Goal: Information Seeking & Learning: Learn about a topic

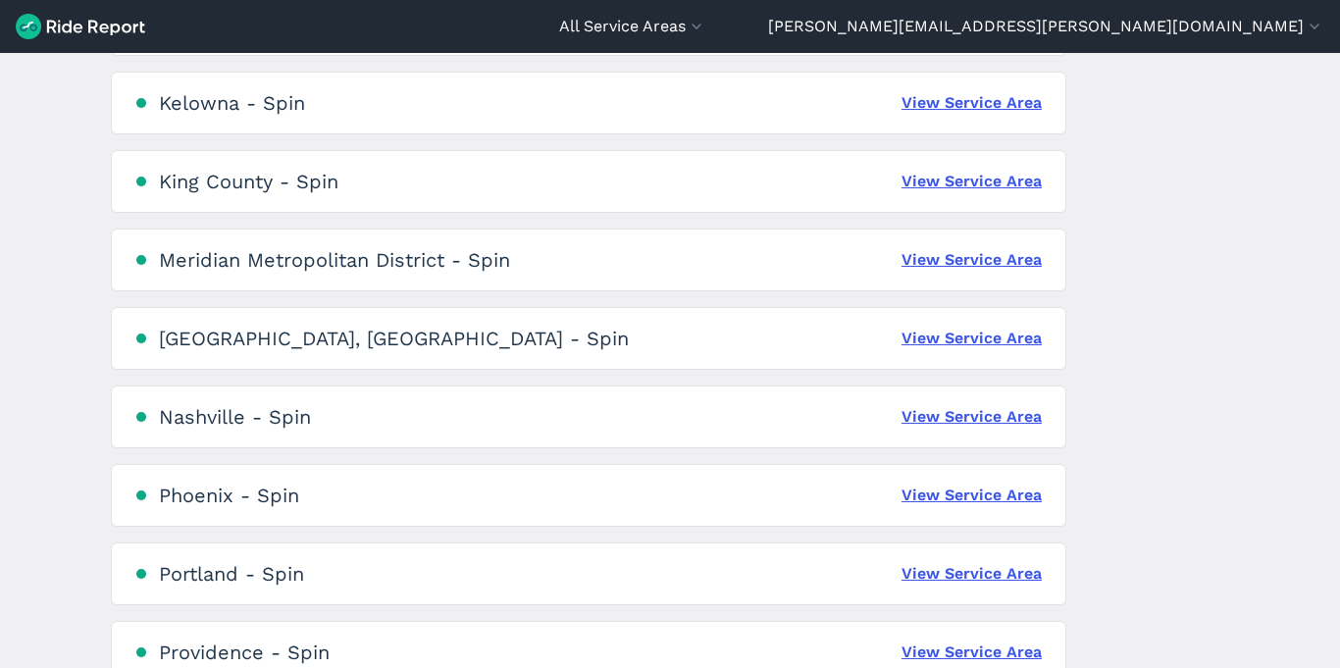
scroll to position [1091, 0]
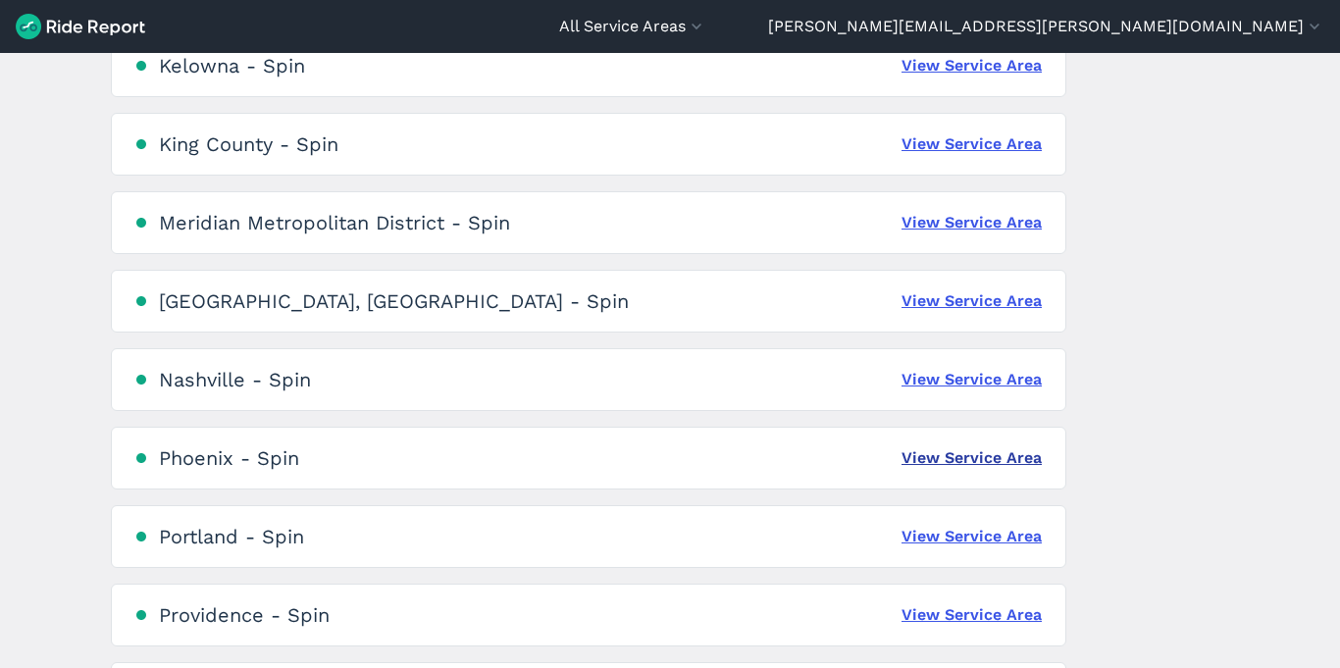
click at [959, 458] on link "View Service Area" at bounding box center [971, 458] width 140 height 24
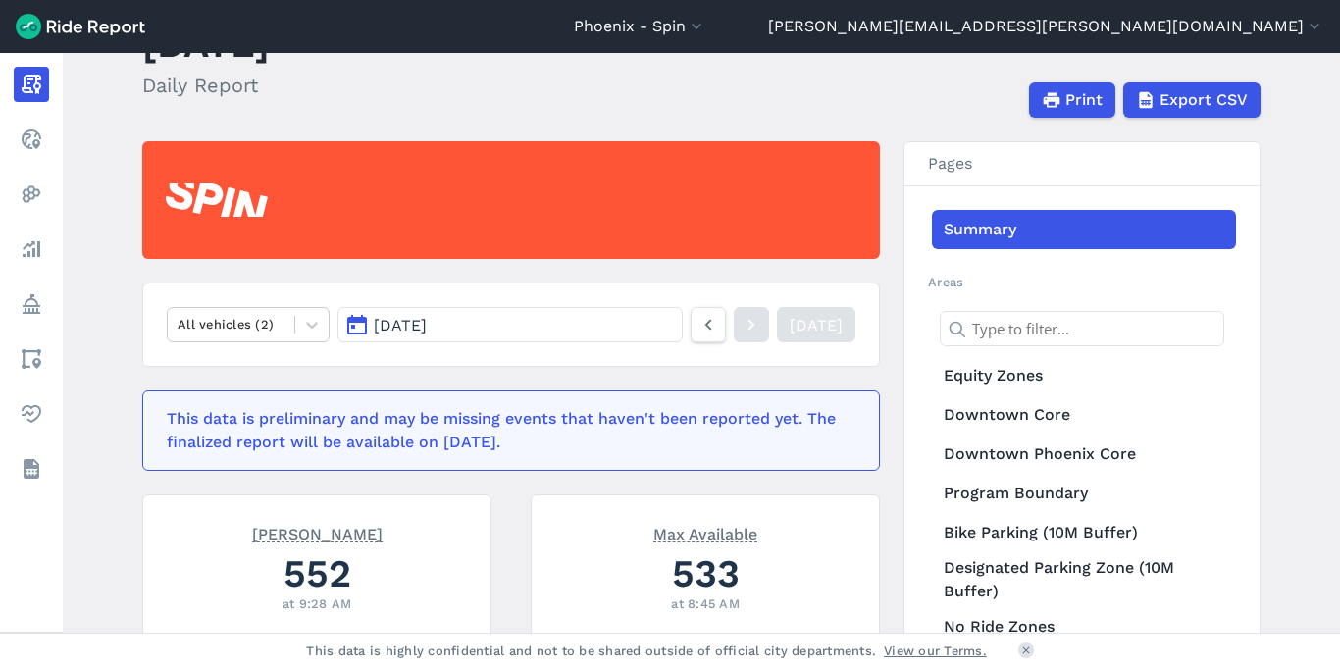
scroll to position [134, 0]
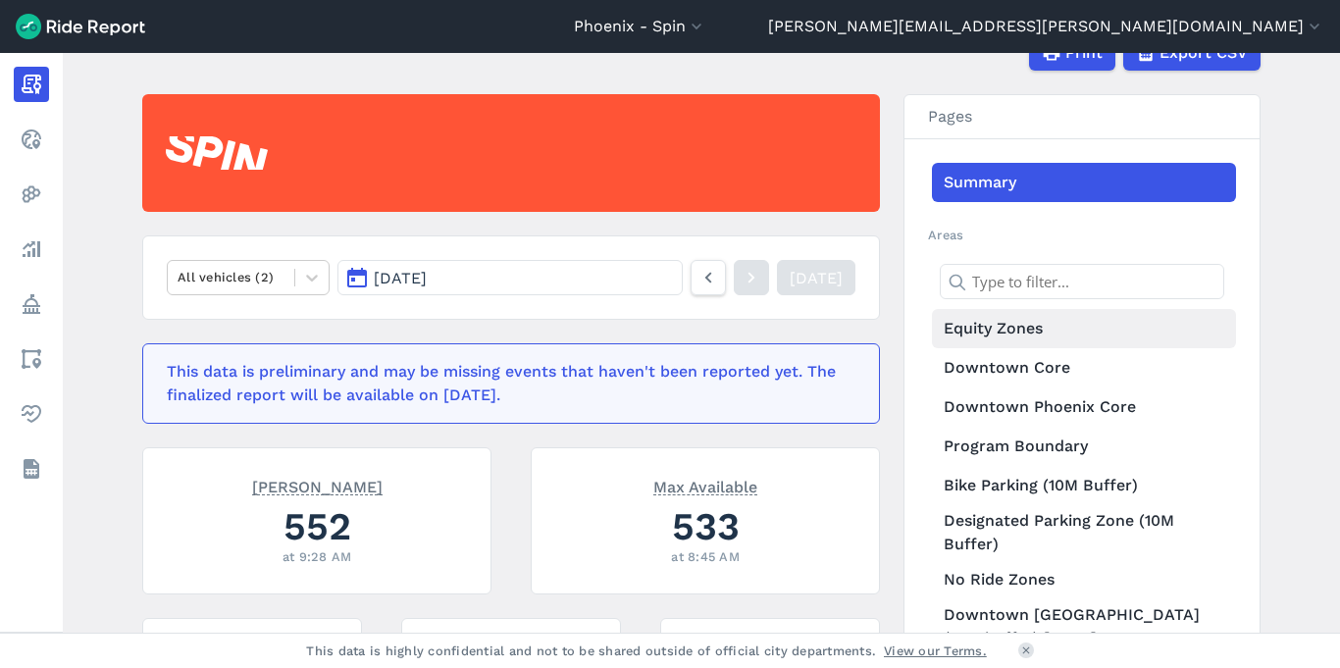
click at [1032, 335] on link "Equity Zones" at bounding box center [1084, 328] width 304 height 39
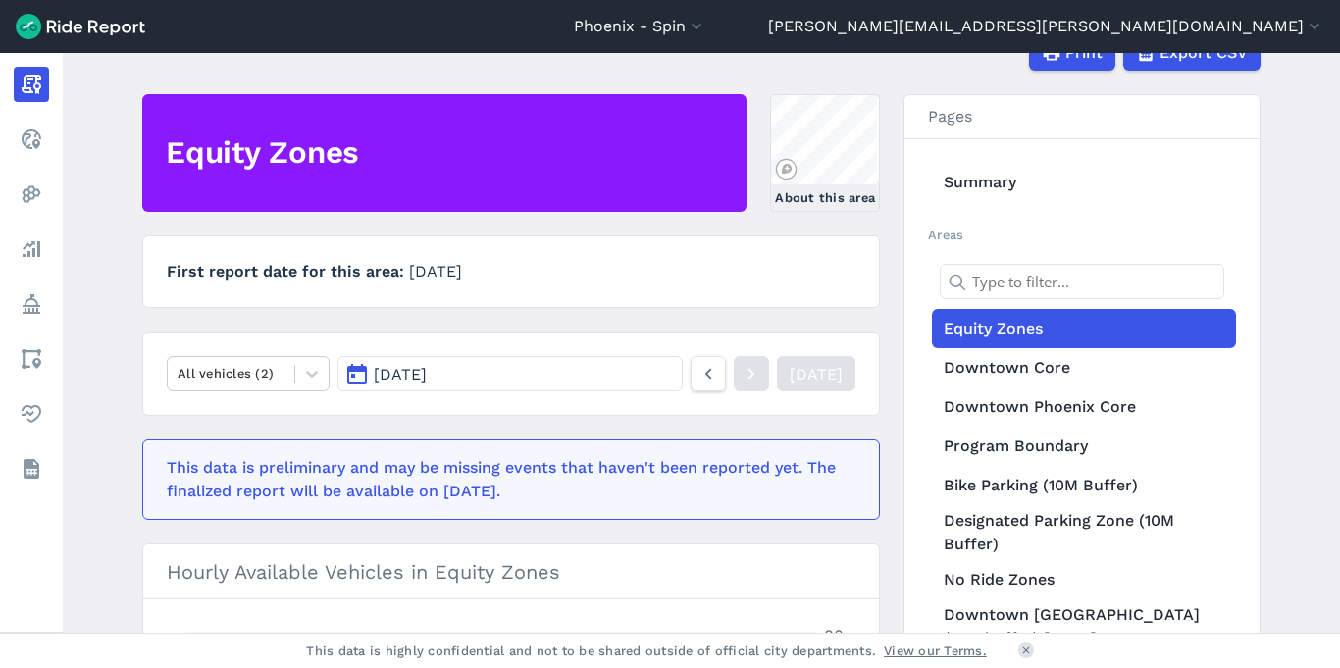
click at [854, 92] on main "[DATE] Daily Report Print Export CSV Equity Zones About this area First report …" at bounding box center [701, 343] width 1277 height 580
click at [844, 119] on link "About this area" at bounding box center [825, 153] width 110 height 118
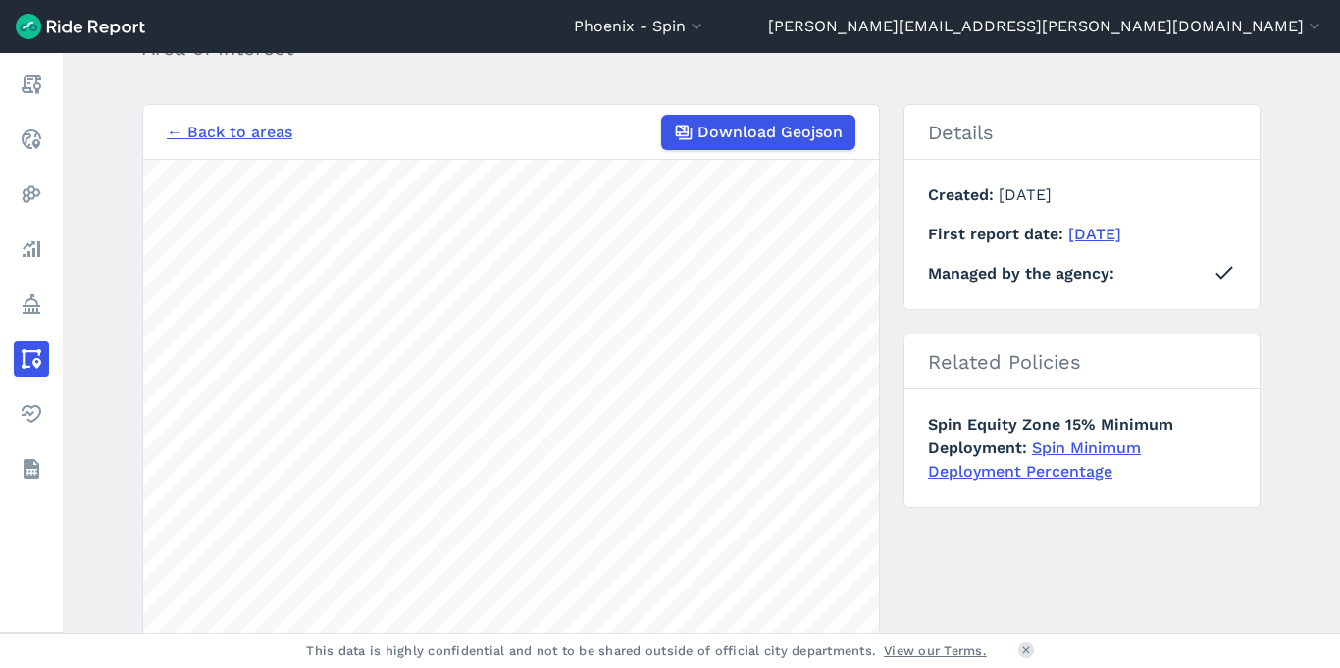
scroll to position [134, 0]
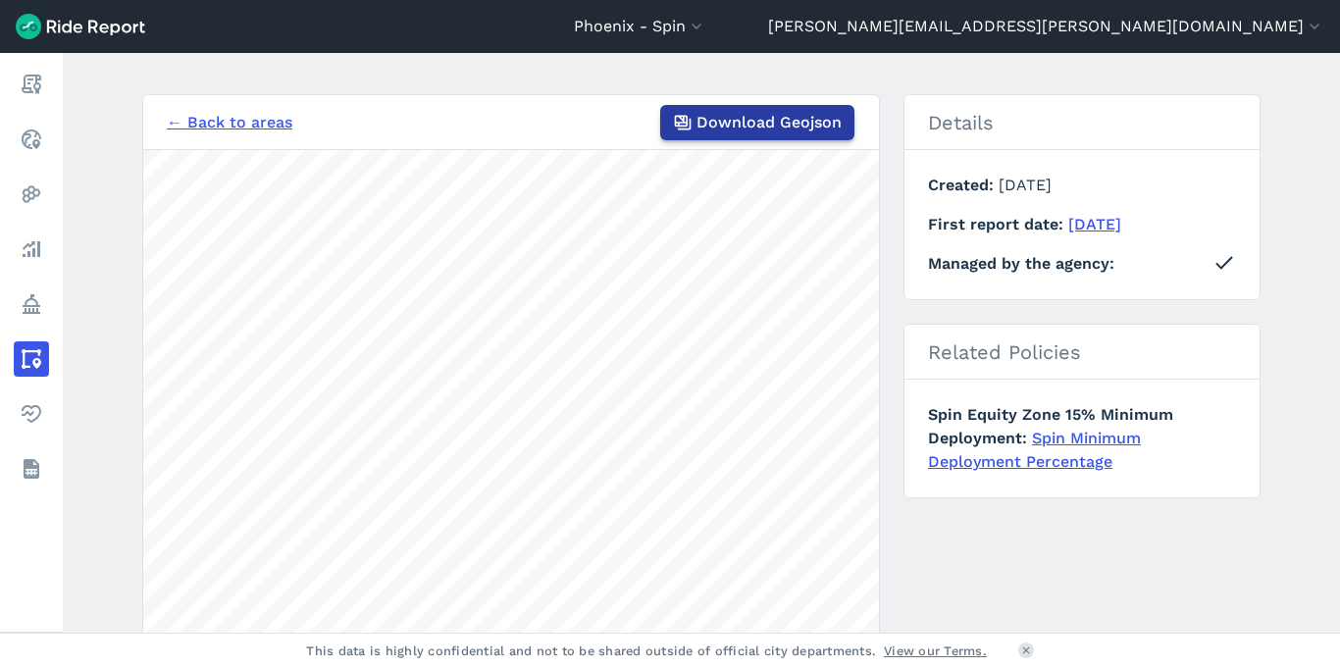
click at [738, 133] on button "Download Geojson" at bounding box center [757, 122] width 194 height 35
click at [743, 123] on span "Download Geojson" at bounding box center [768, 123] width 145 height 24
click at [208, 120] on link "← Back to areas" at bounding box center [230, 123] width 126 height 24
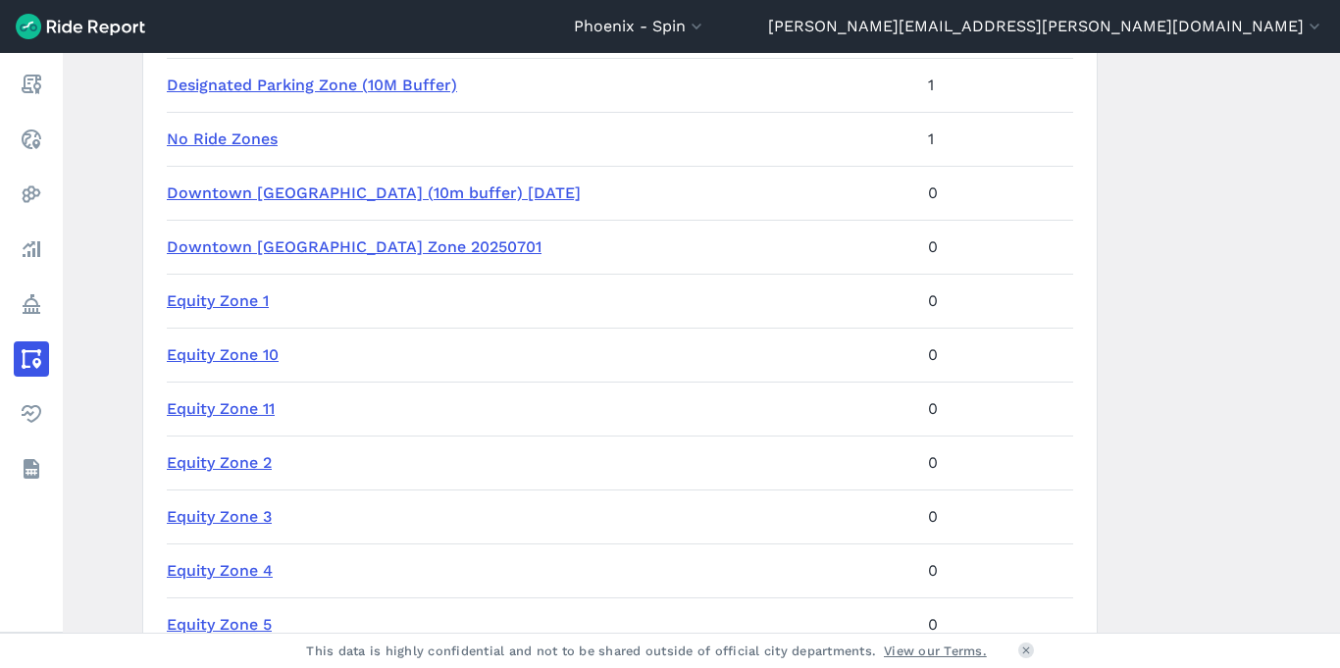
scroll to position [538, 0]
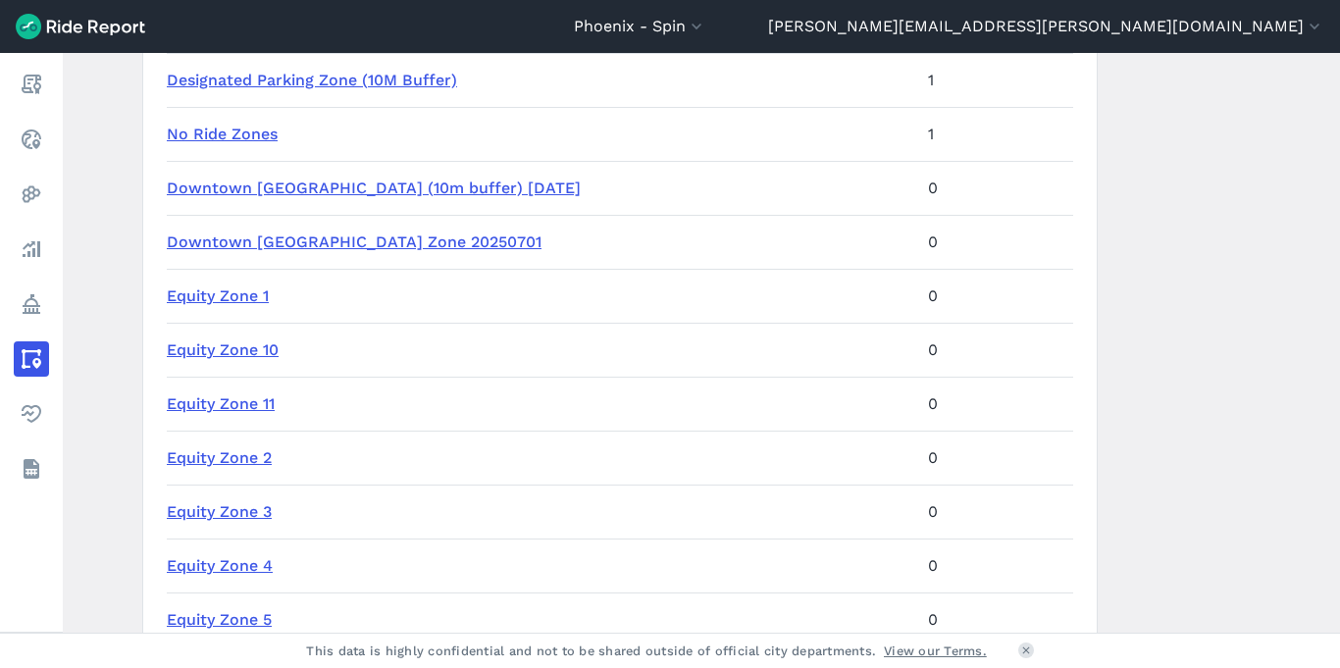
click at [184, 297] on link "Equity Zone 1" at bounding box center [218, 295] width 102 height 19
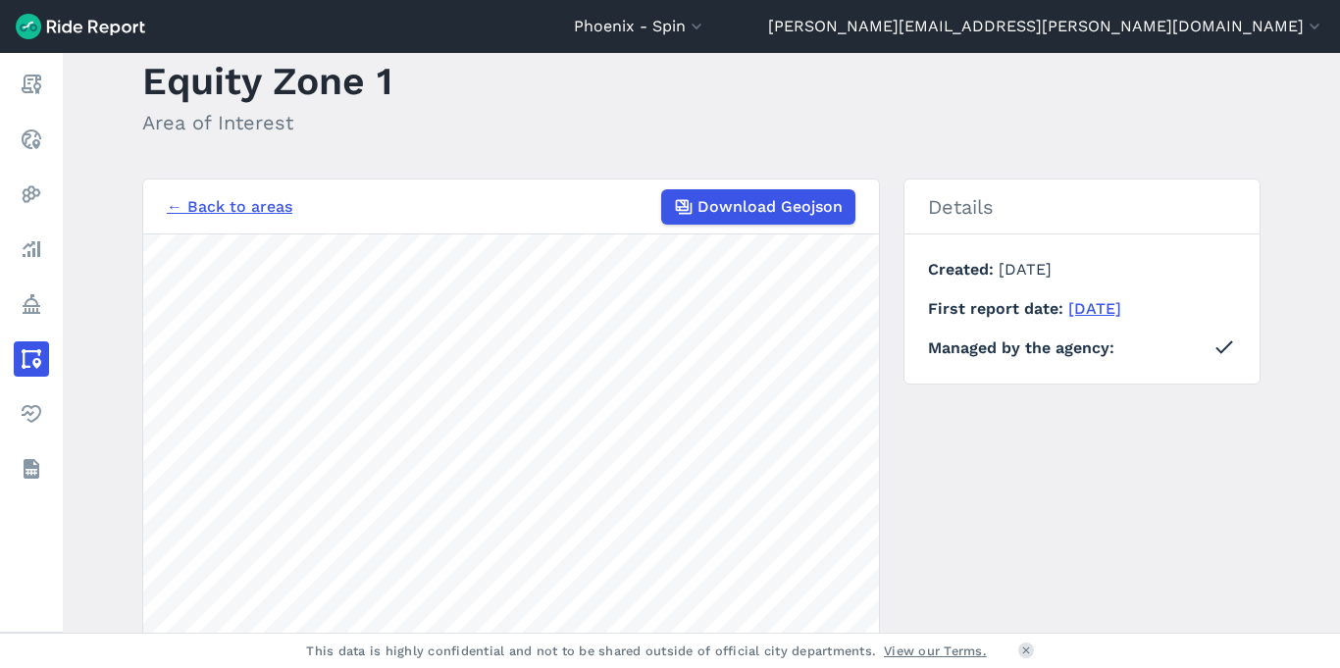
scroll to position [46, 0]
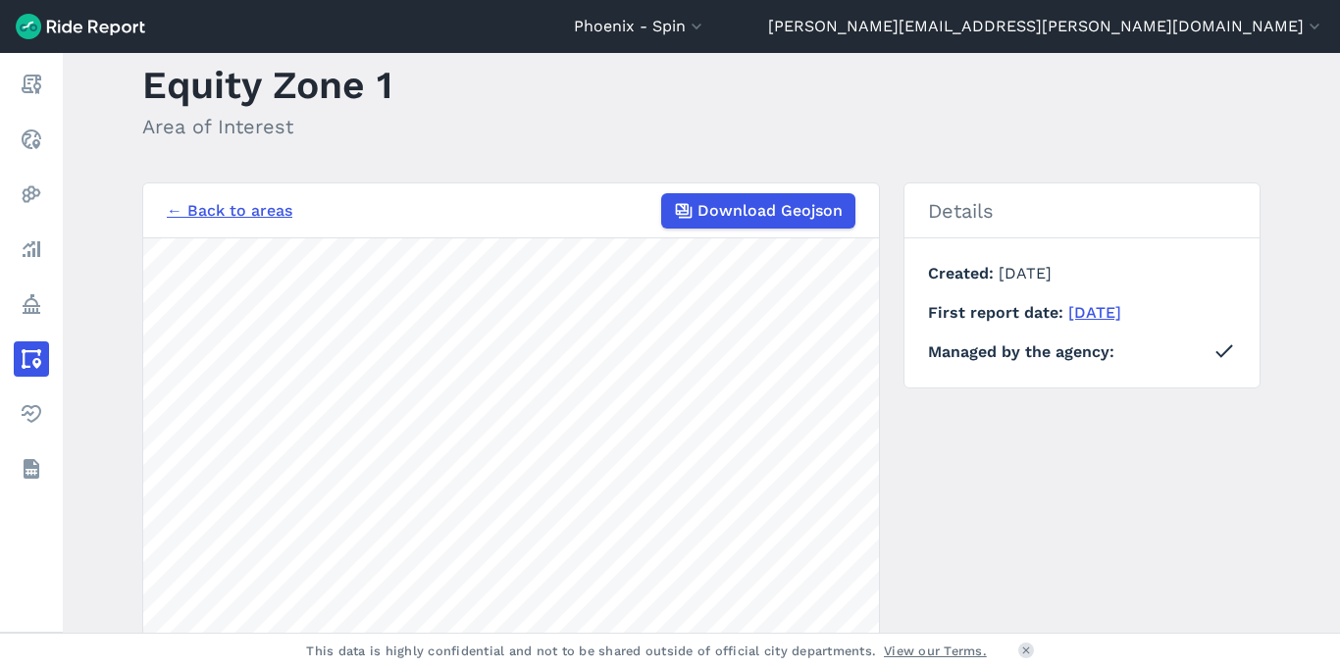
click at [278, 210] on link "← Back to areas" at bounding box center [230, 211] width 126 height 24
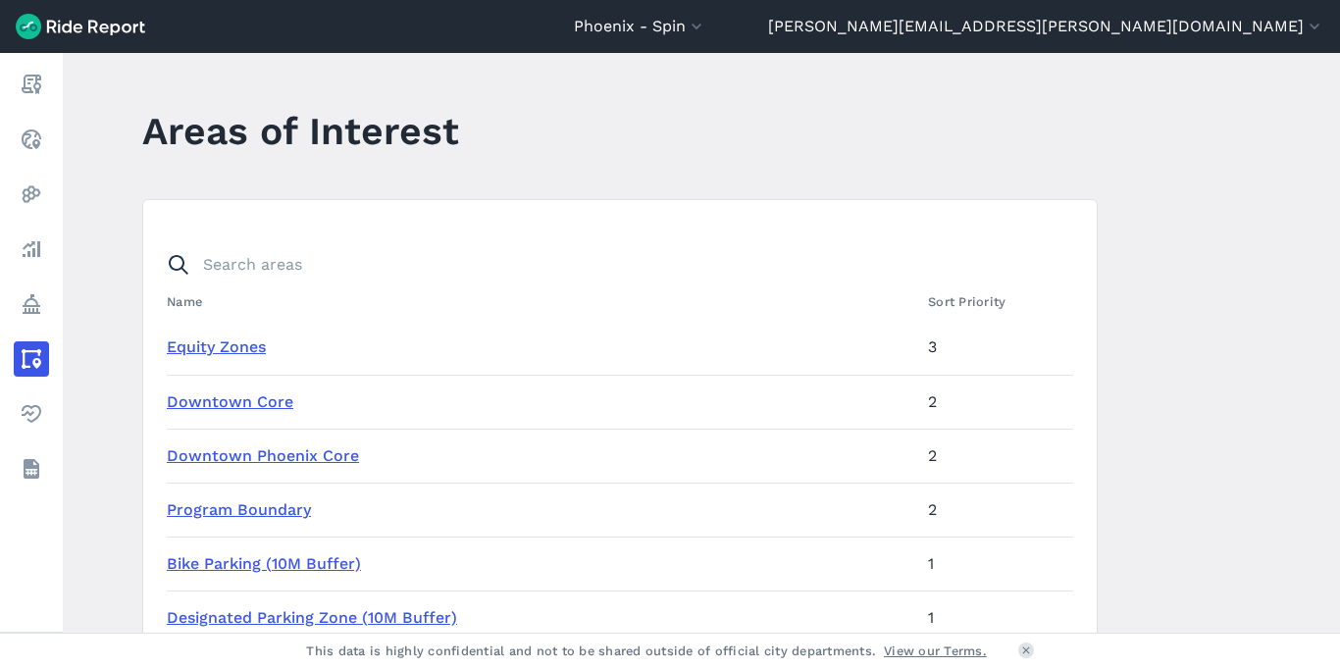
click at [231, 342] on link "Equity Zones" at bounding box center [216, 346] width 99 height 19
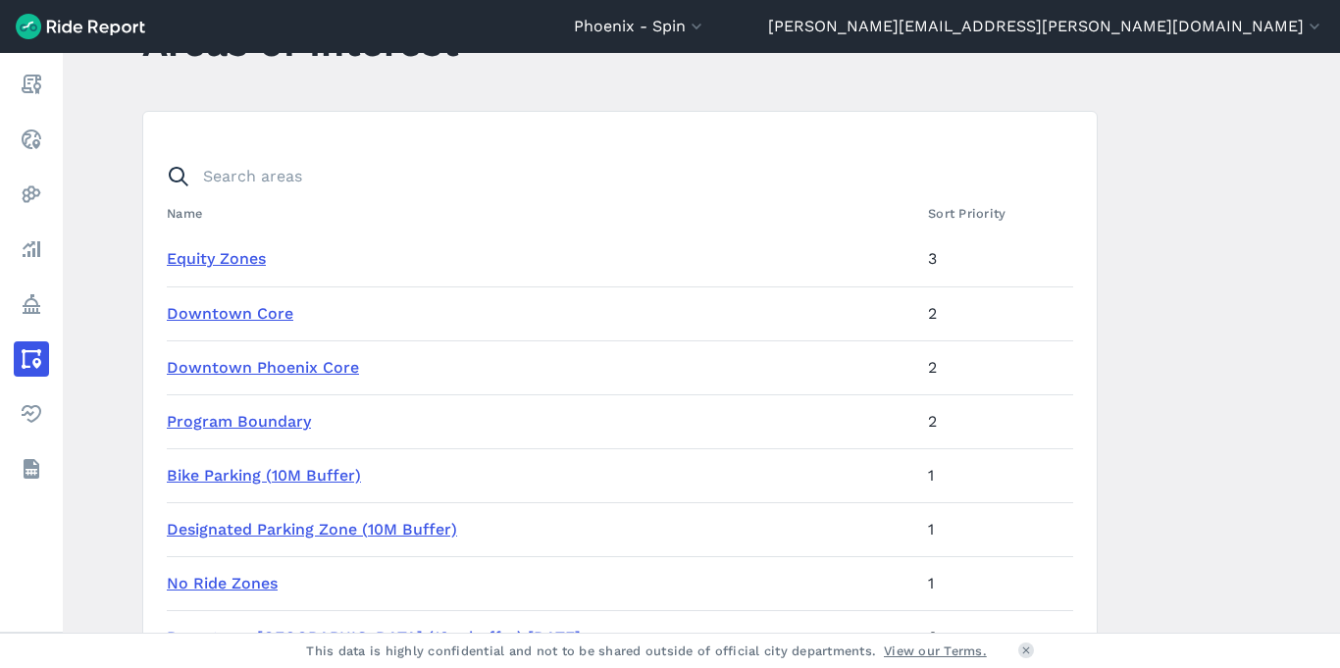
scroll to position [115, 0]
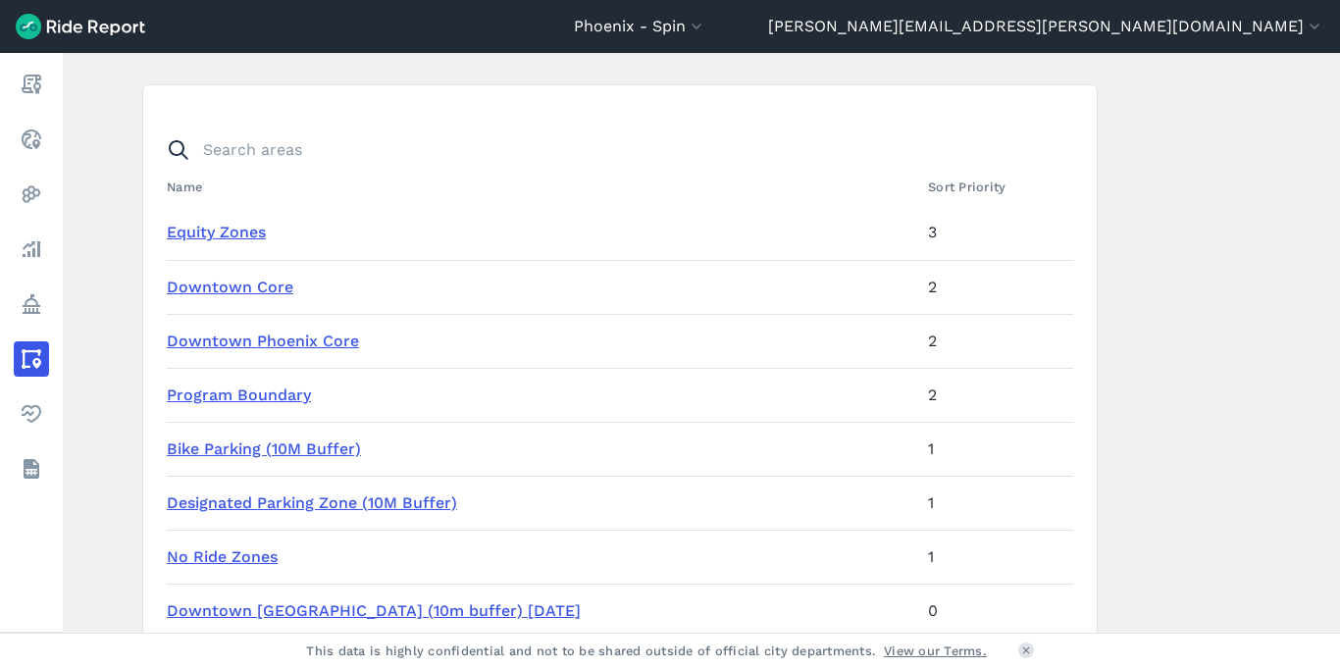
click at [215, 230] on link "Equity Zones" at bounding box center [216, 232] width 99 height 19
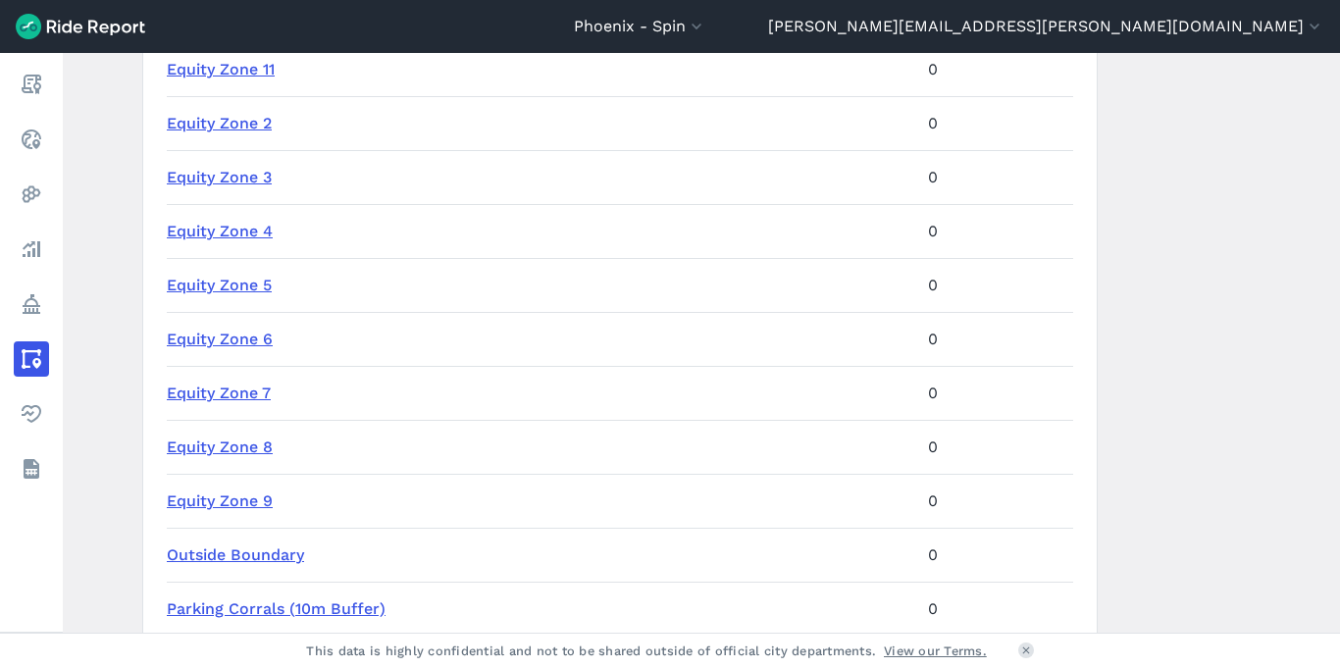
scroll to position [854, 0]
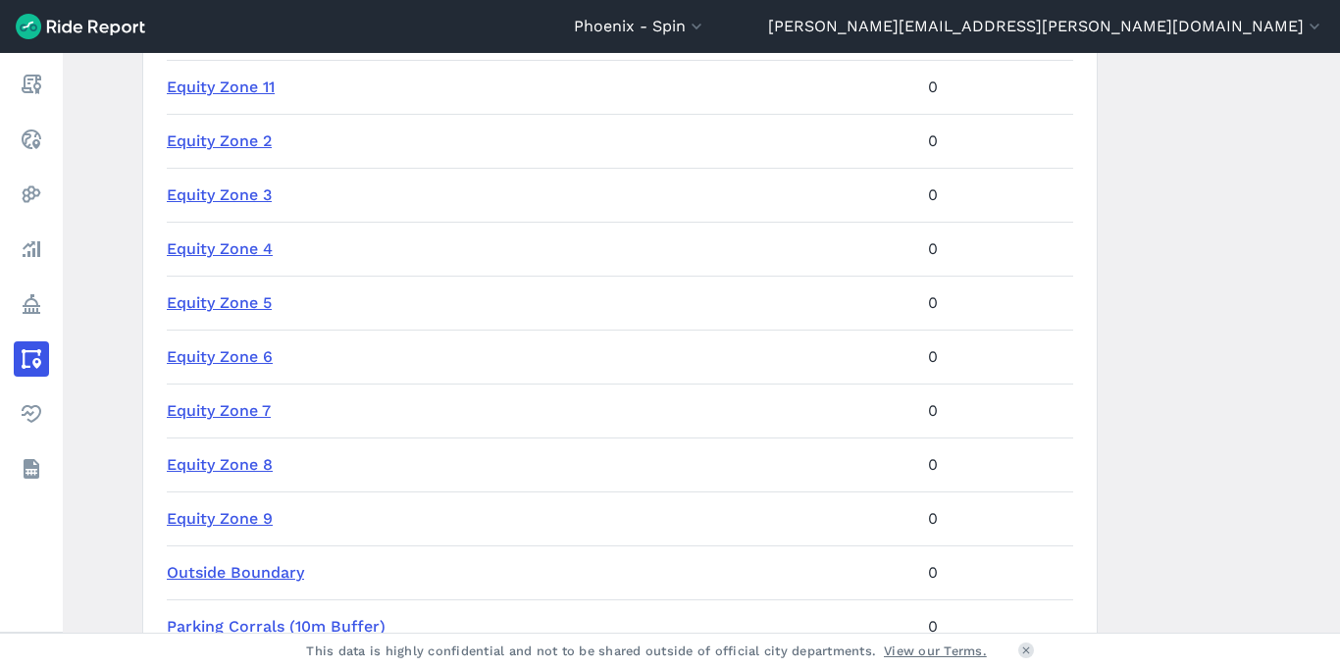
click at [201, 515] on link "Equity Zone 9" at bounding box center [220, 518] width 106 height 19
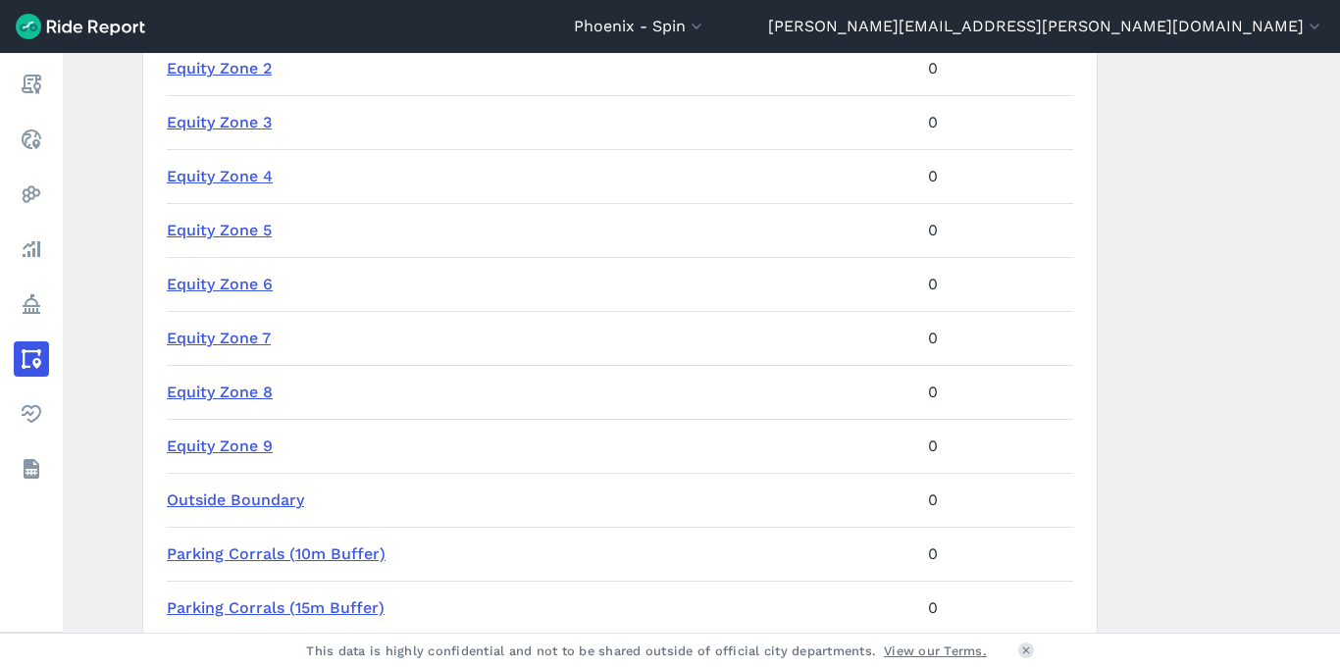
scroll to position [905, 0]
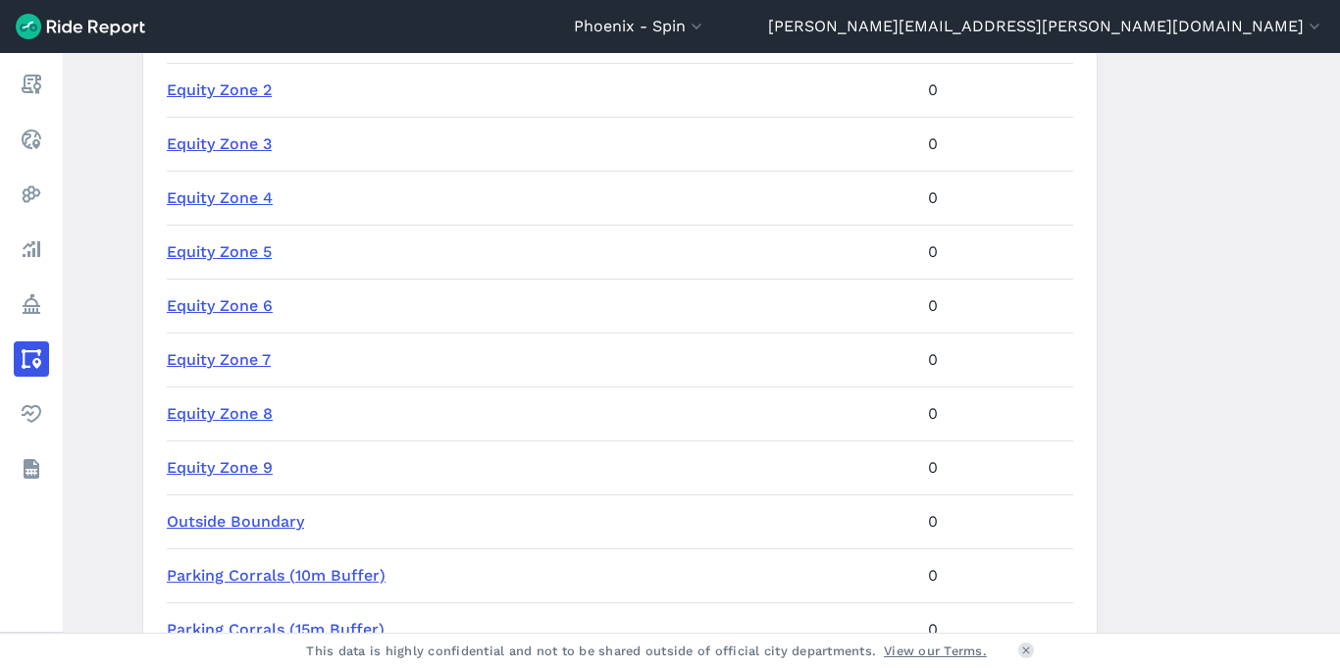
click at [251, 411] on link "Equity Zone 8" at bounding box center [220, 413] width 106 height 19
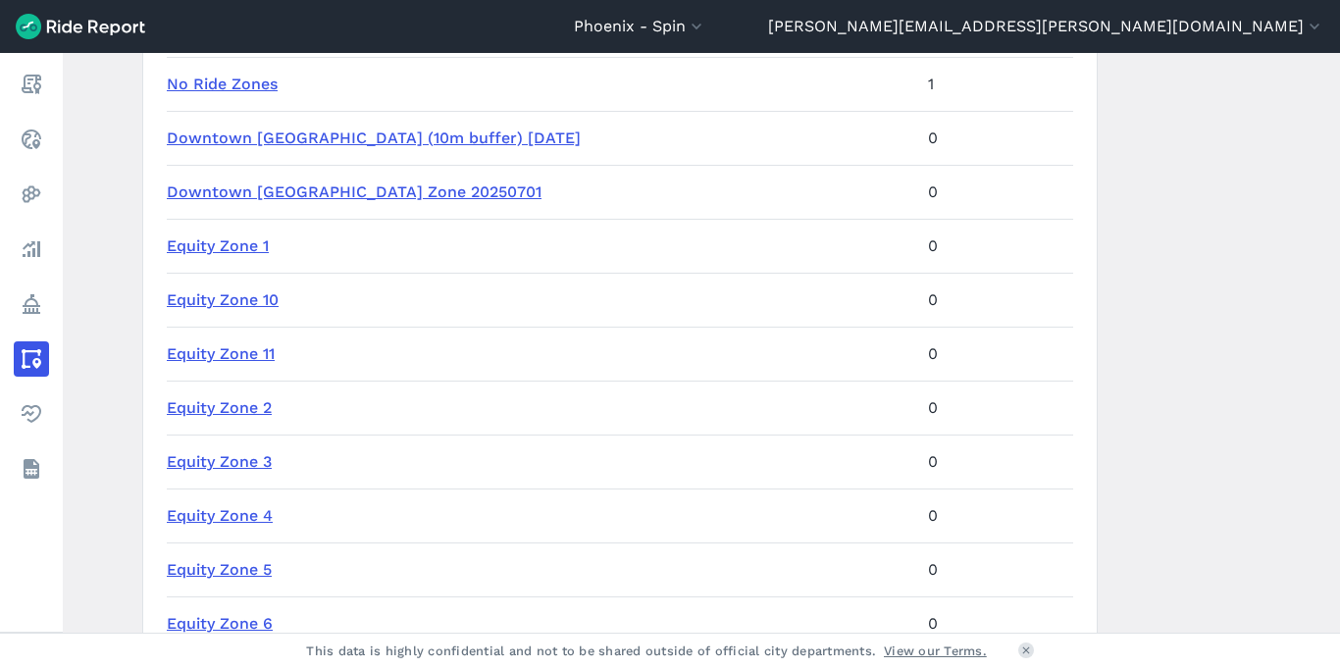
scroll to position [617, 0]
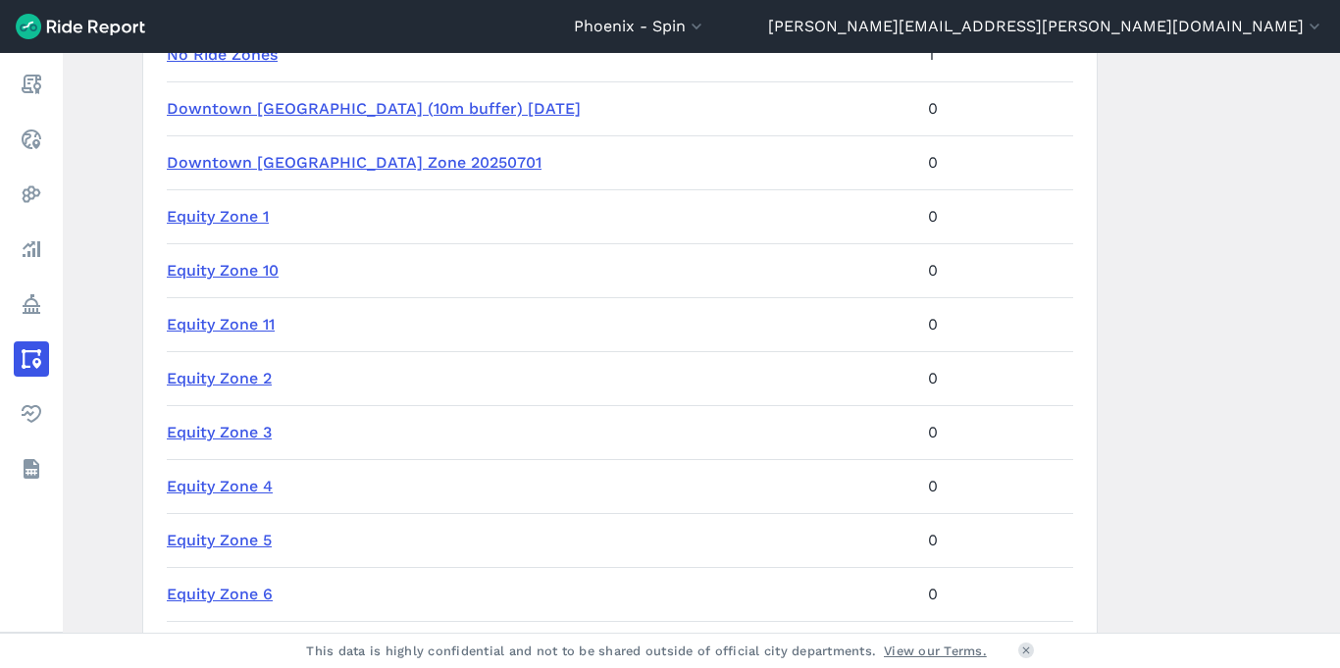
click at [231, 328] on link "Equity Zone 11" at bounding box center [221, 324] width 108 height 19
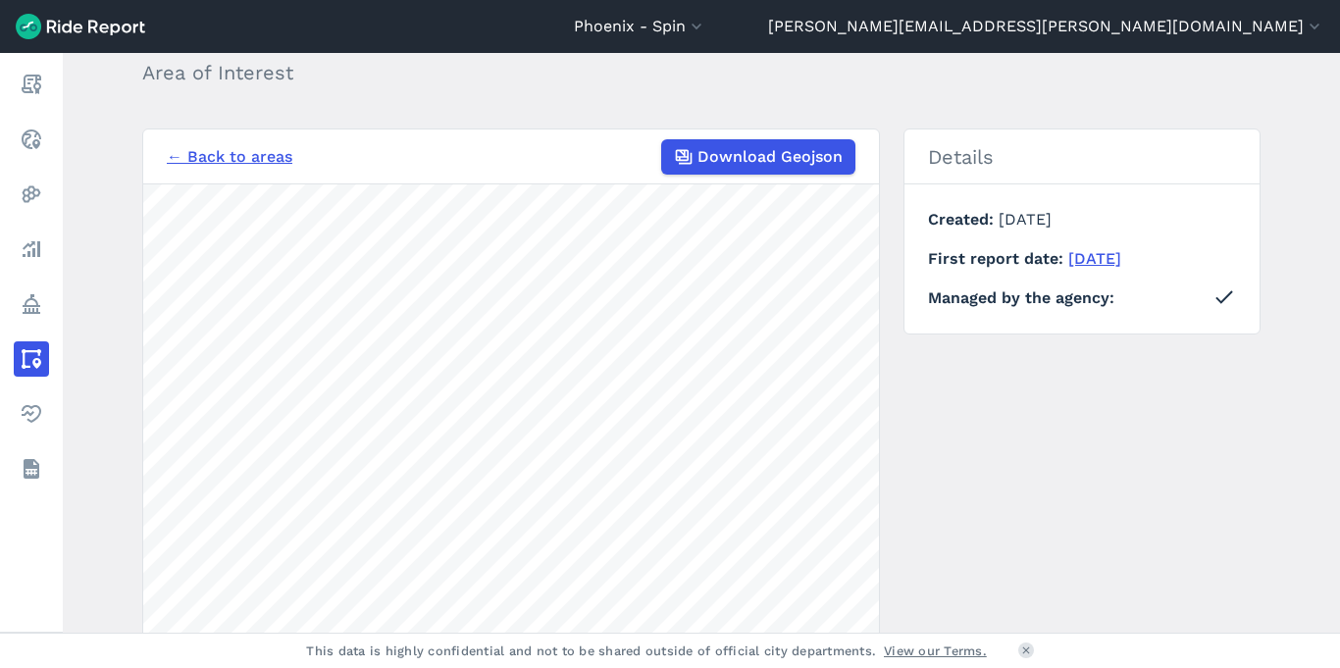
scroll to position [217, 0]
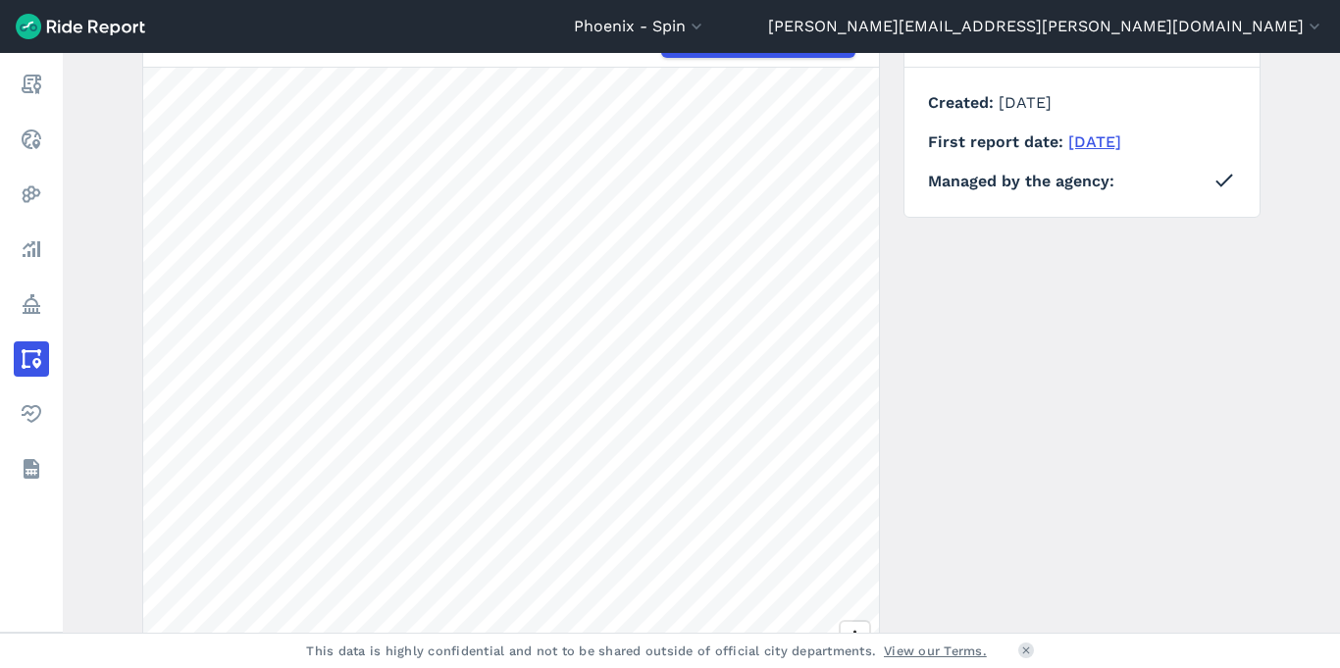
click at [77, 428] on main "Equity Zone 11 Area of Interest ← Back to areas Download Geojson 500 ft Details…" at bounding box center [701, 343] width 1277 height 580
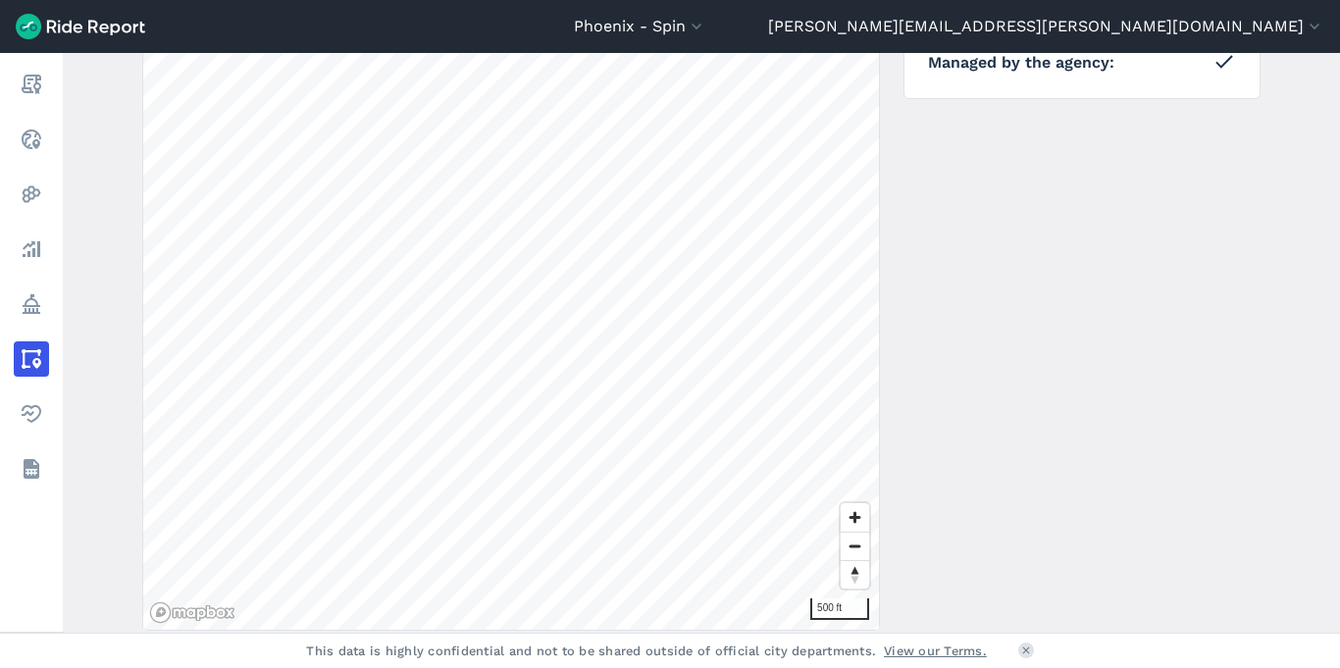
scroll to position [404, 0]
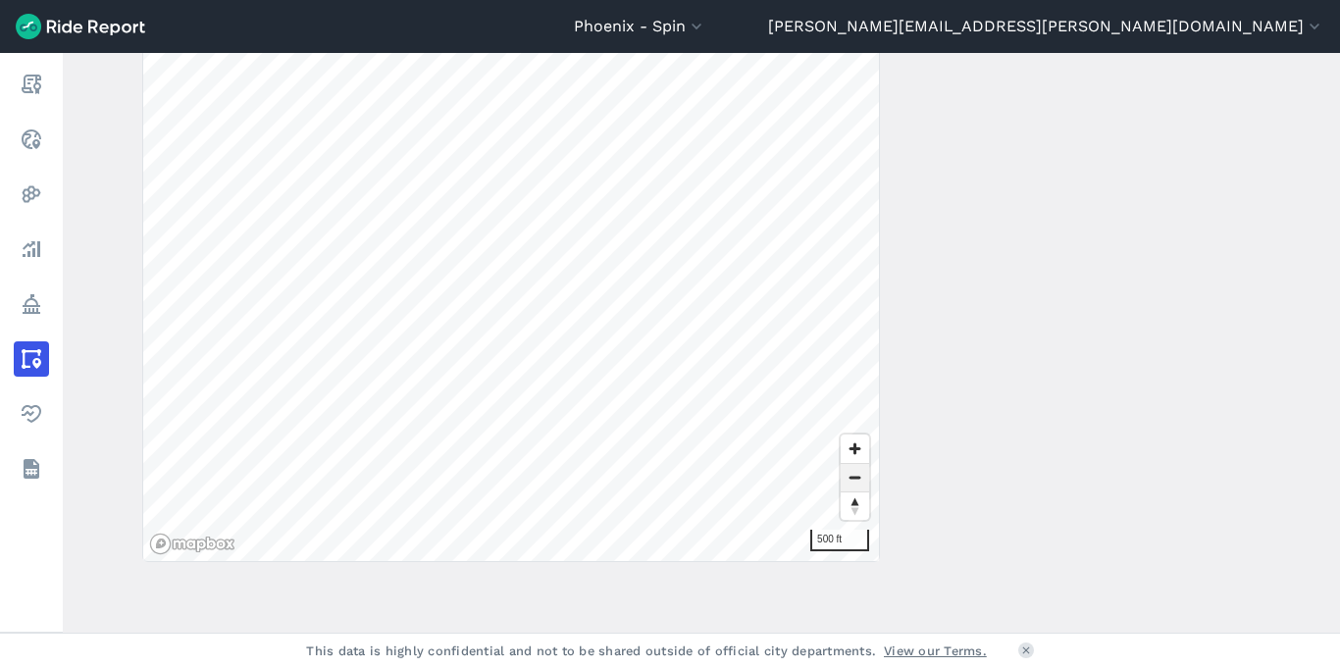
click at [854, 480] on span "Zoom out" at bounding box center [855, 477] width 28 height 27
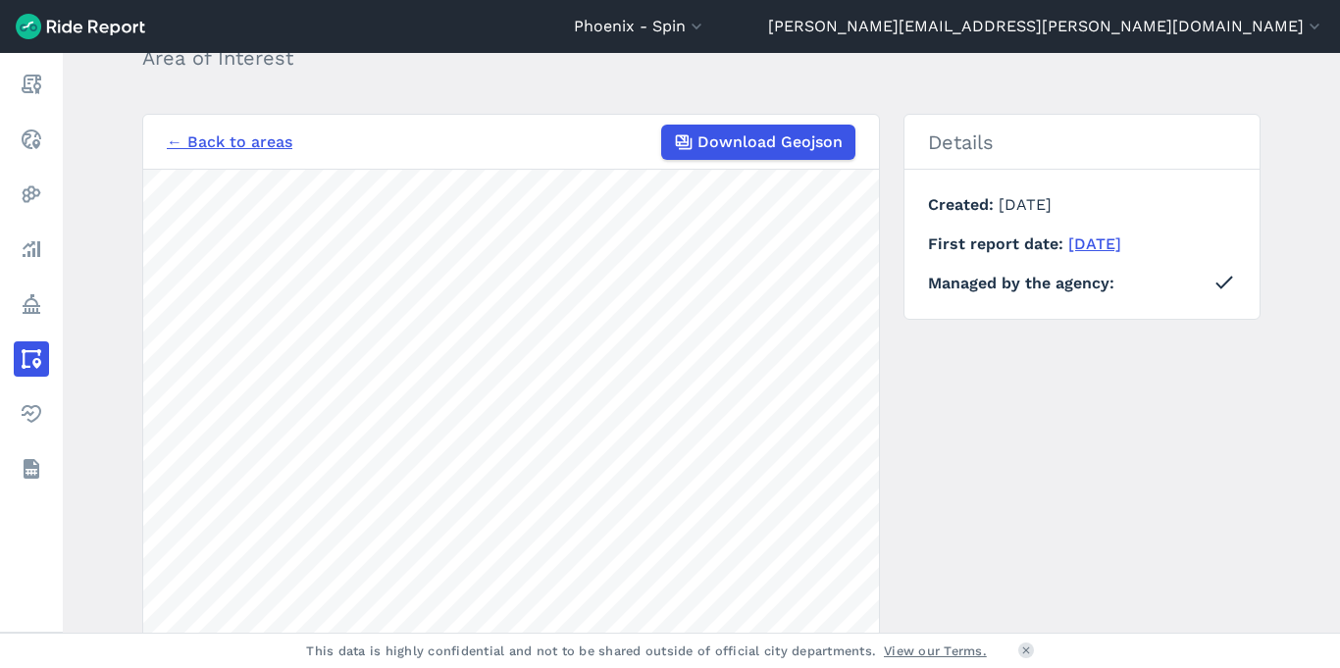
scroll to position [0, 0]
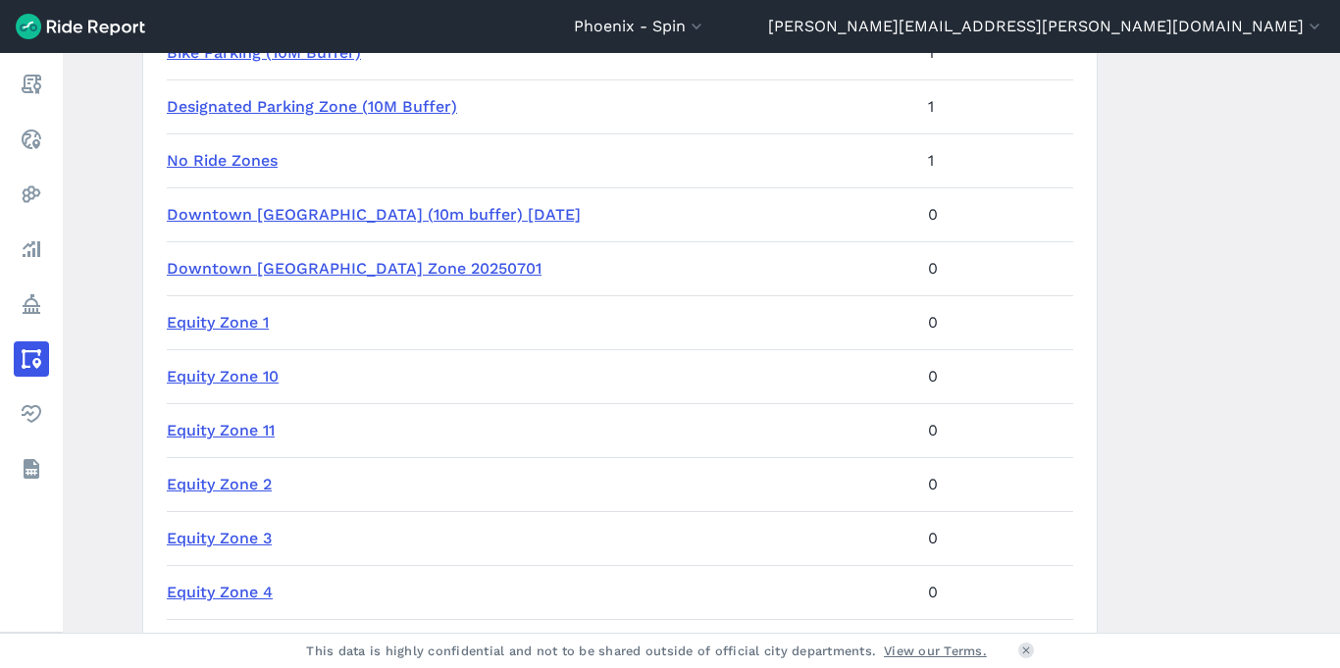
scroll to position [559, 0]
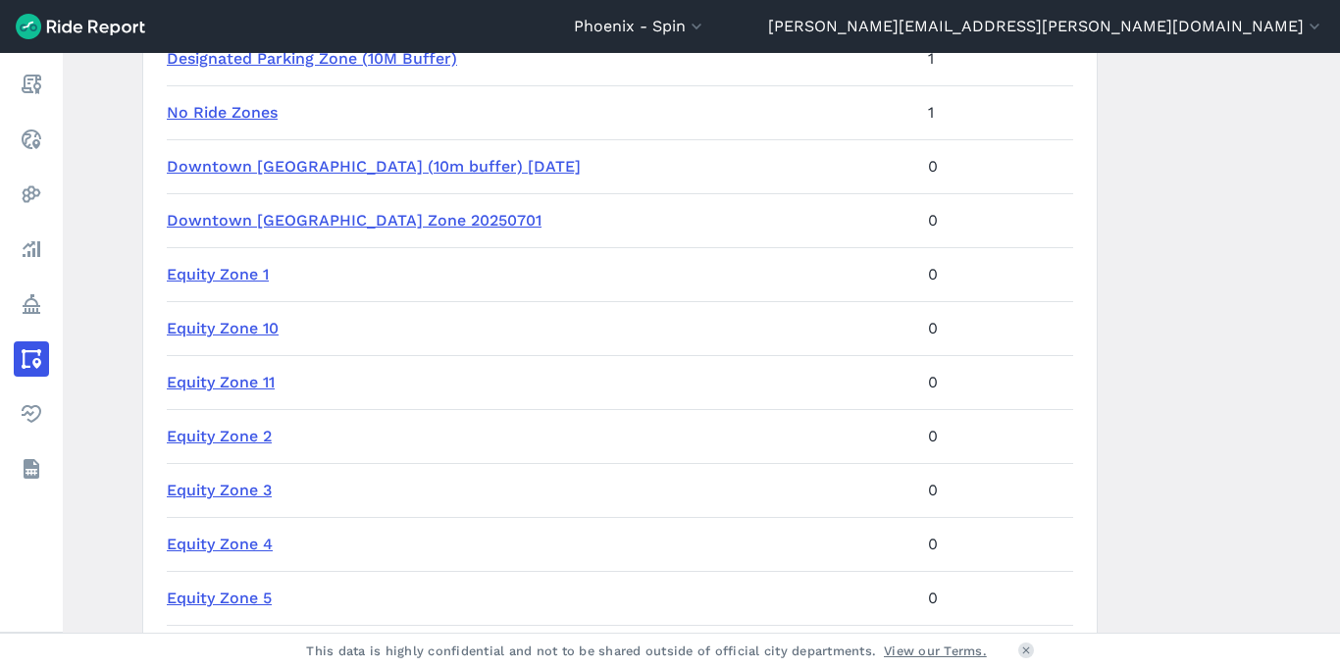
click at [192, 269] on link "Equity Zone 1" at bounding box center [218, 274] width 102 height 19
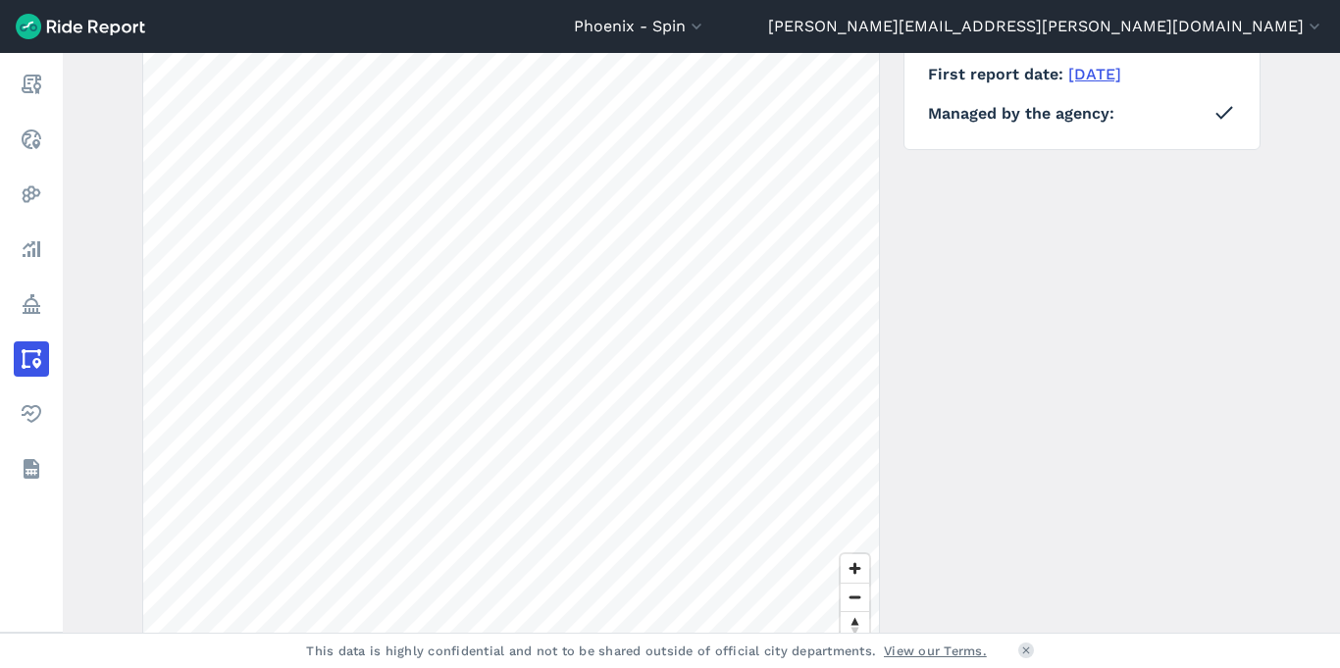
scroll to position [290, 0]
click at [845, 562] on span "Zoom in" at bounding box center [855, 562] width 28 height 28
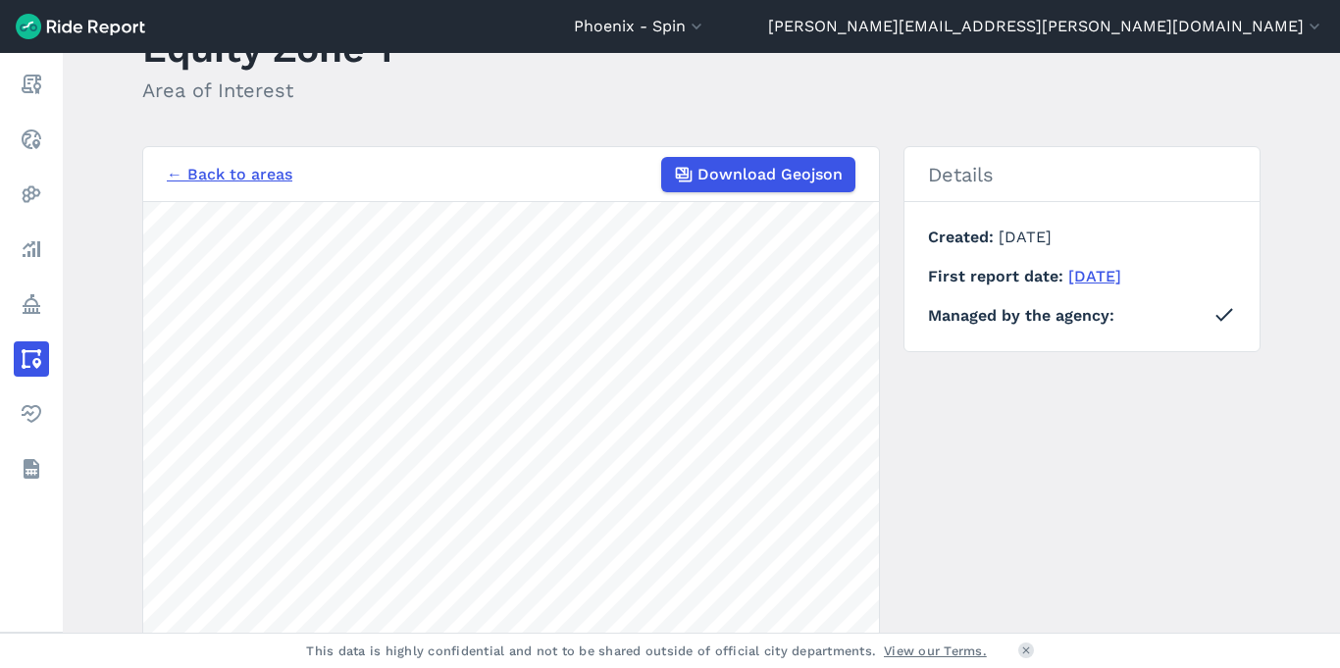
scroll to position [0, 0]
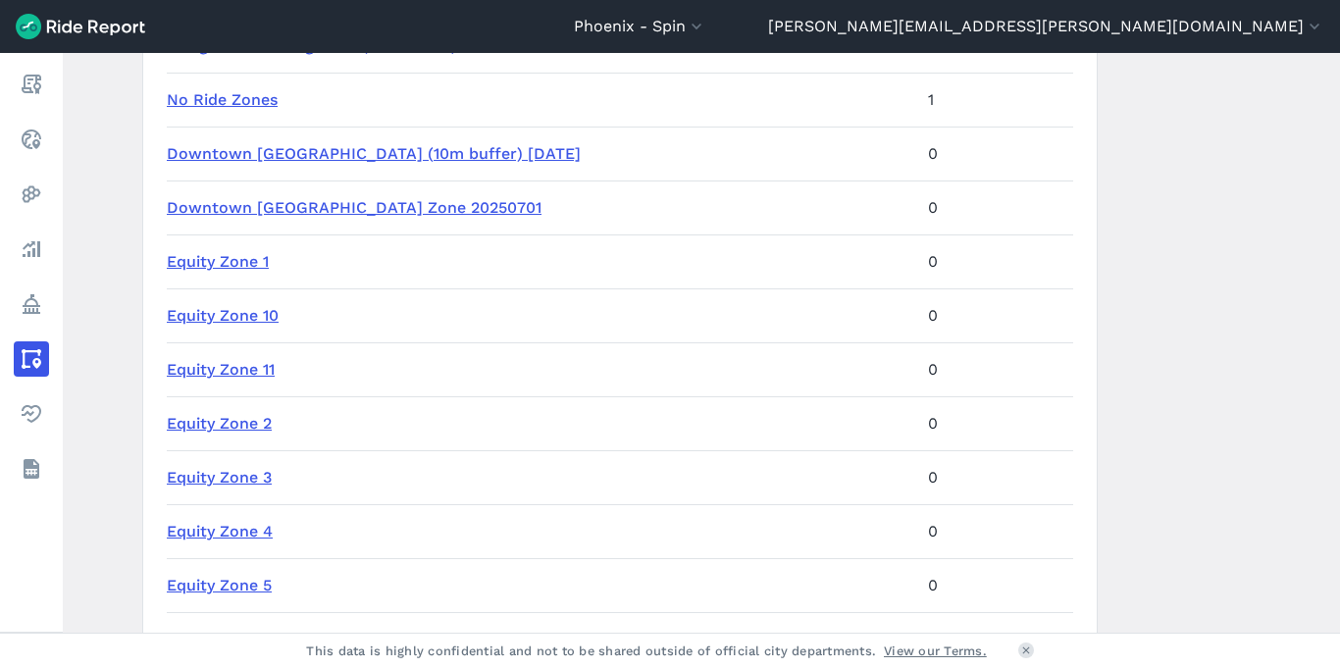
scroll to position [649, 0]
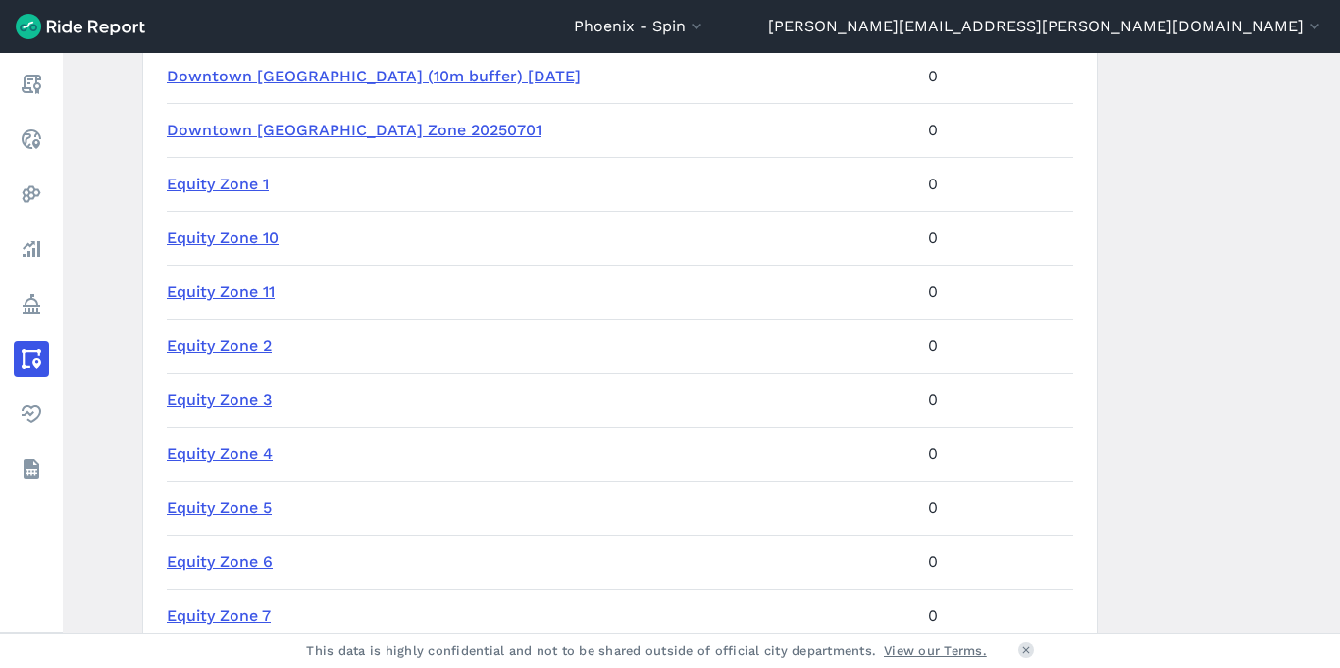
click at [217, 343] on link "Equity Zone 2" at bounding box center [219, 345] width 105 height 19
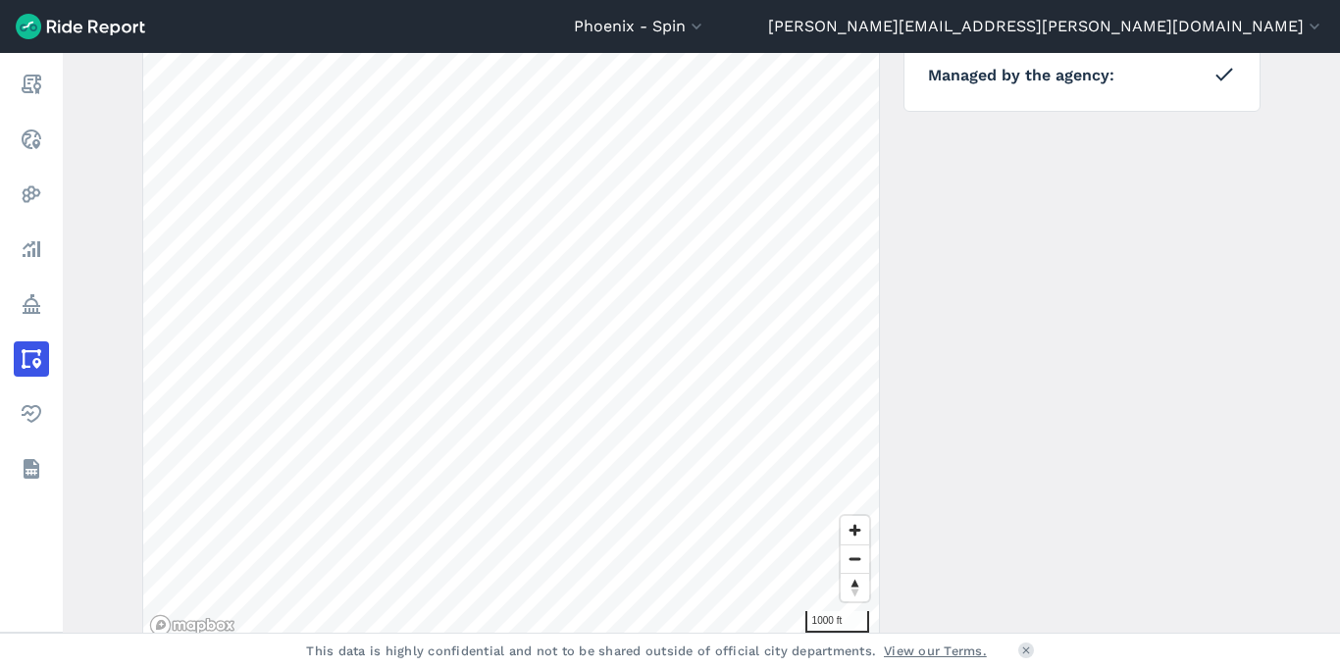
scroll to position [327, 0]
click at [850, 531] on span "Zoom in" at bounding box center [855, 526] width 28 height 28
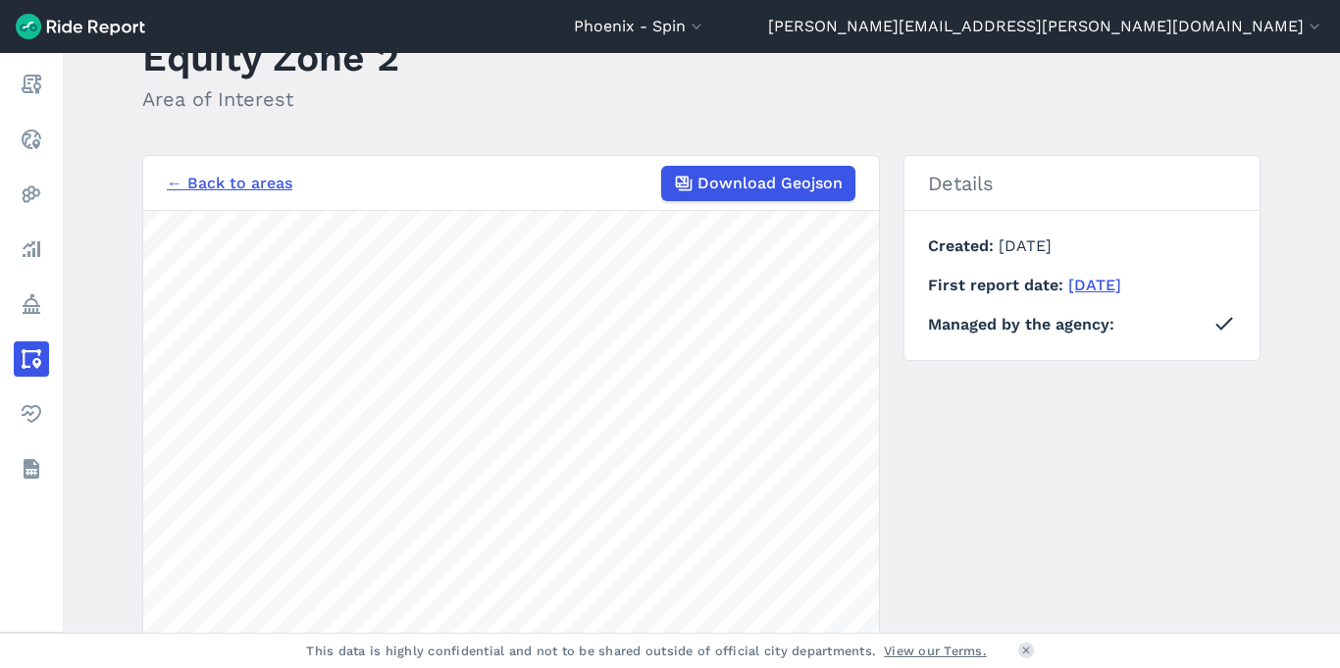
scroll to position [0, 0]
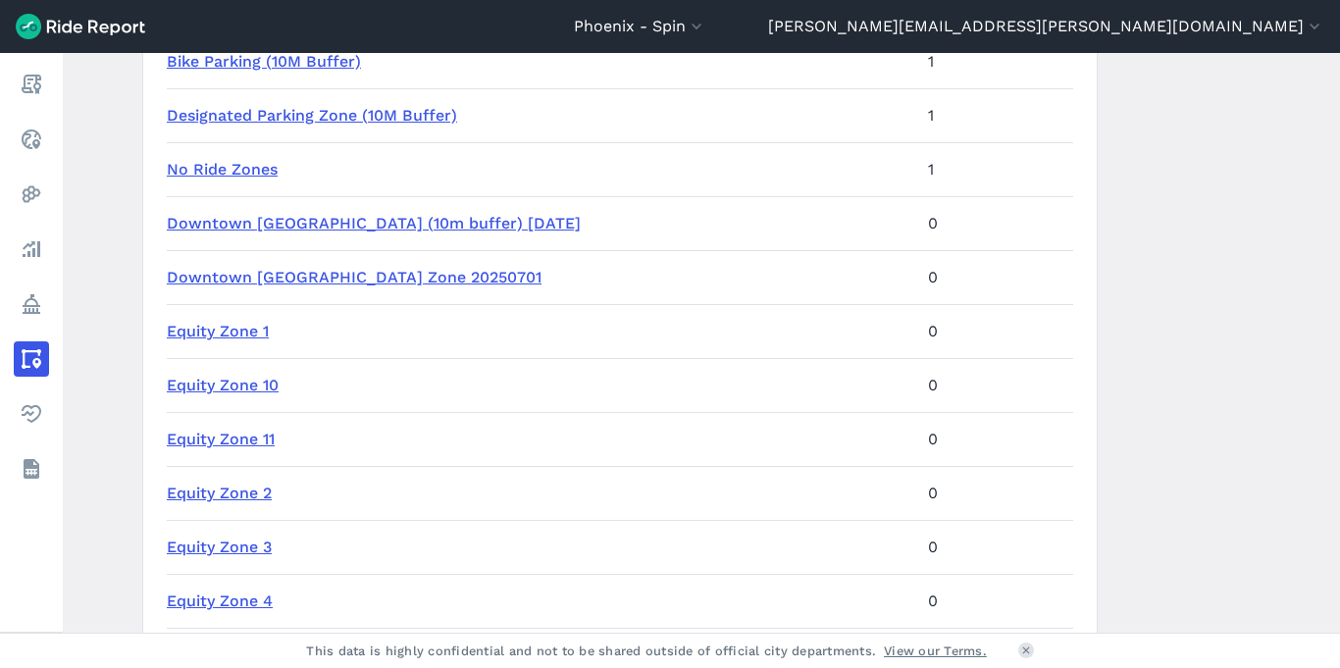
scroll to position [601, 0]
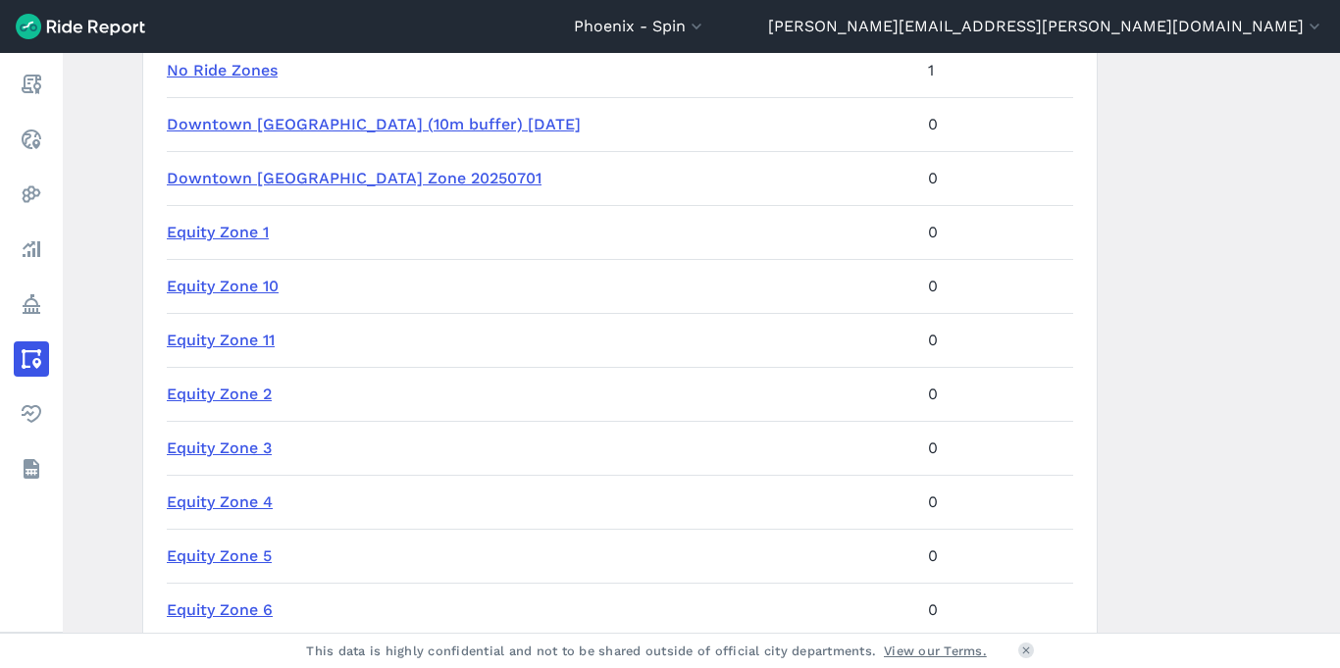
click at [197, 393] on link "Equity Zone 2" at bounding box center [219, 394] width 105 height 19
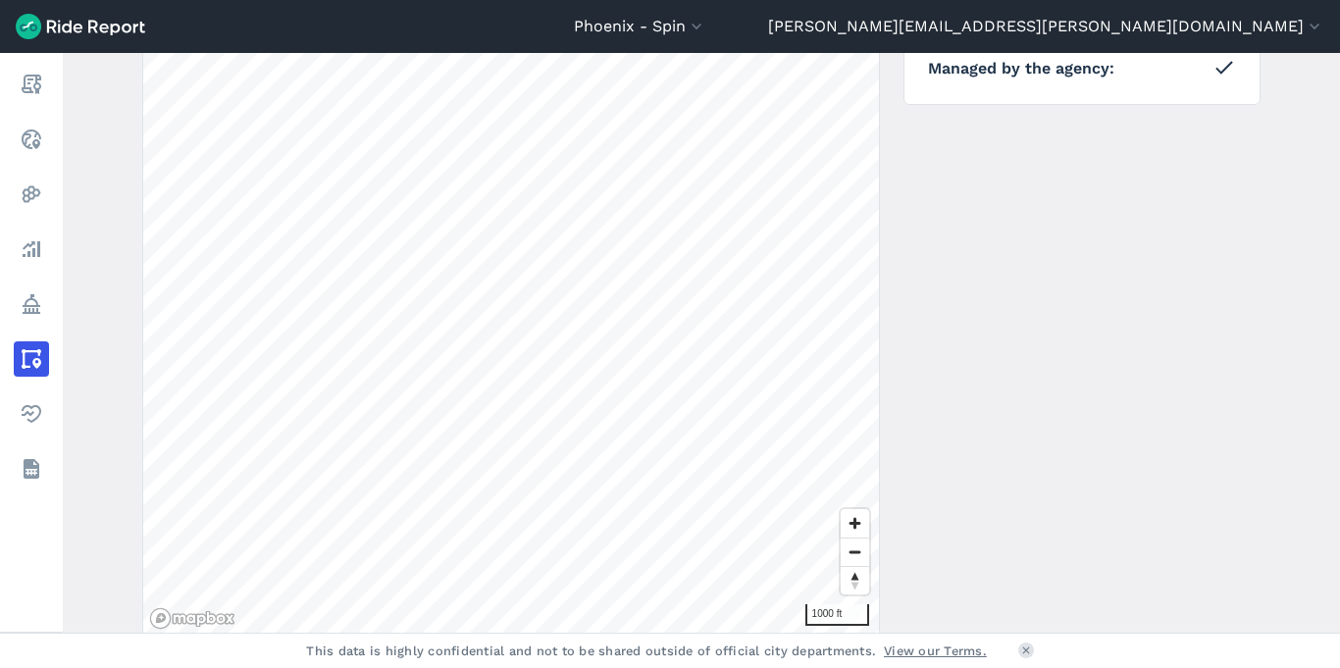
scroll to position [333, 0]
click at [848, 512] on span "Zoom in" at bounding box center [855, 520] width 28 height 28
click at [841, 549] on span "Zoom out" at bounding box center [855, 549] width 28 height 27
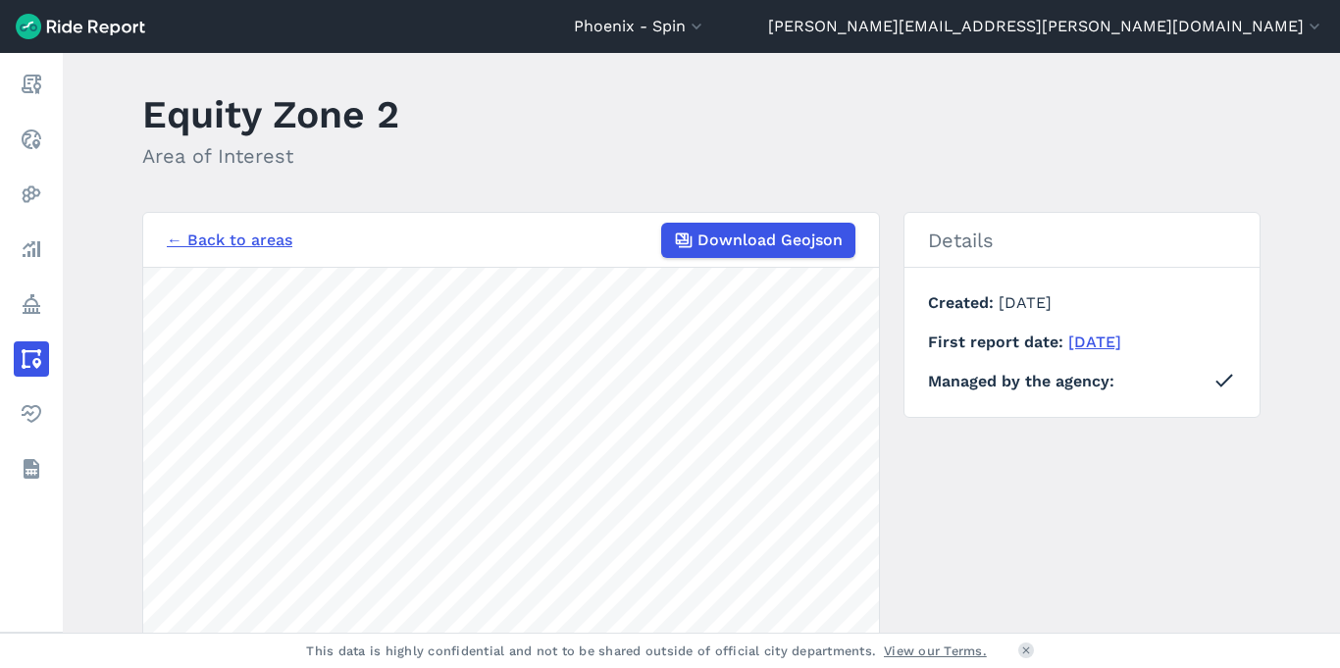
scroll to position [0, 0]
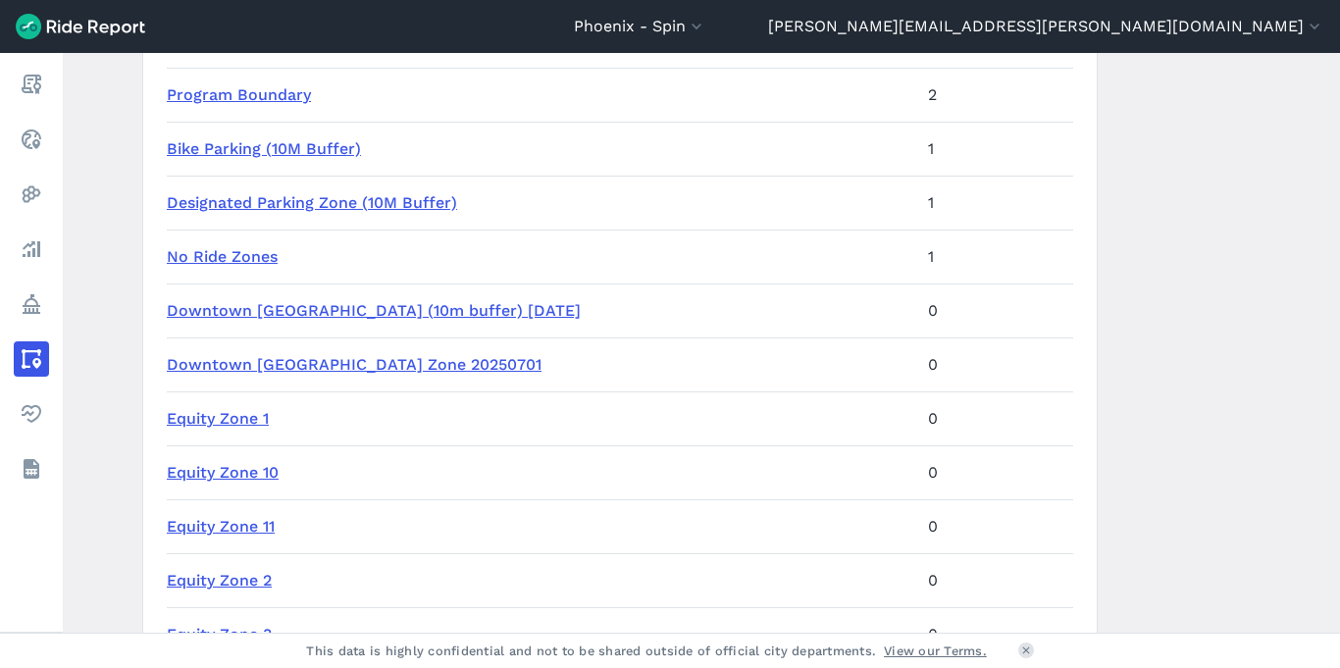
scroll to position [434, 0]
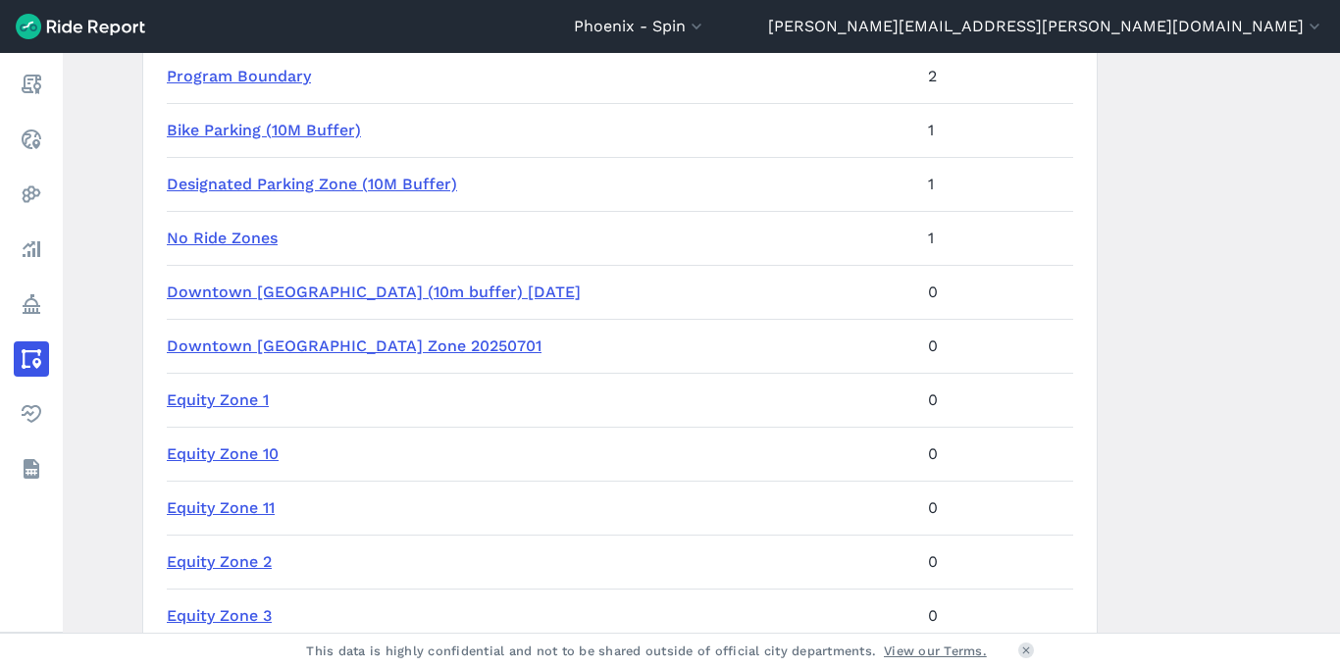
click at [219, 398] on link "Equity Zone 1" at bounding box center [218, 399] width 102 height 19
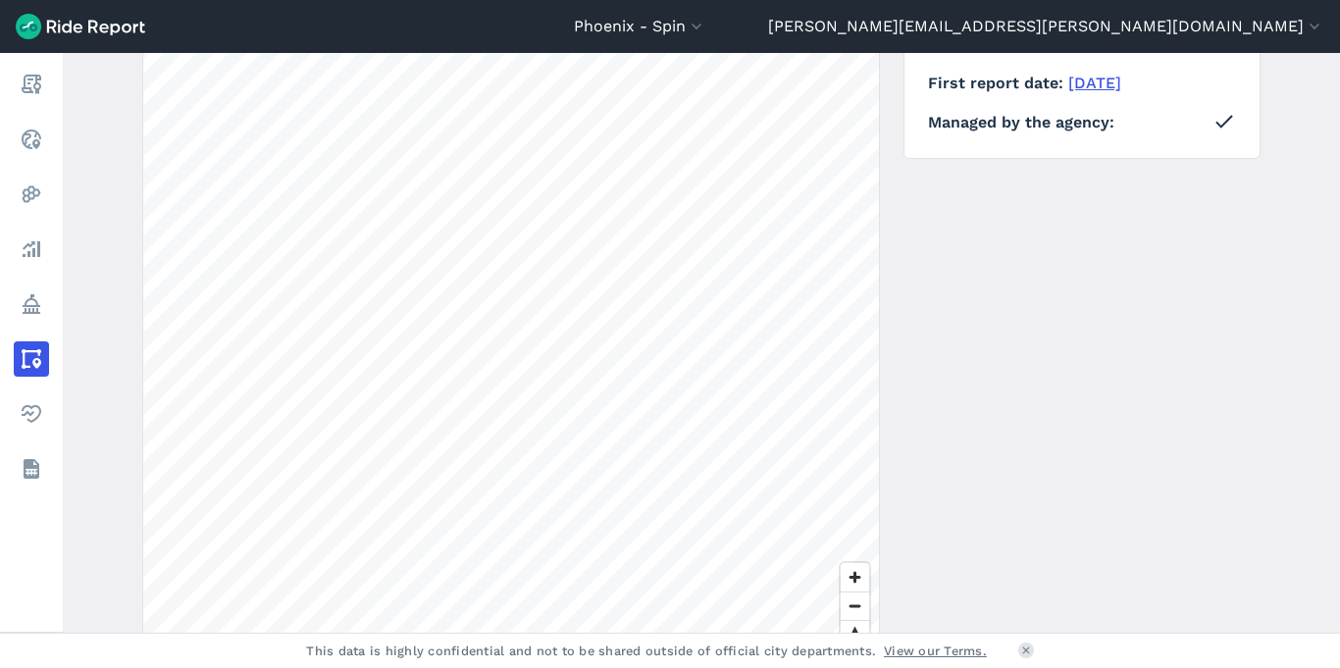
scroll to position [282, 0]
click at [857, 568] on span "Zoom in" at bounding box center [855, 571] width 28 height 28
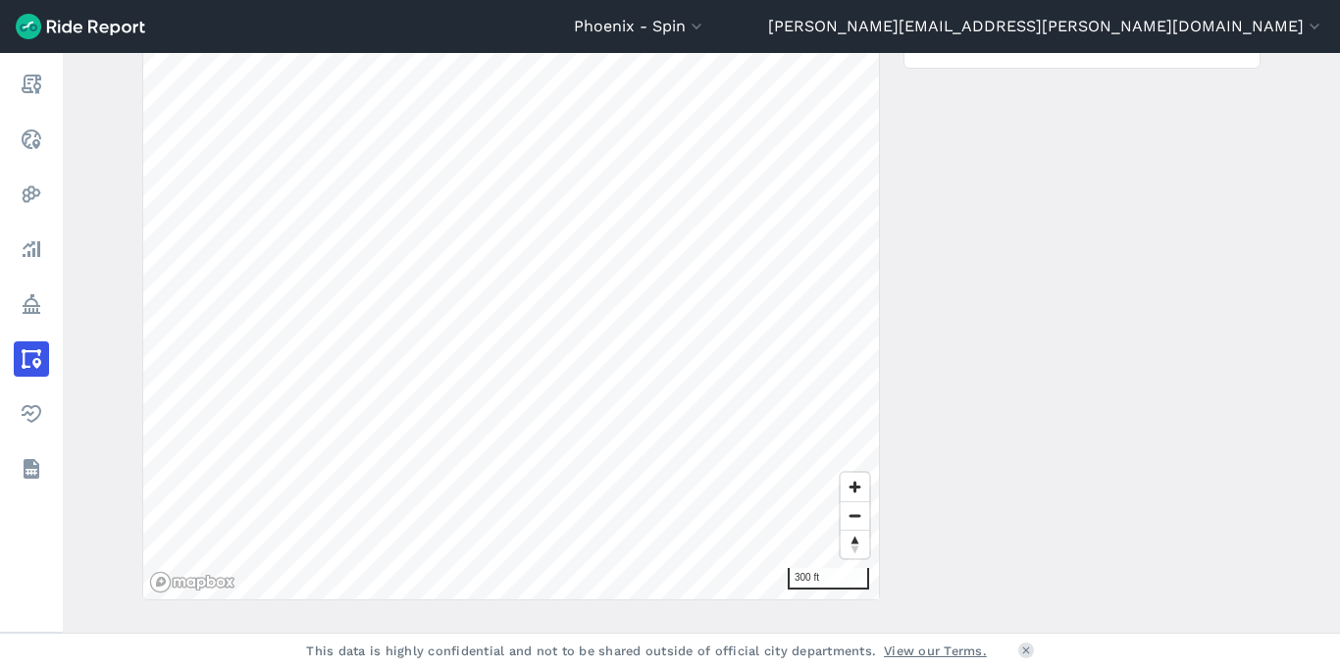
scroll to position [404, 0]
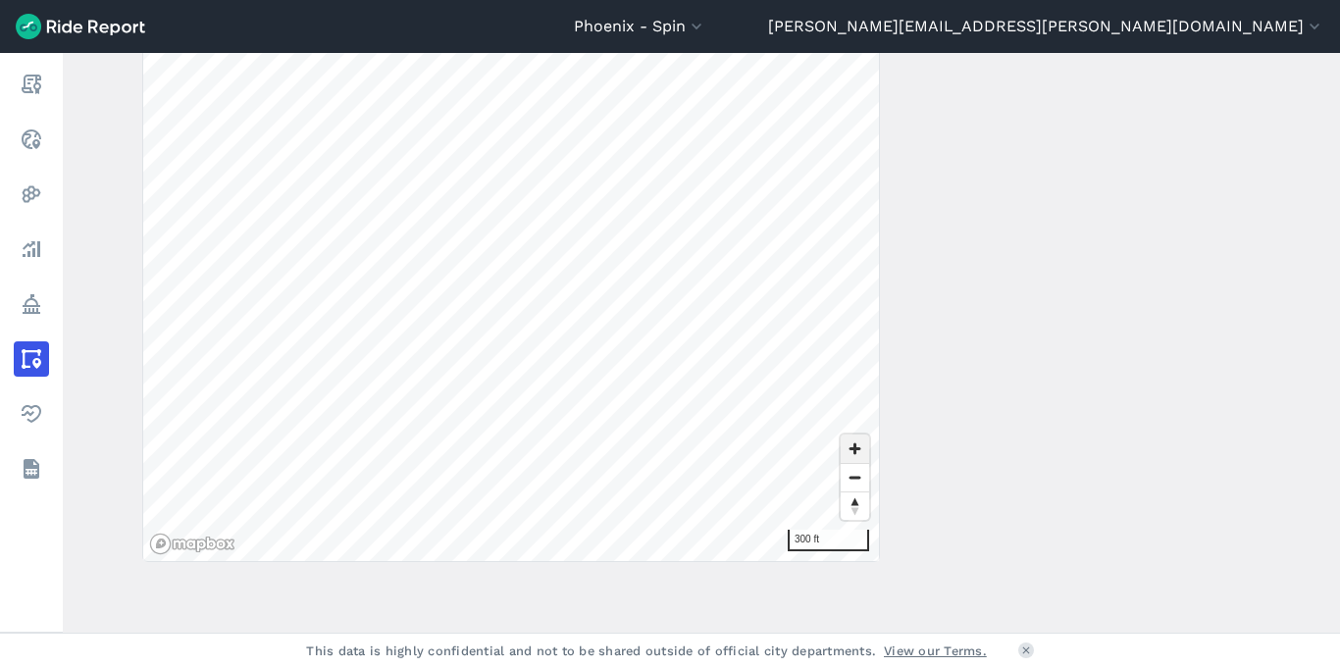
click at [852, 449] on span "Zoom in" at bounding box center [855, 449] width 28 height 28
click at [611, 0] on html "Phoenix - Spin All Service Areas [GEOGRAPHIC_DATA] - Spin [GEOGRAPHIC_DATA] - S…" at bounding box center [670, 334] width 1340 height 668
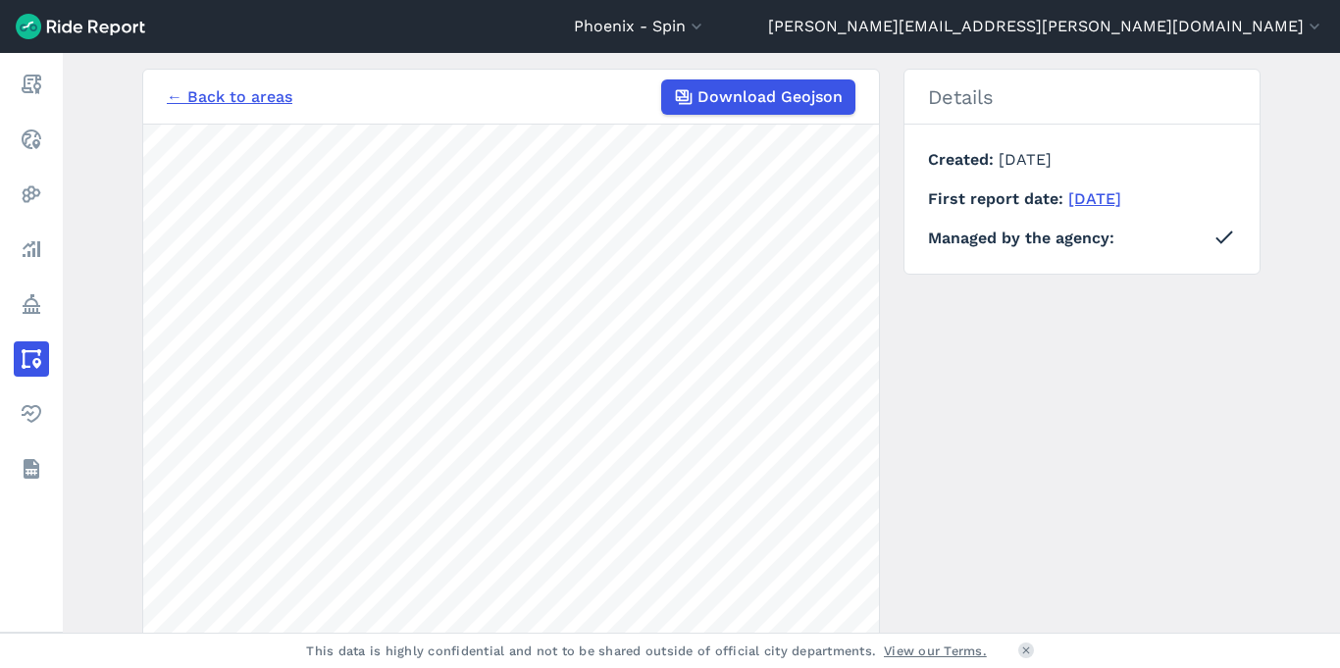
scroll to position [0, 0]
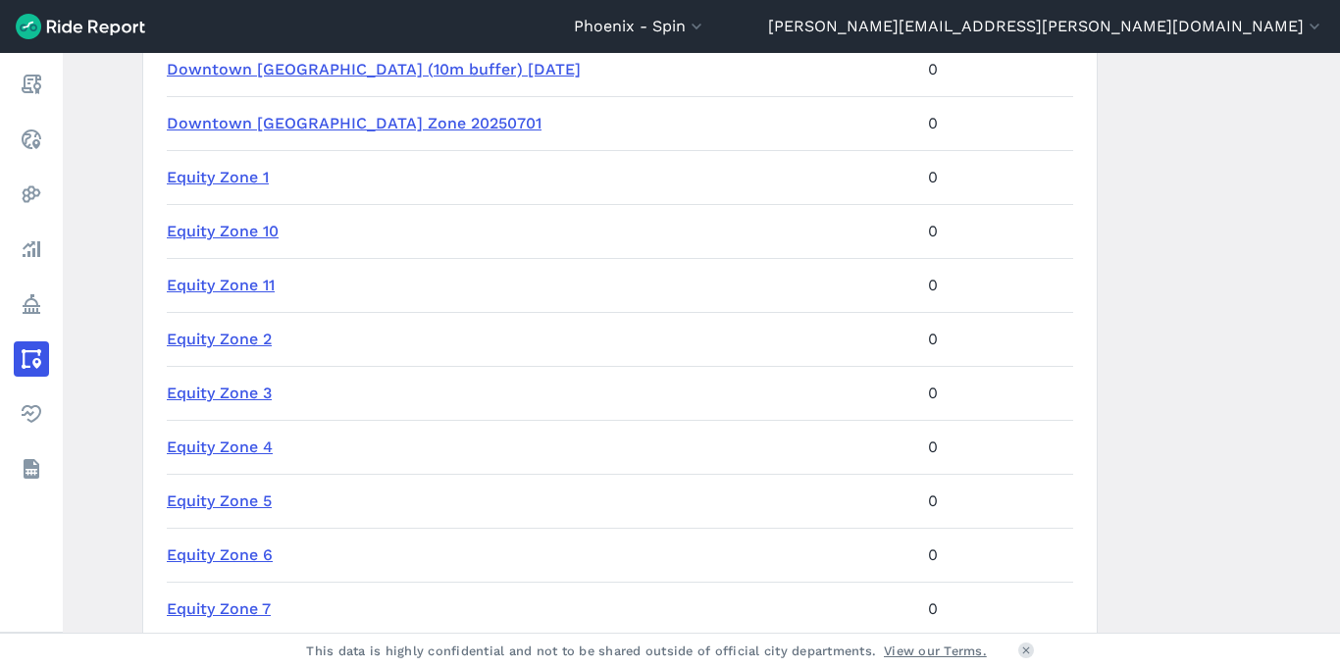
scroll to position [738, 0]
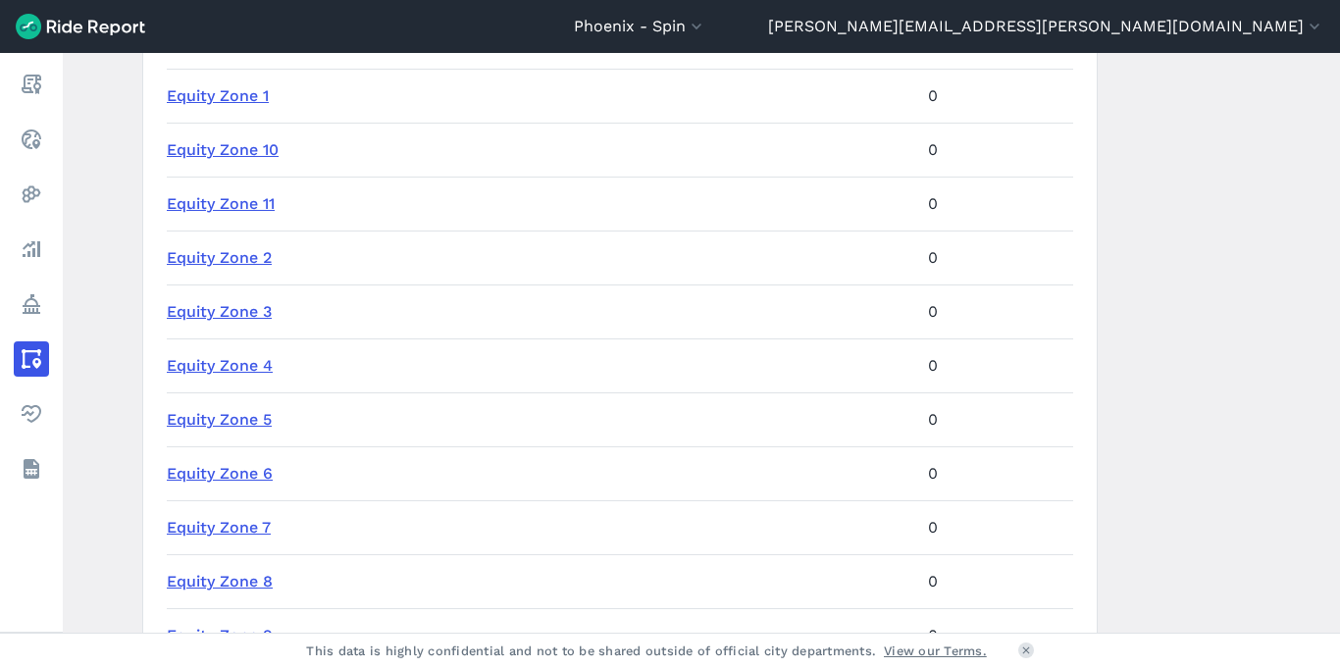
click at [193, 314] on link "Equity Zone 3" at bounding box center [219, 311] width 105 height 19
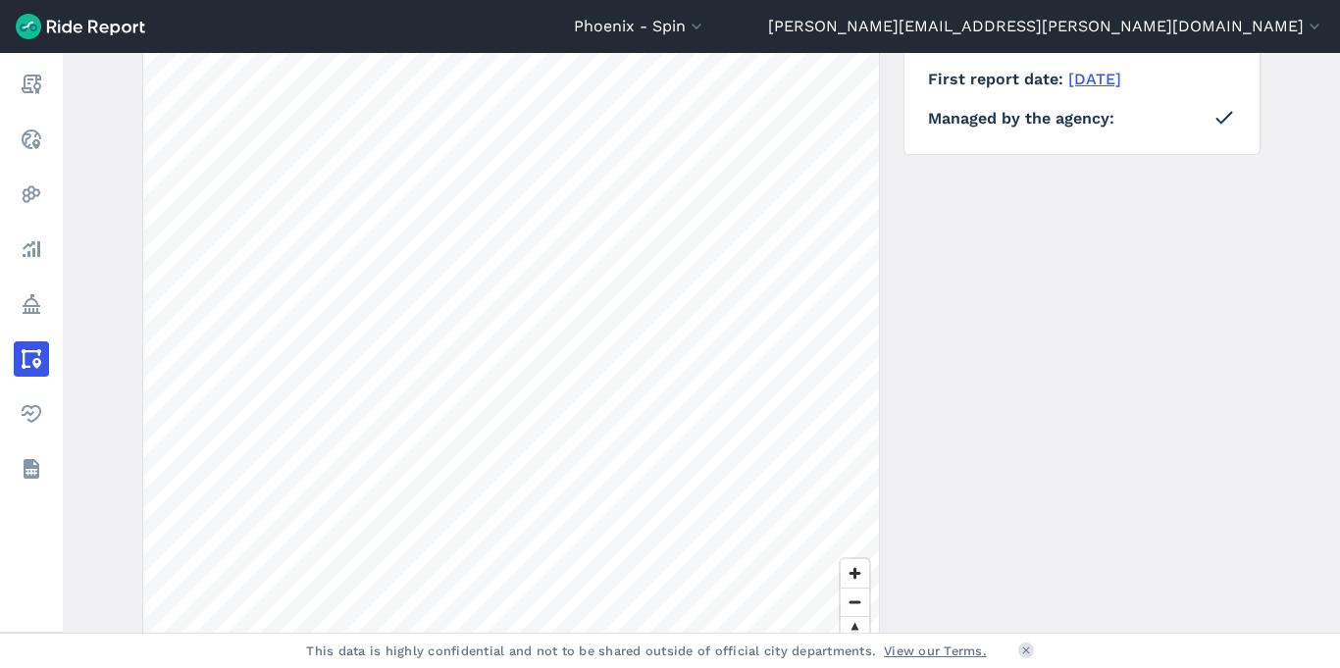
scroll to position [286, 0]
click at [856, 562] on span "Zoom in" at bounding box center [855, 566] width 28 height 28
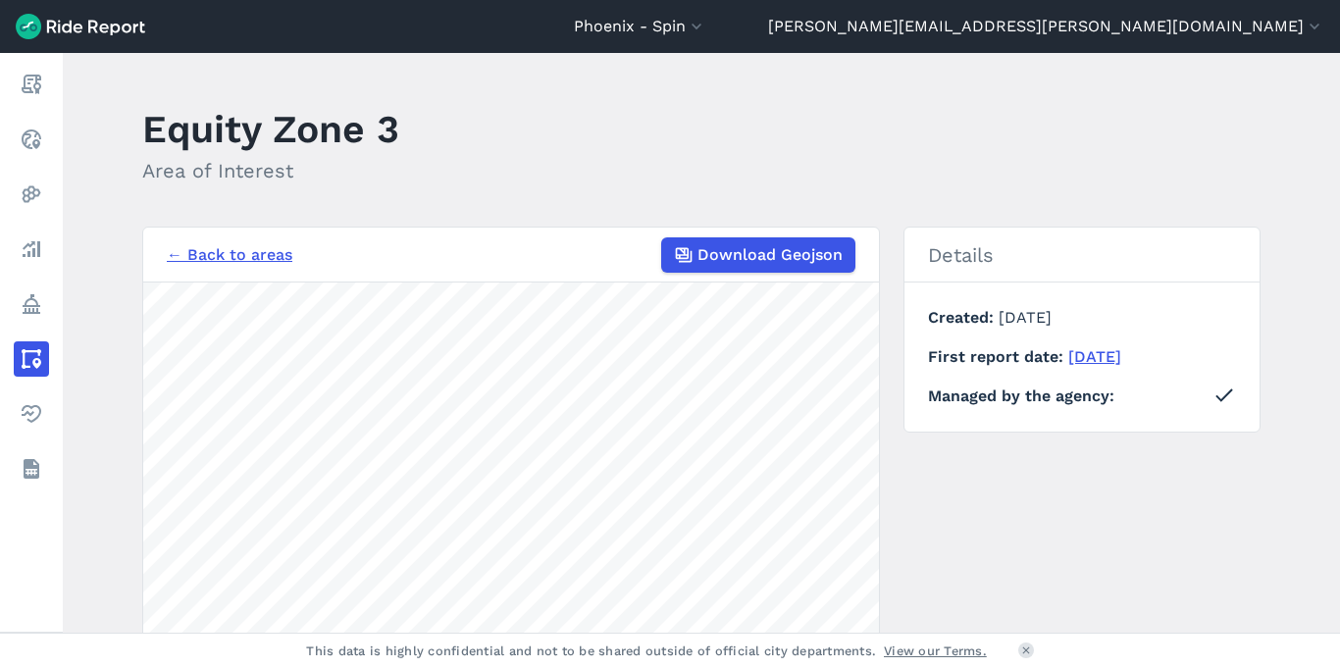
scroll to position [0, 0]
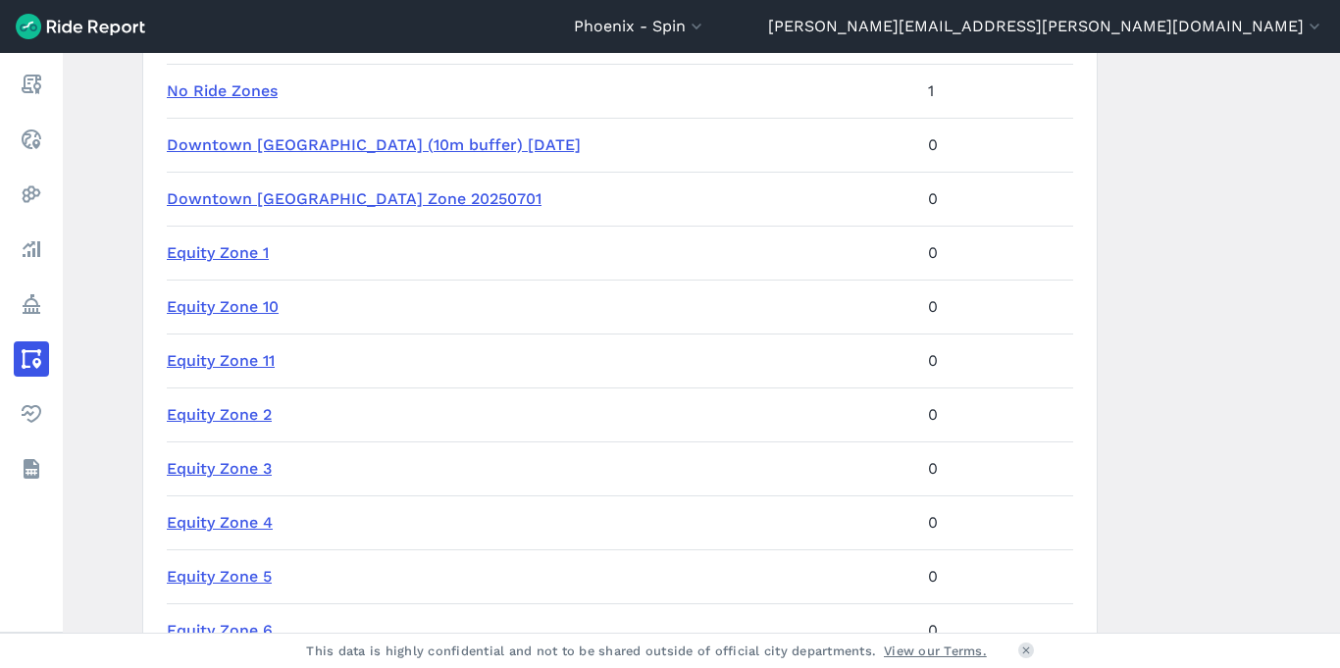
scroll to position [626, 0]
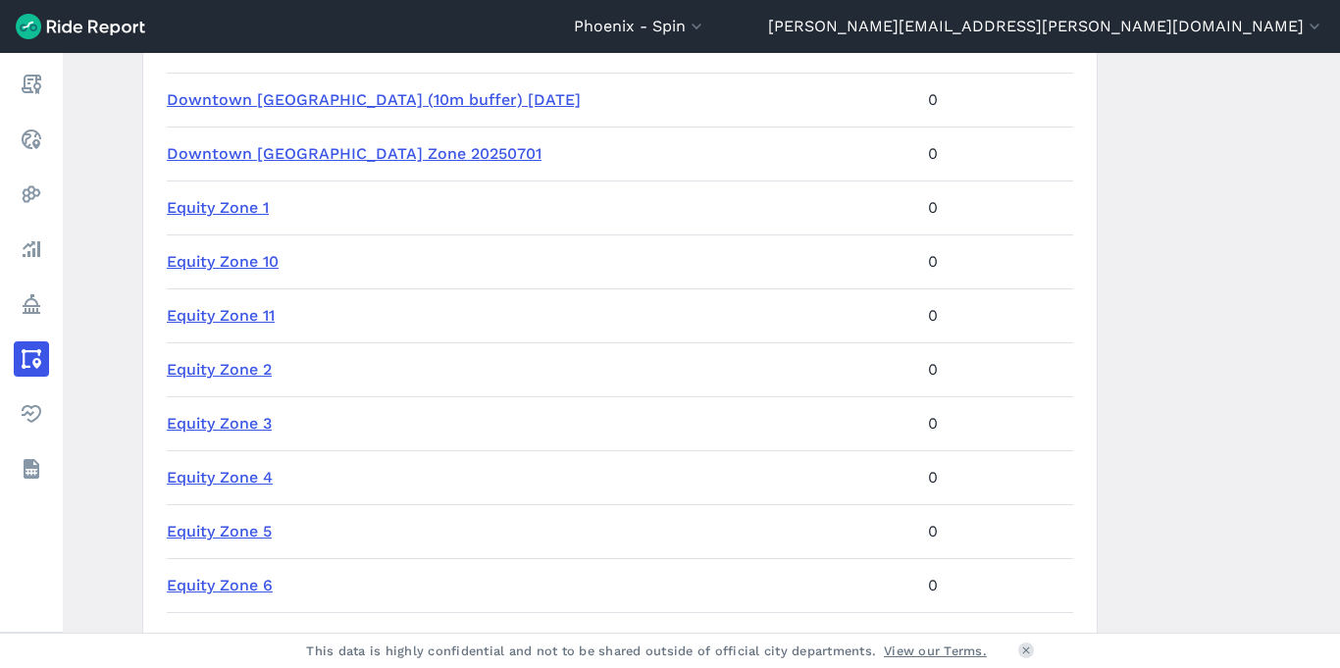
click at [224, 477] on link "Equity Zone 4" at bounding box center [220, 477] width 106 height 19
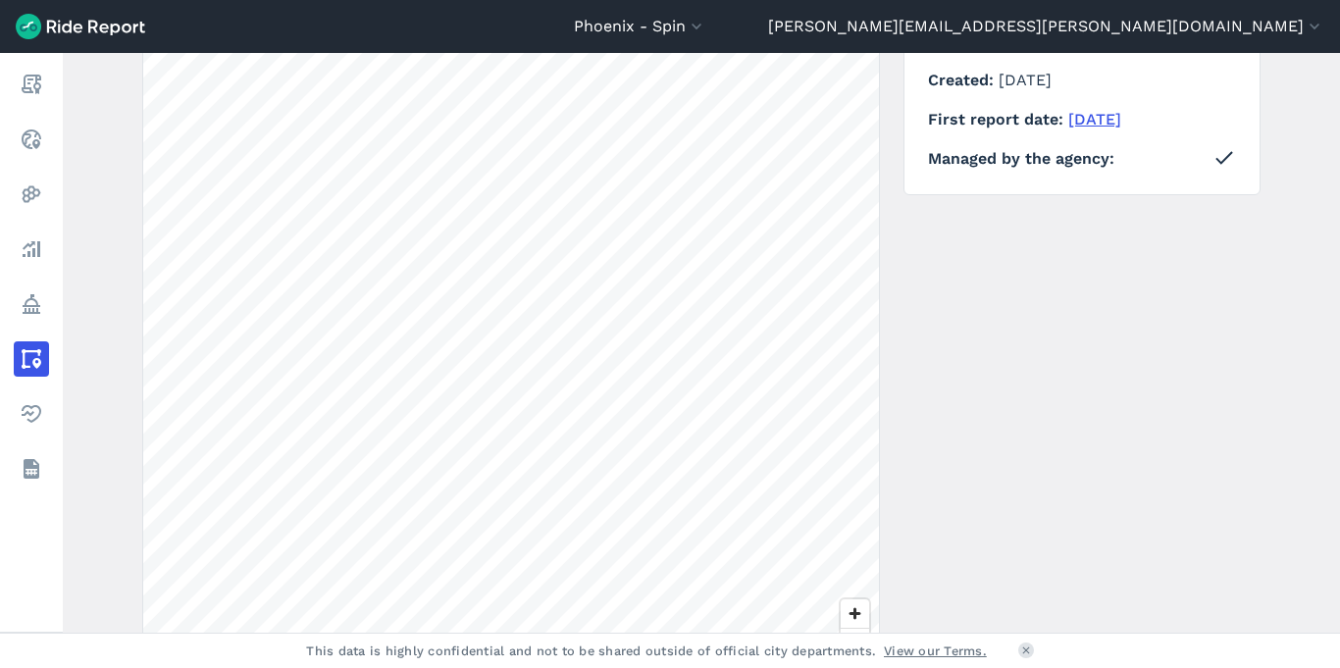
scroll to position [352, 0]
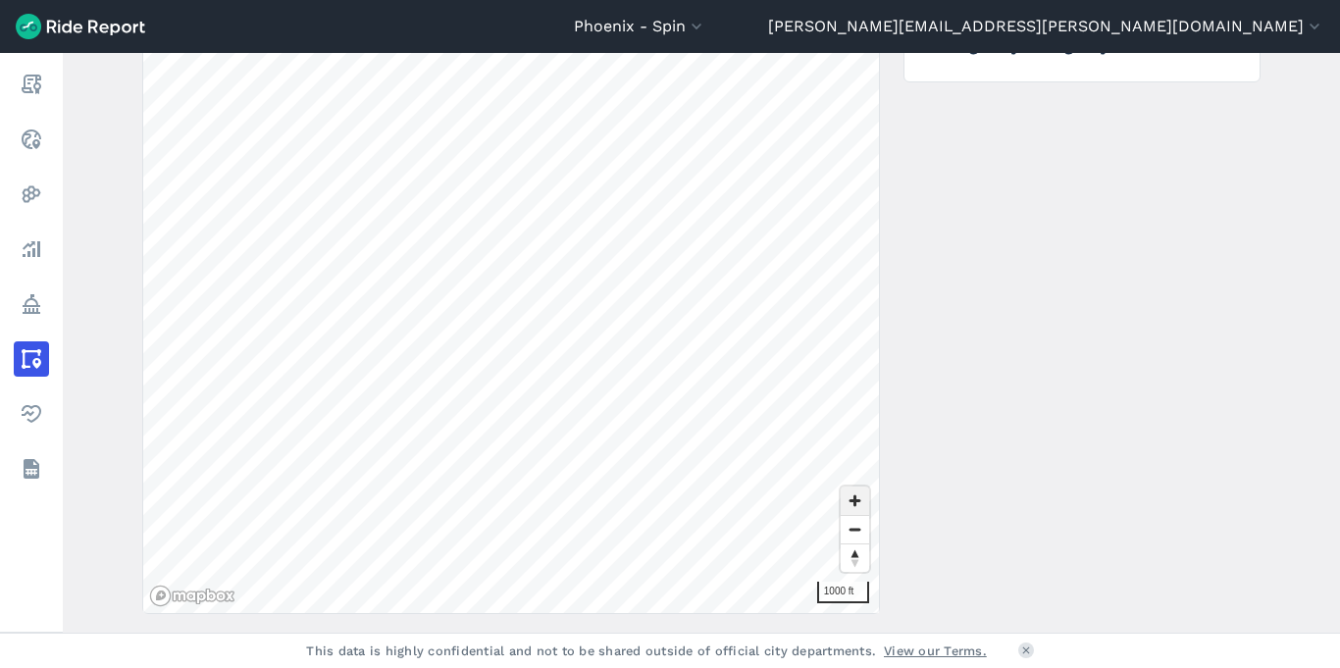
click at [846, 504] on span "Zoom in" at bounding box center [855, 501] width 28 height 28
click at [476, 664] on div "Phoenix - Spin All Service Areas [GEOGRAPHIC_DATA] - Spin [GEOGRAPHIC_DATA] - S…" at bounding box center [670, 334] width 1340 height 668
click at [552, 652] on div "Phoenix - Spin All Service Areas [GEOGRAPHIC_DATA] - Spin [GEOGRAPHIC_DATA] - S…" at bounding box center [670, 334] width 1340 height 668
click at [891, 271] on div "← Back to areas Download Geojson 500 ft Details Created [DATE] First report dat…" at bounding box center [701, 245] width 1118 height 738
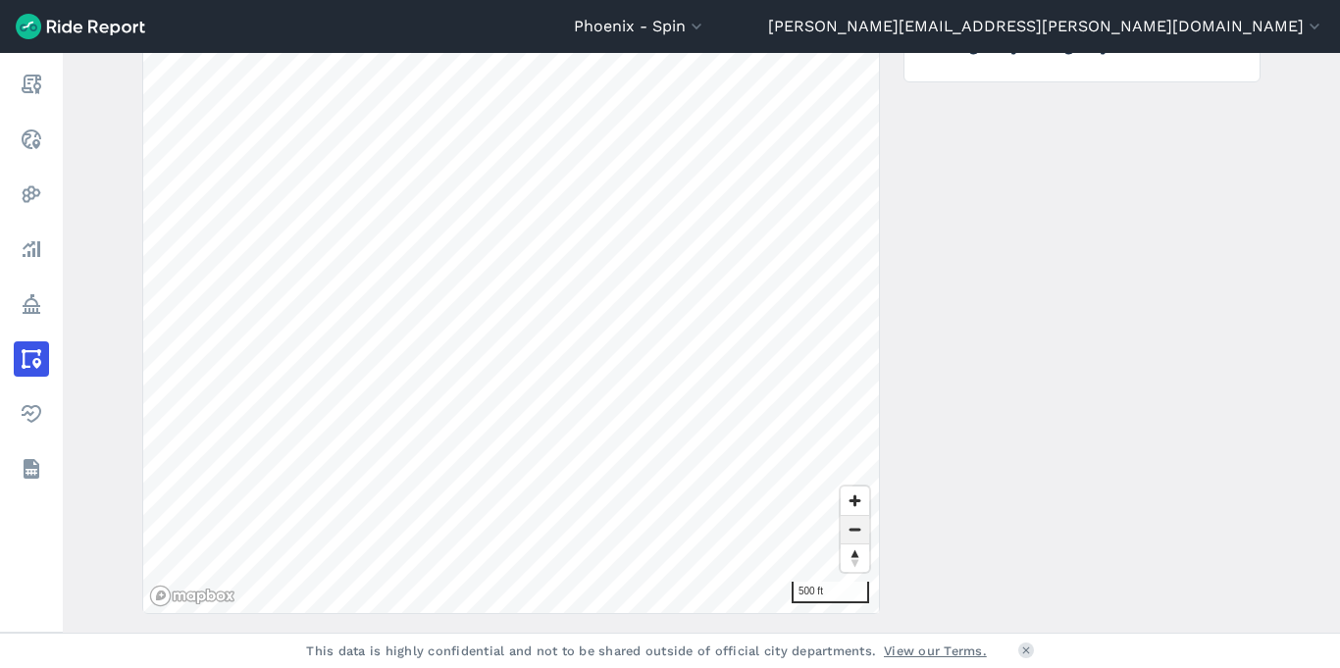
click at [854, 532] on span "Zoom out" at bounding box center [855, 529] width 28 height 27
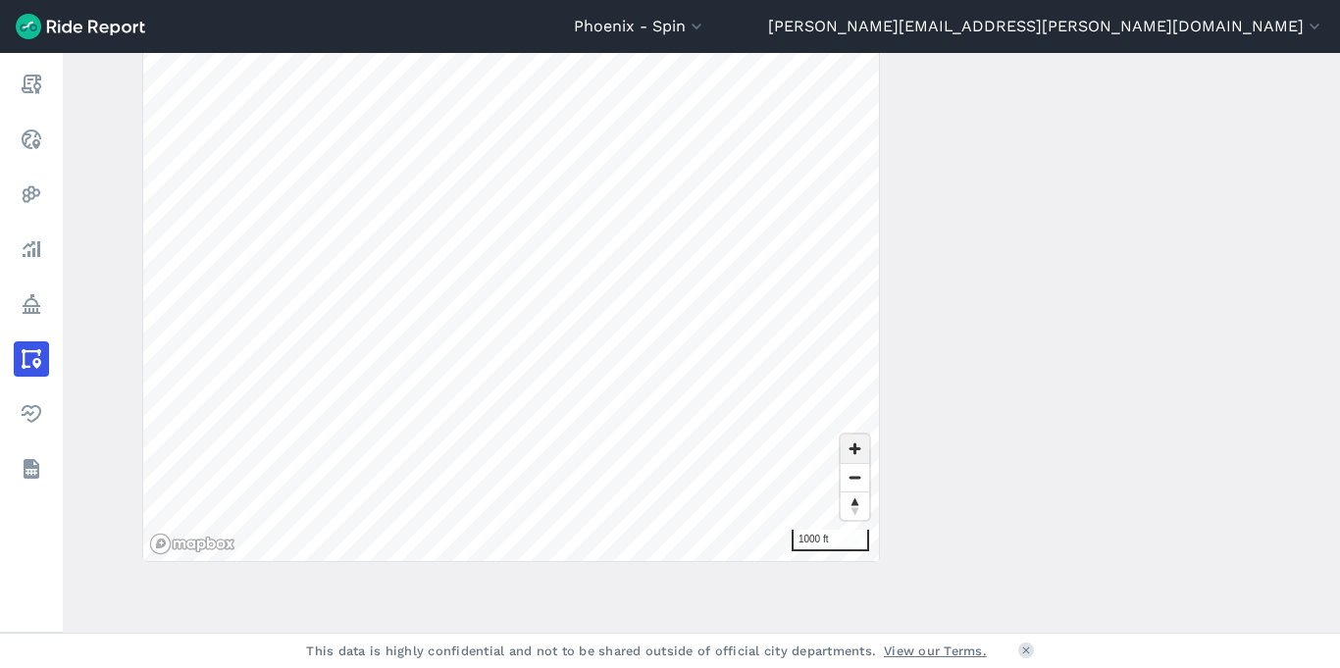
click at [863, 446] on span "Zoom in" at bounding box center [855, 449] width 28 height 28
click at [765, 631] on main "Equity Zone 4 Area of Interest ← Back to areas Download Geojson 500 ft Details …" at bounding box center [701, 343] width 1277 height 580
click at [562, 667] on div "Phoenix - Spin All Service Areas [GEOGRAPHIC_DATA] - Spin [GEOGRAPHIC_DATA] - S…" at bounding box center [670, 334] width 1340 height 668
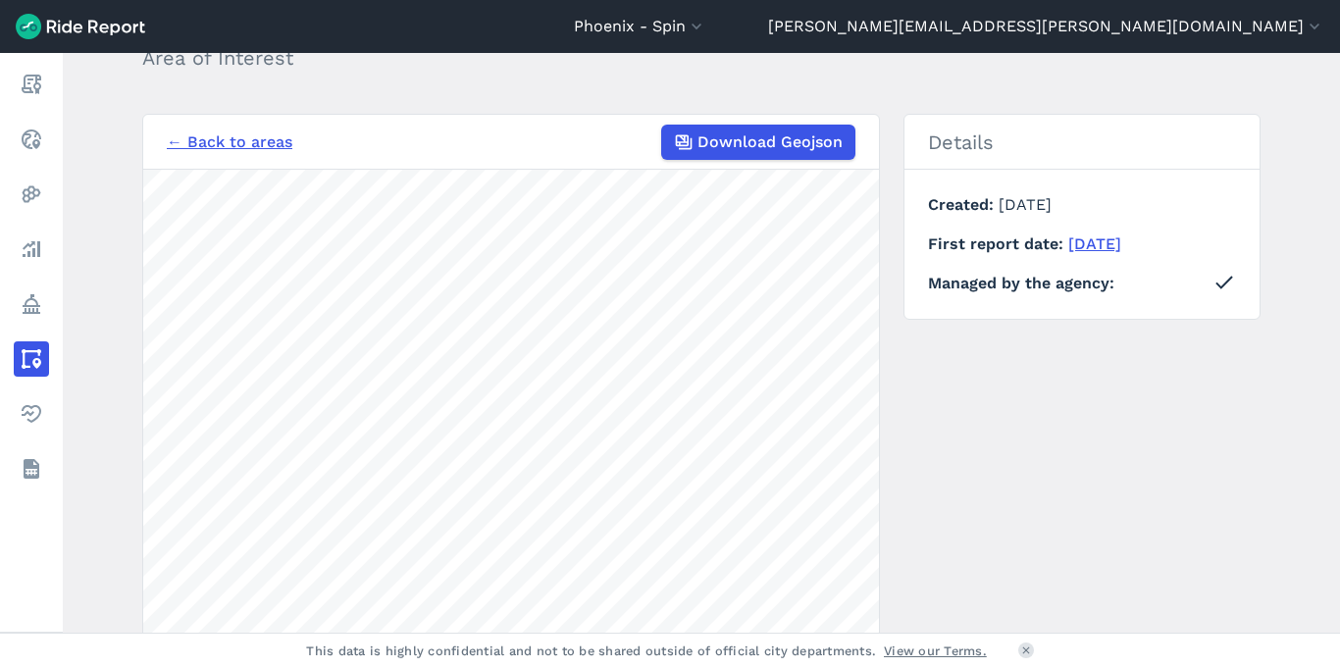
scroll to position [0, 0]
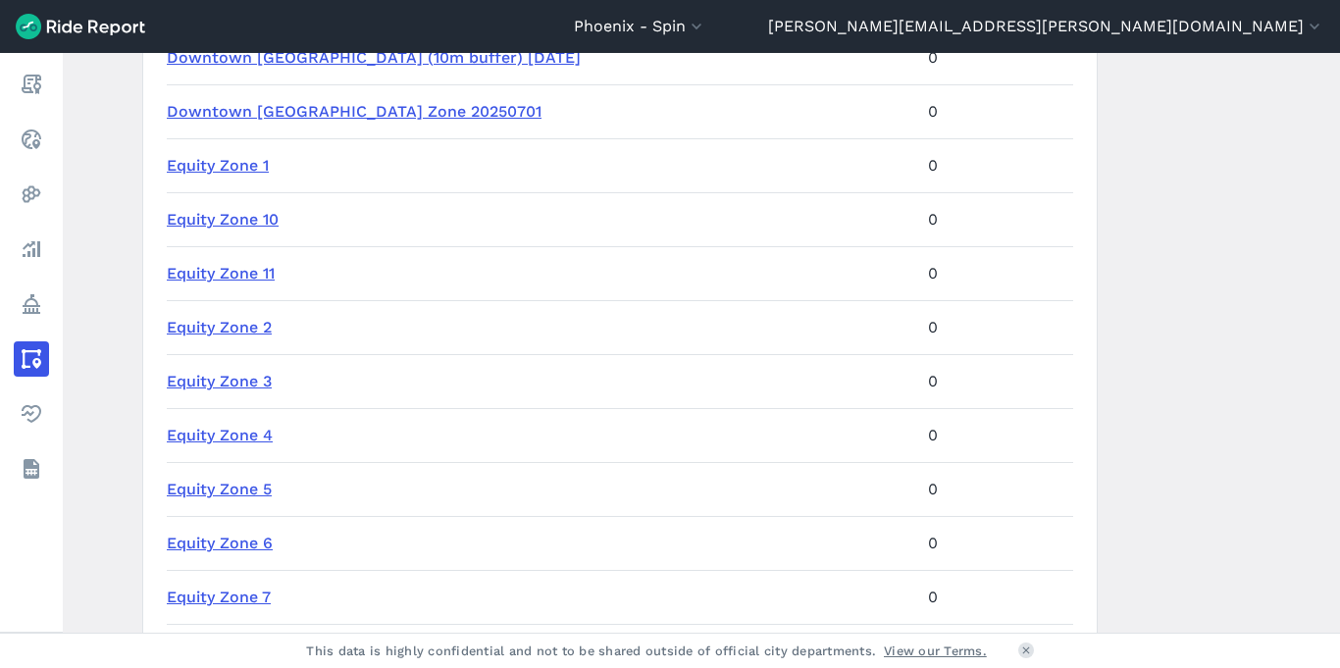
scroll to position [683, 0]
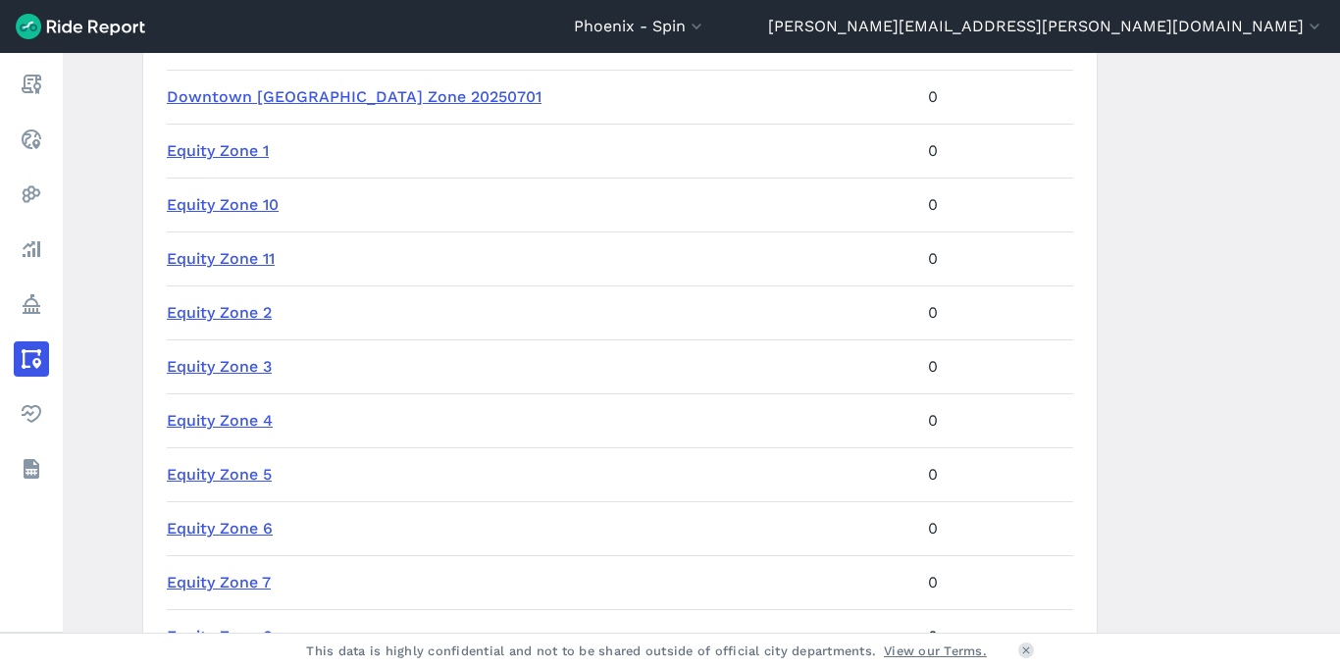
click at [224, 474] on link "Equity Zone 5" at bounding box center [219, 474] width 105 height 19
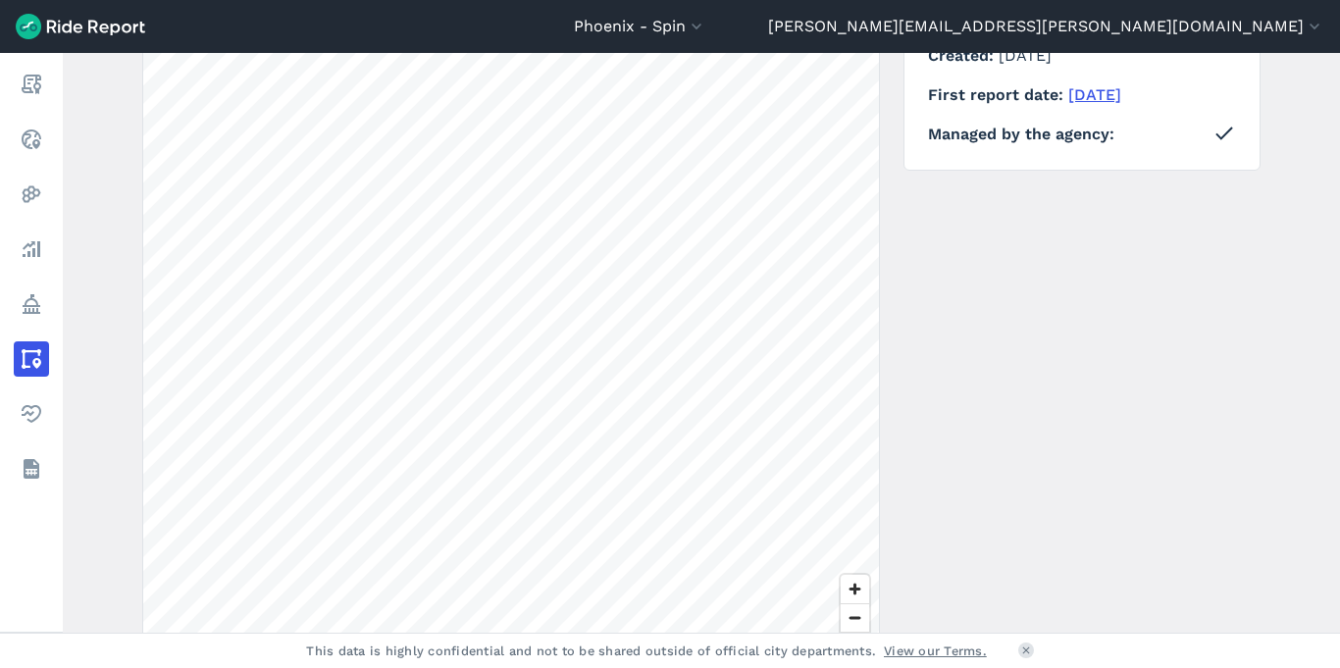
scroll to position [273, 0]
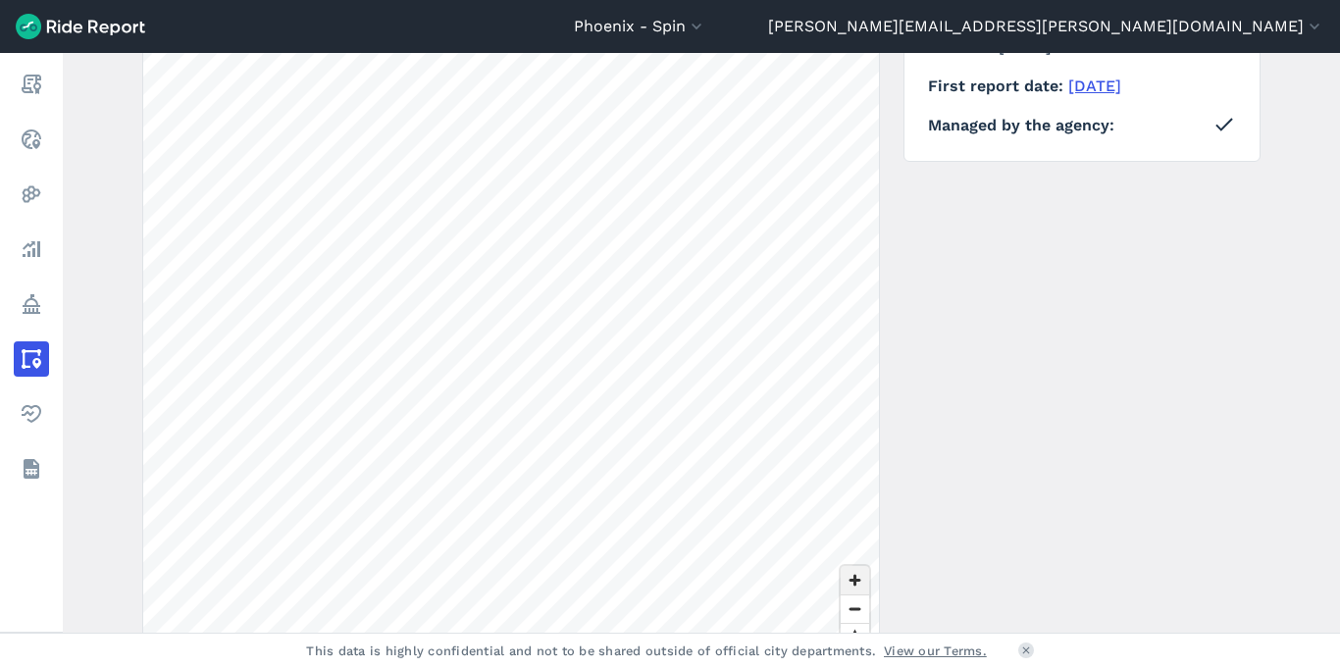
click at [856, 581] on span "Zoom in" at bounding box center [855, 580] width 28 height 28
click at [847, 569] on span "Zoom in" at bounding box center [855, 580] width 28 height 28
click at [472, 667] on div "Phoenix - Spin All Service Areas [GEOGRAPHIC_DATA] - Spin [GEOGRAPHIC_DATA] - S…" at bounding box center [670, 334] width 1340 height 668
click at [609, 666] on div "Phoenix - Spin All Service Areas [GEOGRAPHIC_DATA] - Spin [GEOGRAPHIC_DATA] - S…" at bounding box center [670, 334] width 1340 height 668
click at [584, 667] on div "Phoenix - Spin All Service Areas [GEOGRAPHIC_DATA] - Spin [GEOGRAPHIC_DATA] - S…" at bounding box center [670, 334] width 1340 height 668
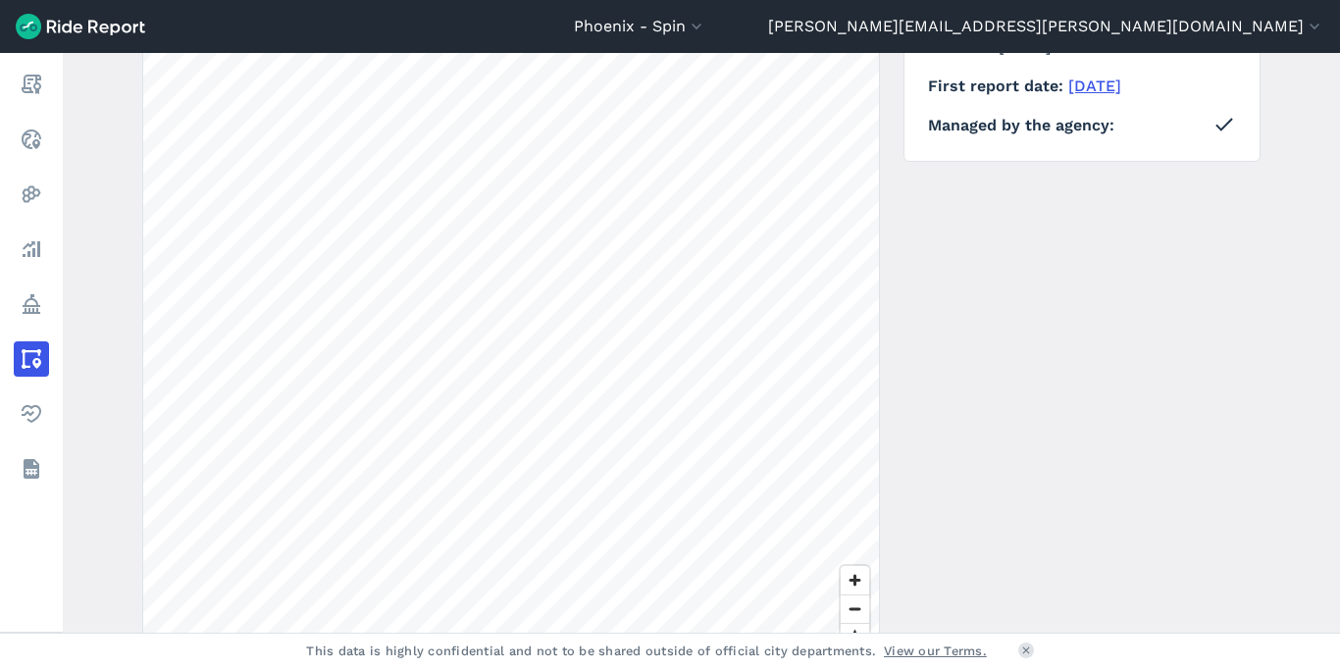
click at [918, 232] on div "← Back to areas Download Geojson 500 ft Details Created [DATE] First report dat…" at bounding box center [701, 325] width 1118 height 738
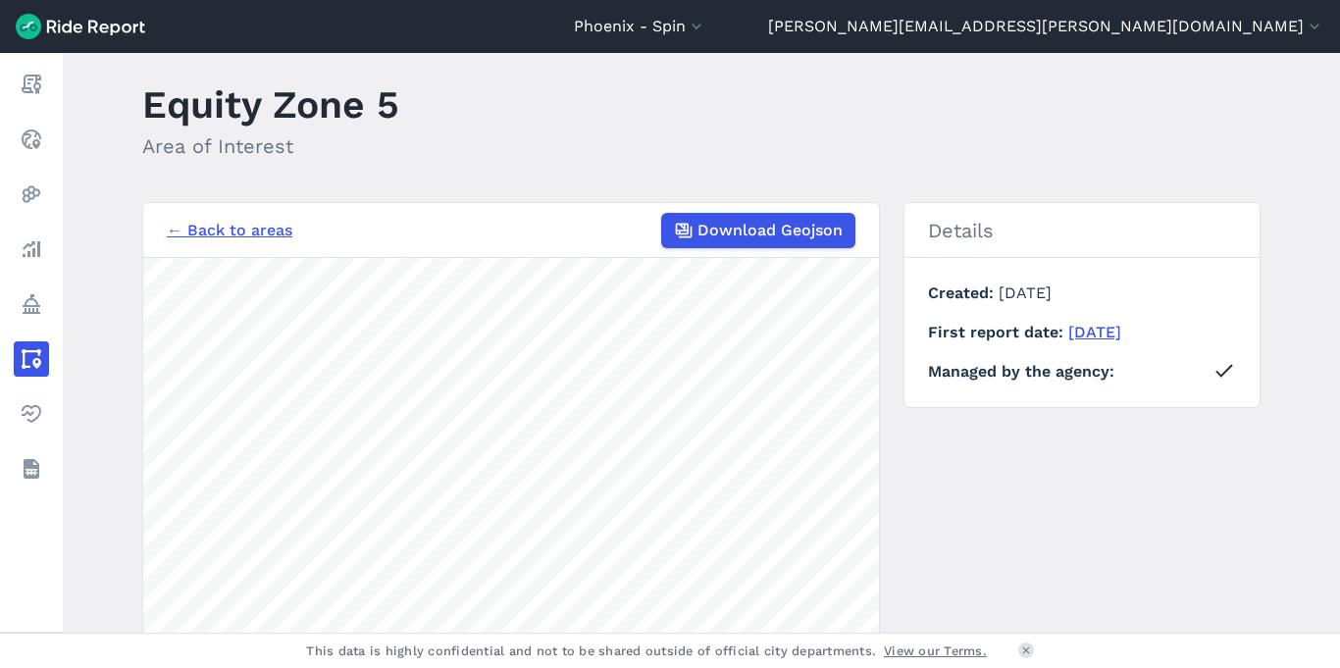
scroll to position [0, 0]
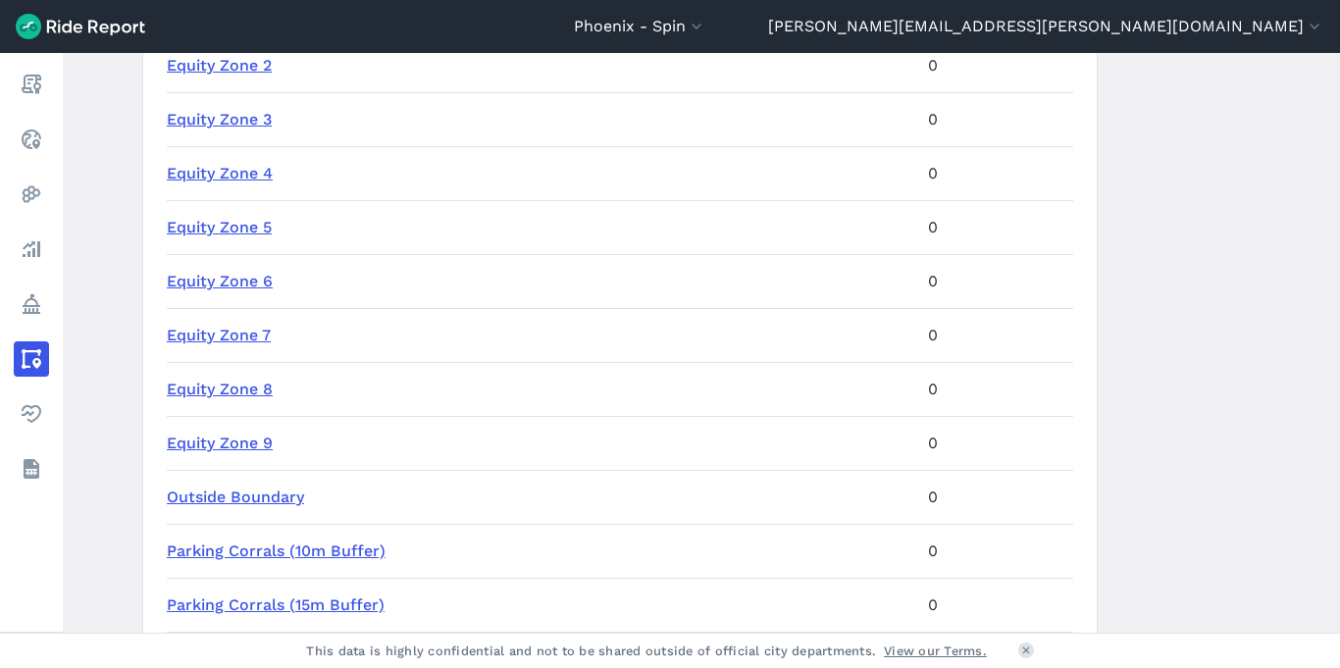
scroll to position [966, 0]
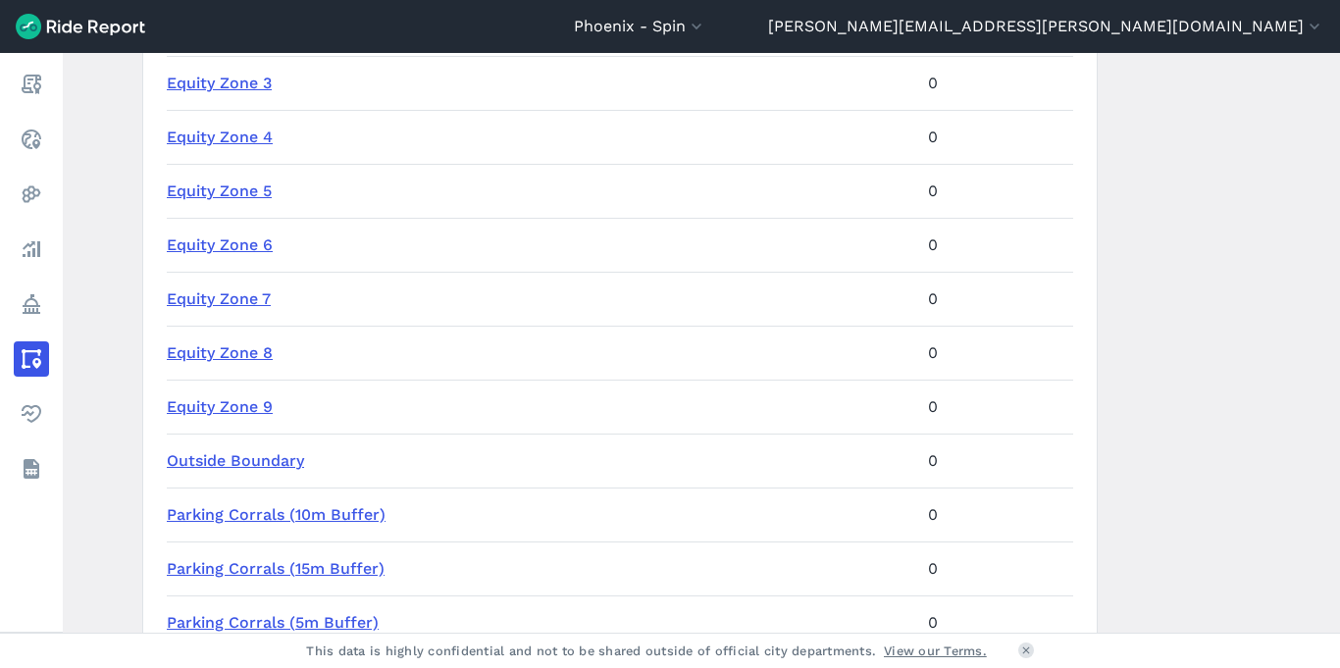
click at [220, 239] on link "Equity Zone 6" at bounding box center [220, 244] width 106 height 19
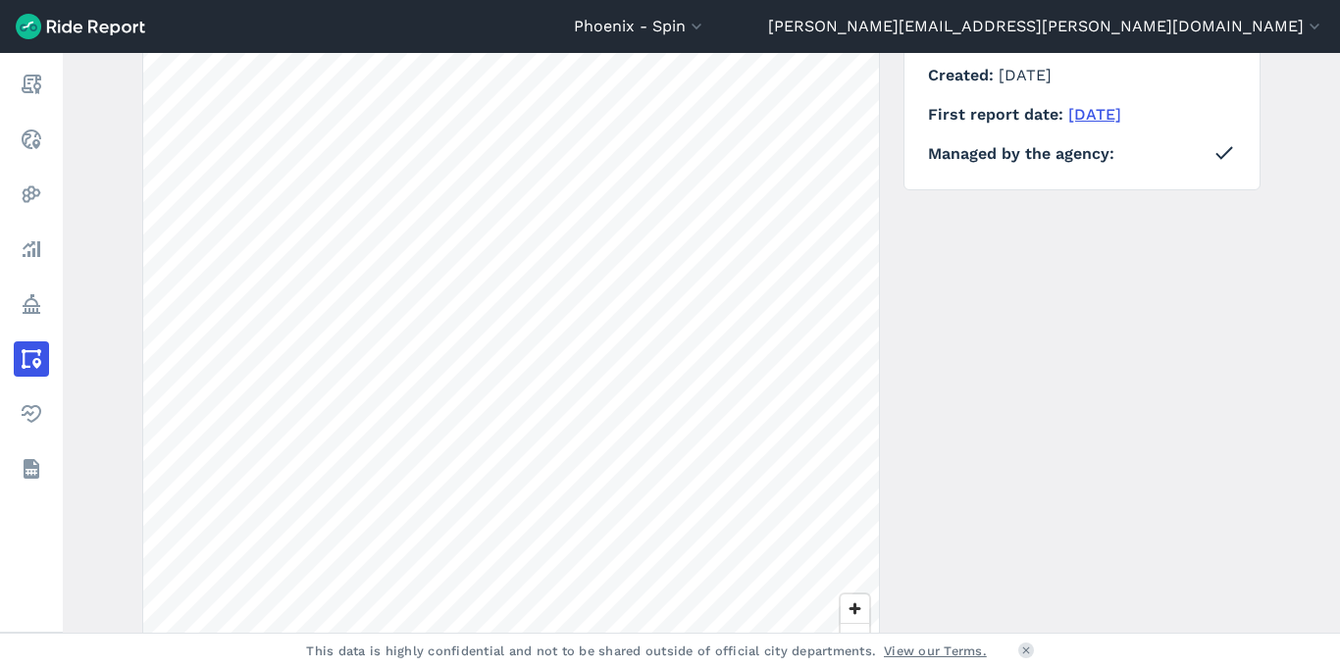
scroll to position [296, 0]
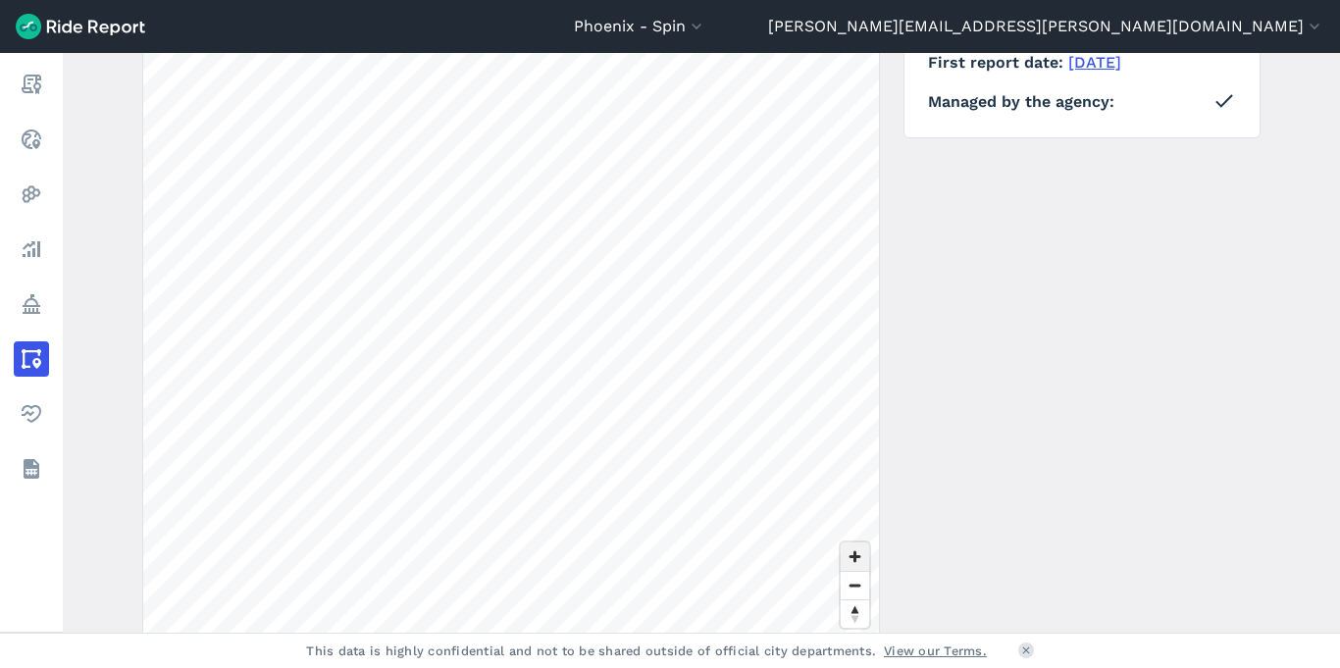
click at [847, 562] on span "Zoom in" at bounding box center [855, 556] width 28 height 28
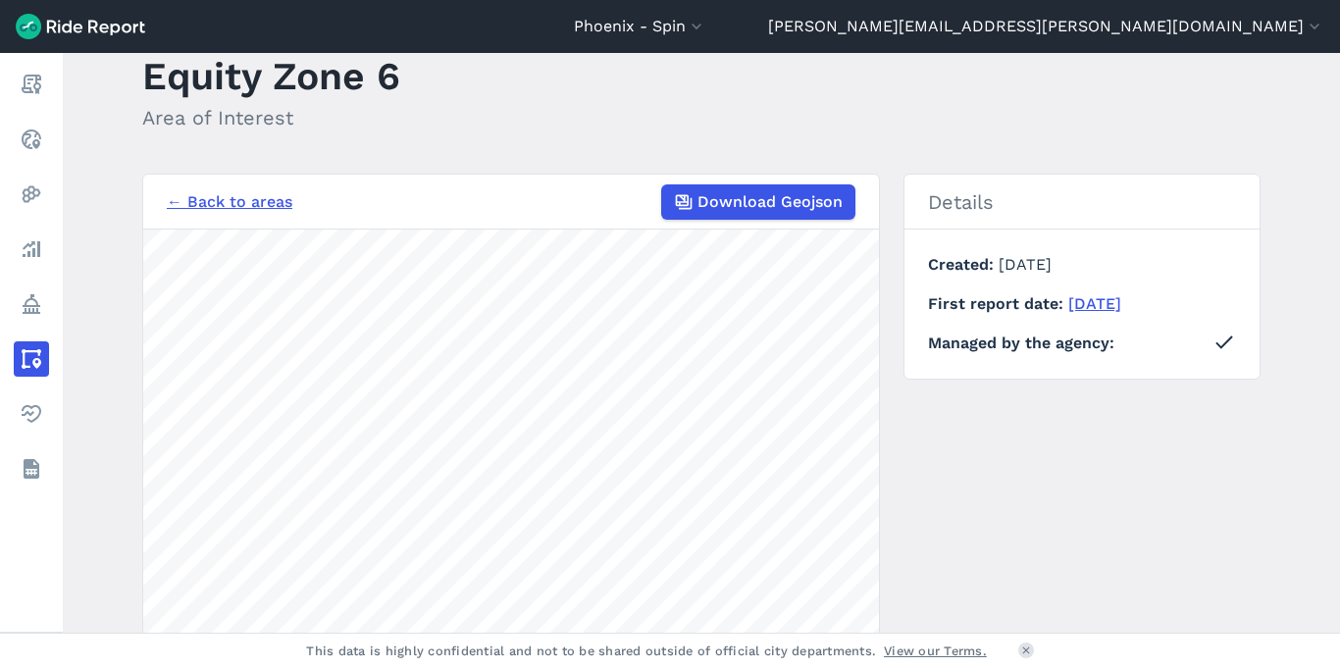
scroll to position [0, 0]
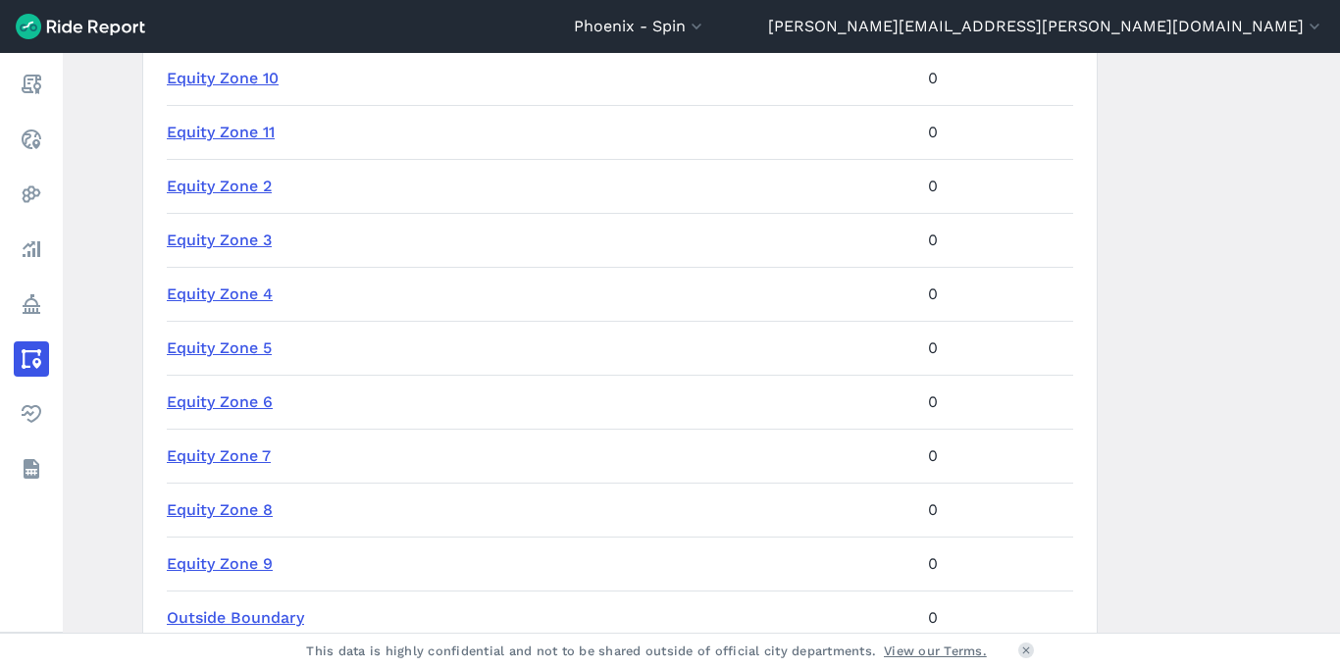
scroll to position [837, 0]
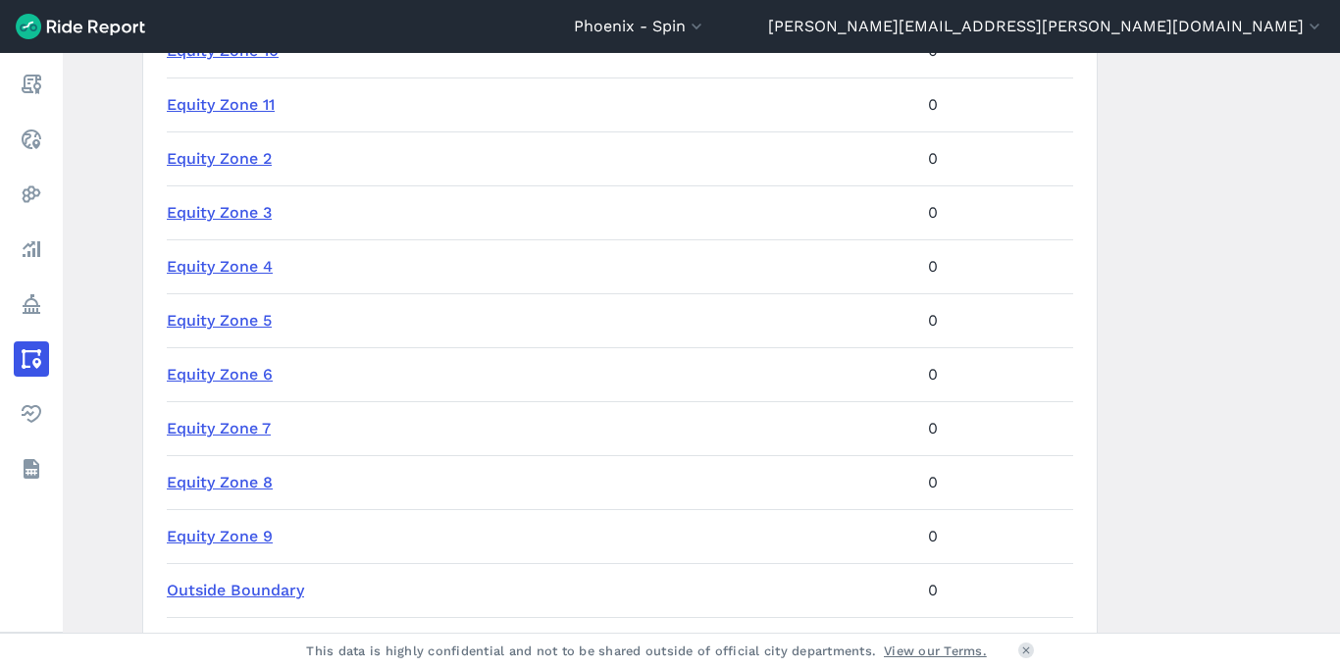
click at [215, 428] on link "Equity Zone 7" at bounding box center [219, 428] width 104 height 19
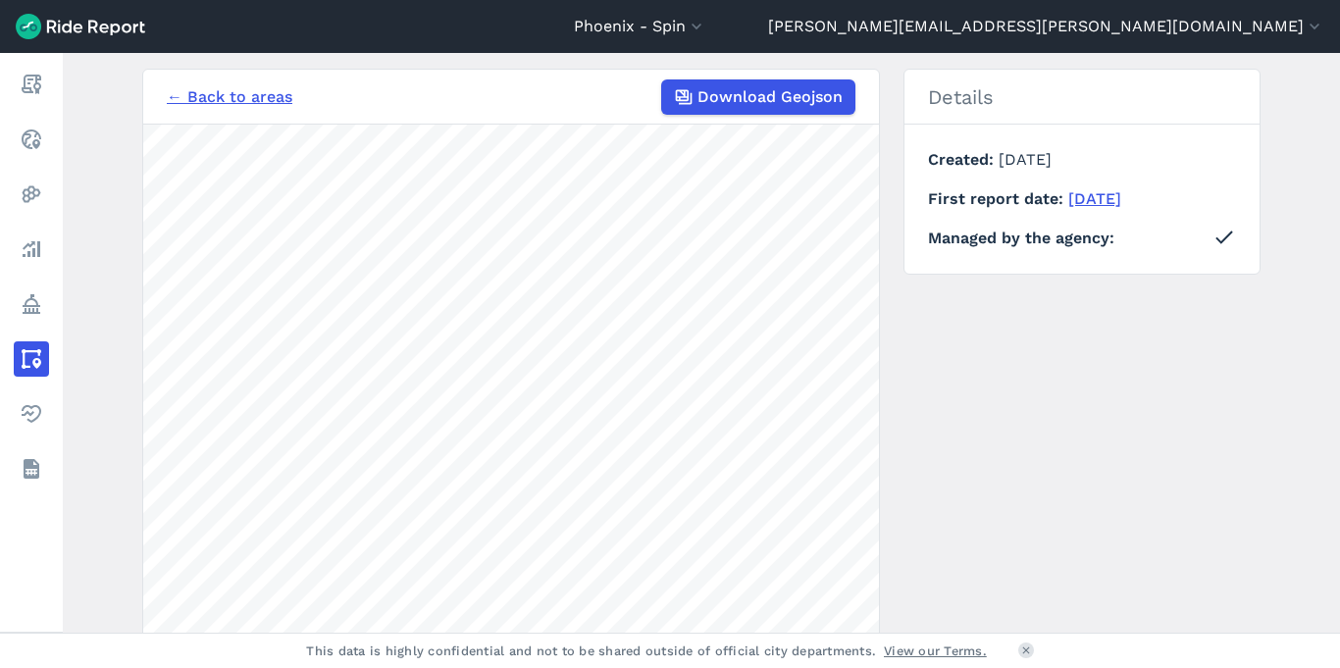
scroll to position [276, 0]
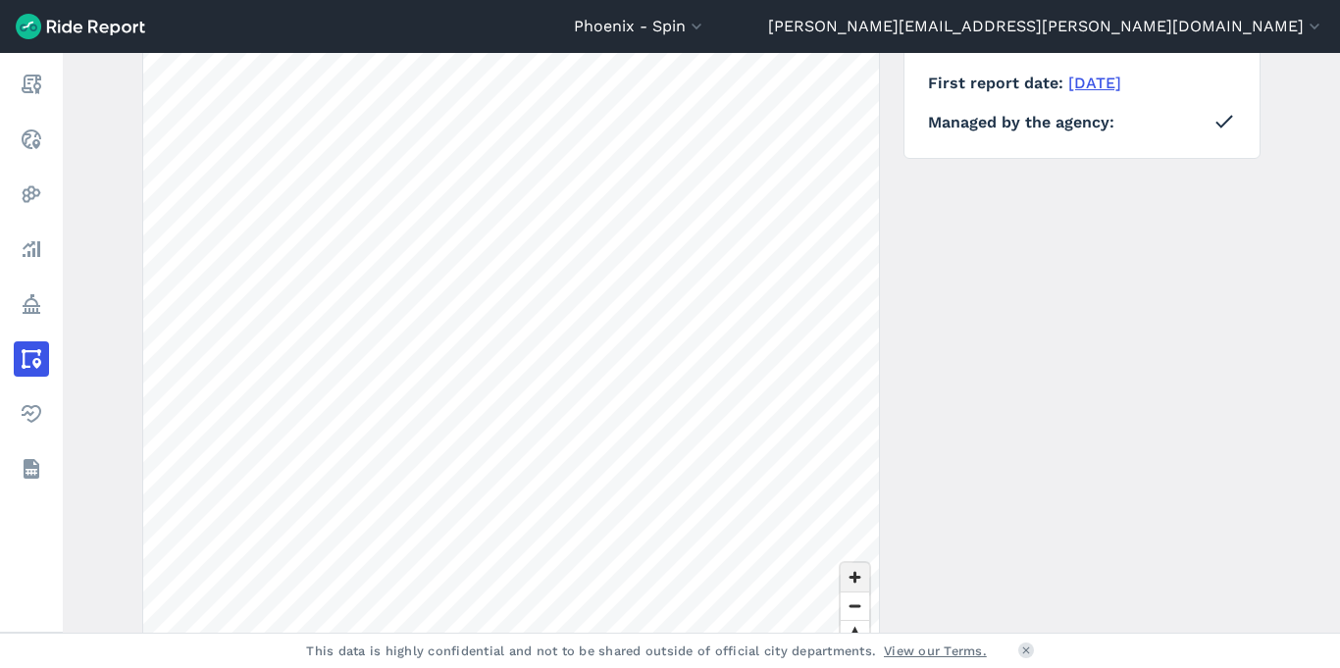
click at [860, 574] on span "Zoom in" at bounding box center [855, 577] width 28 height 28
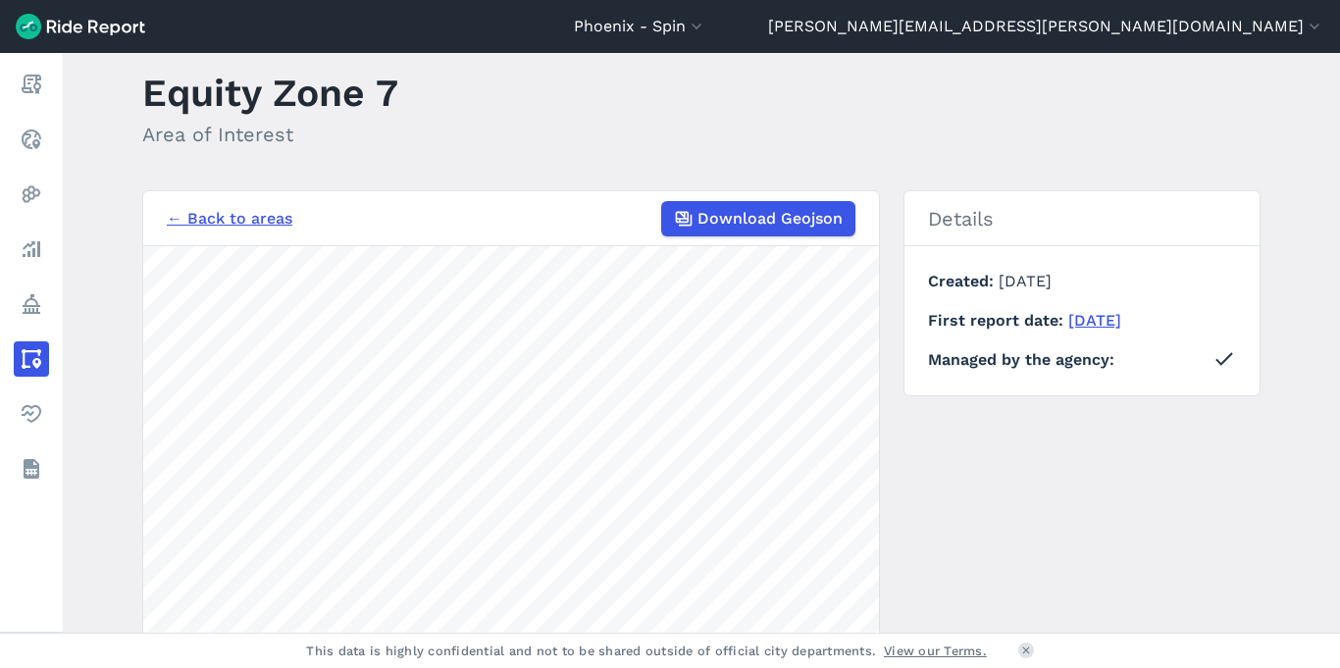
scroll to position [0, 0]
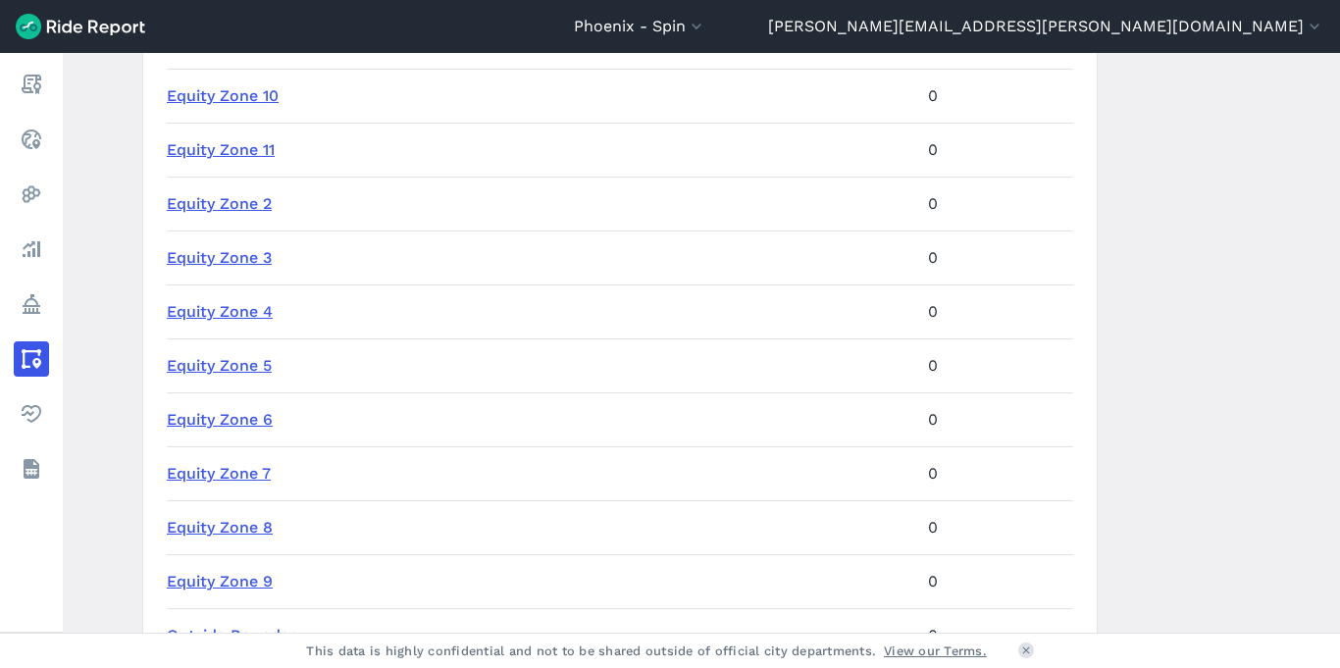
scroll to position [797, 0]
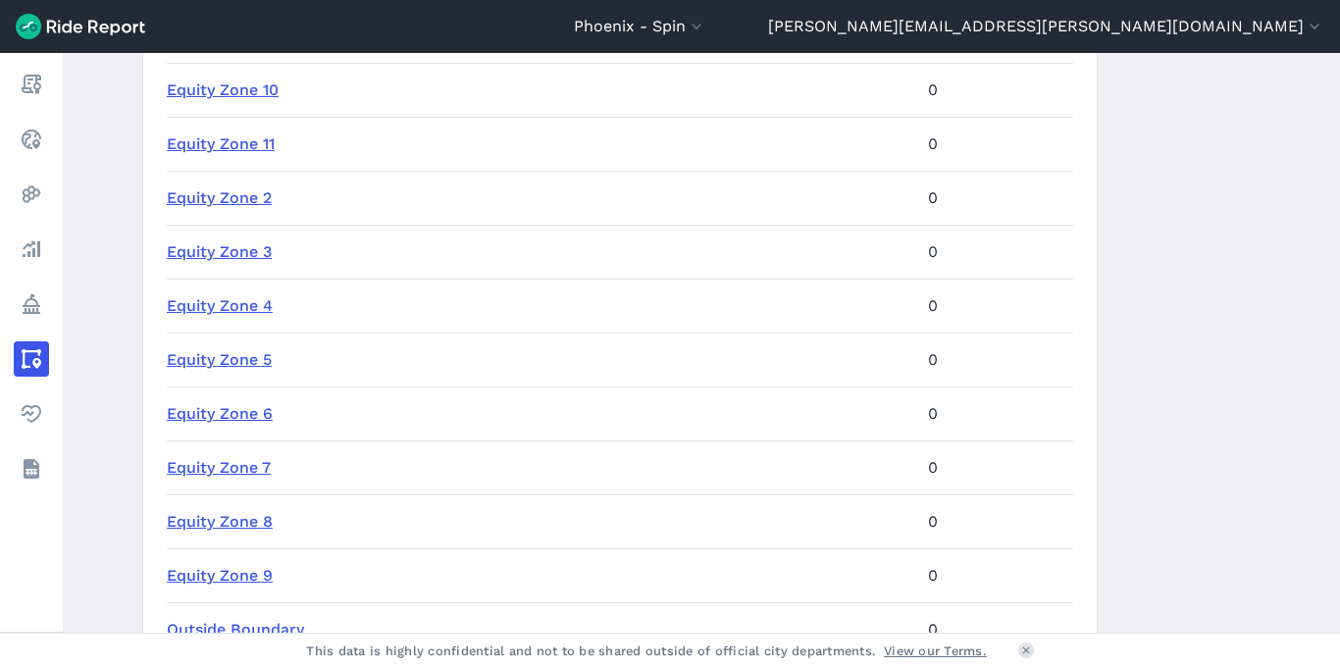
click at [195, 521] on link "Equity Zone 8" at bounding box center [220, 521] width 106 height 19
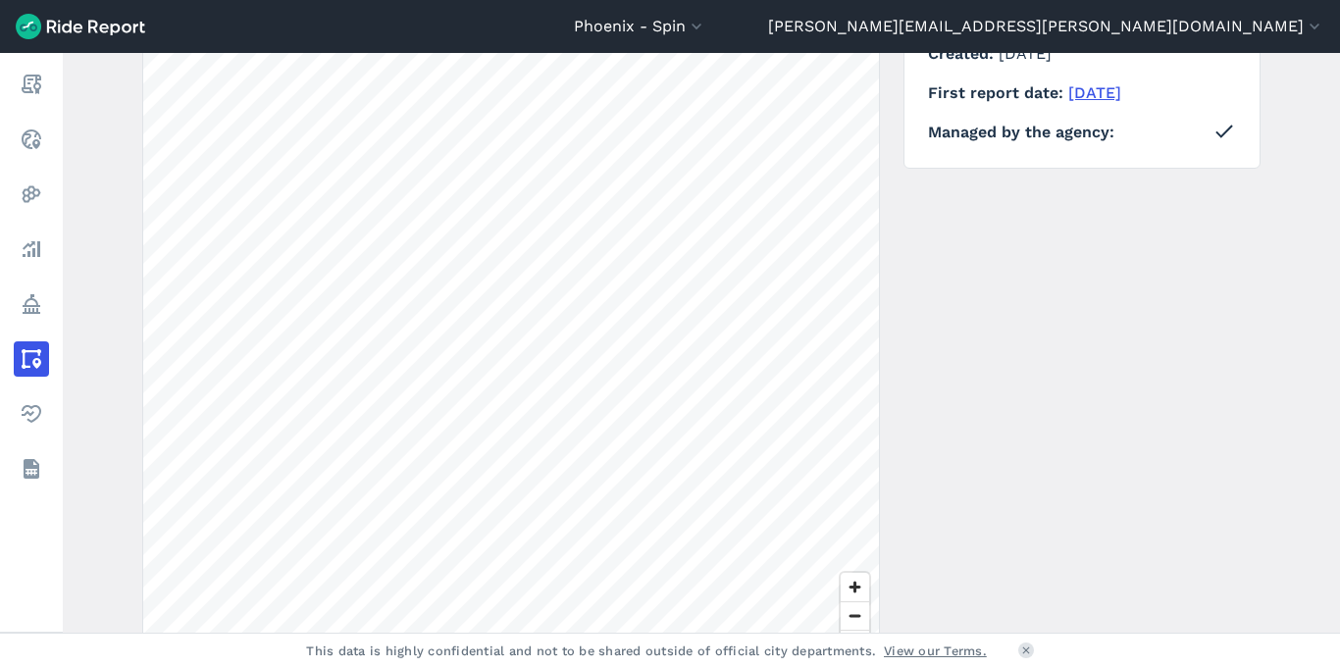
scroll to position [272, 0]
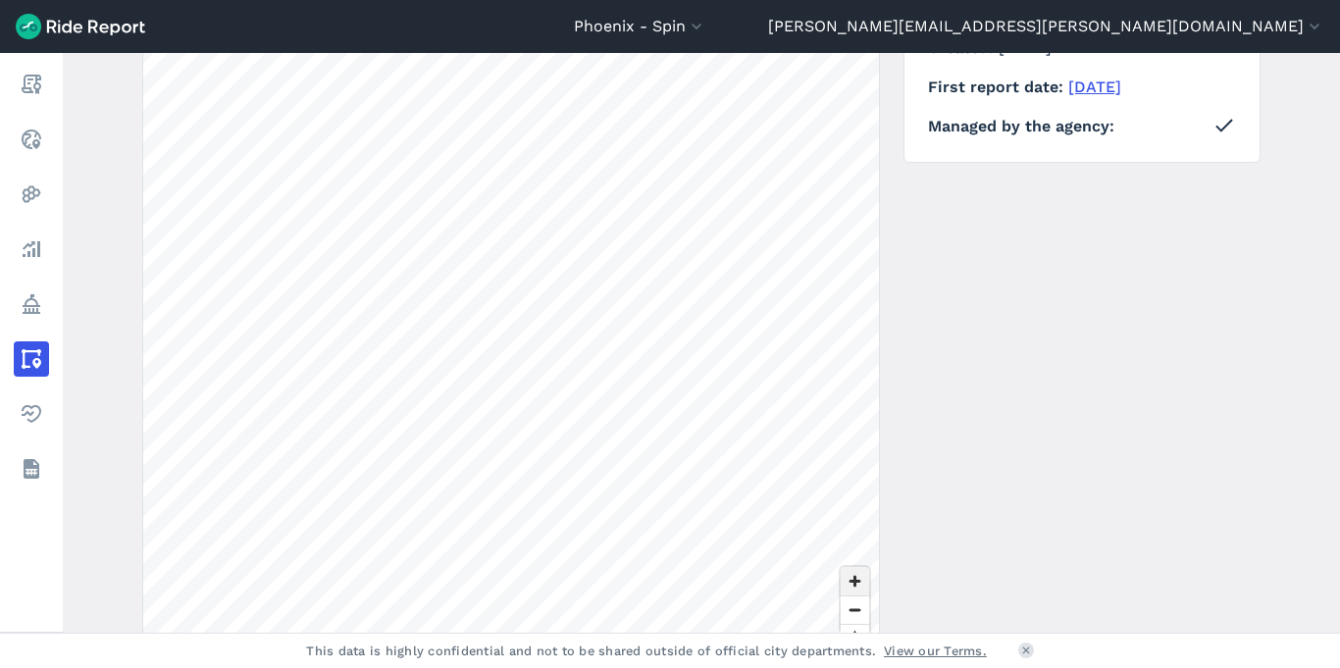
click at [846, 582] on span "Zoom in" at bounding box center [855, 581] width 28 height 28
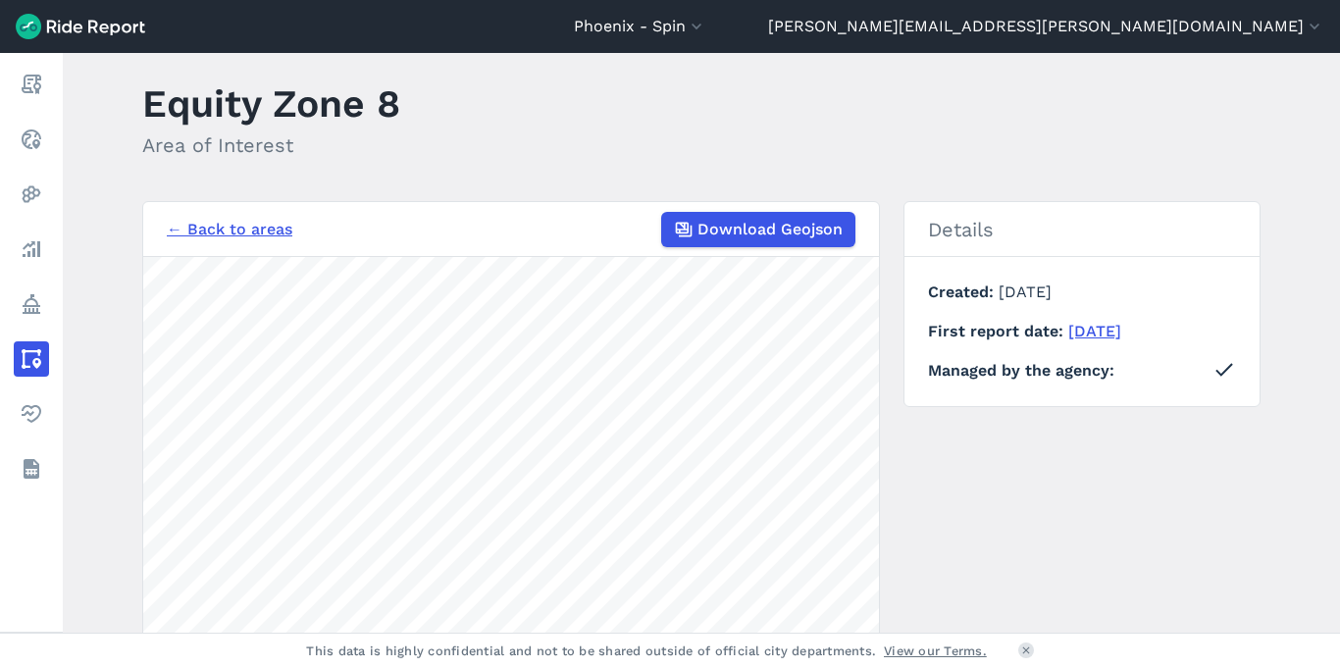
scroll to position [0, 0]
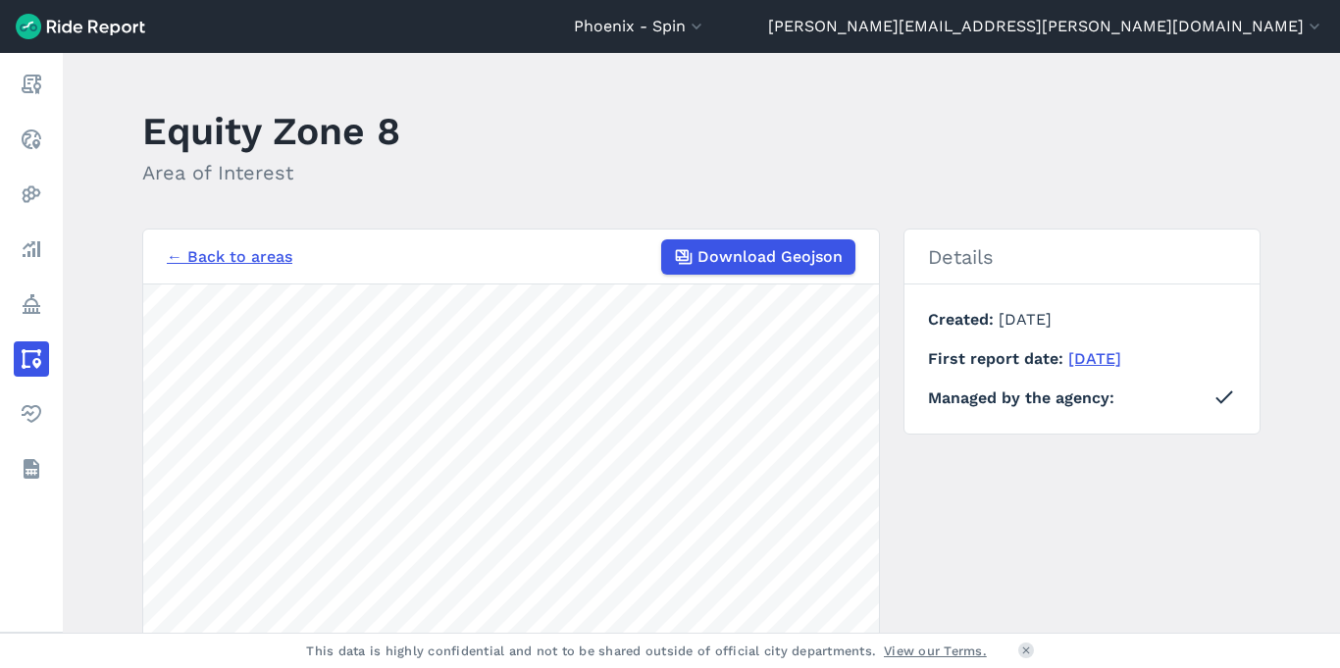
click at [589, 276] on section "← Back to areas Download Geojson 500 ft" at bounding box center [511, 598] width 738 height 738
click at [454, 667] on div "Phoenix - Spin All Service Areas [GEOGRAPHIC_DATA] - Spin [GEOGRAPHIC_DATA] - S…" at bounding box center [670, 334] width 1340 height 668
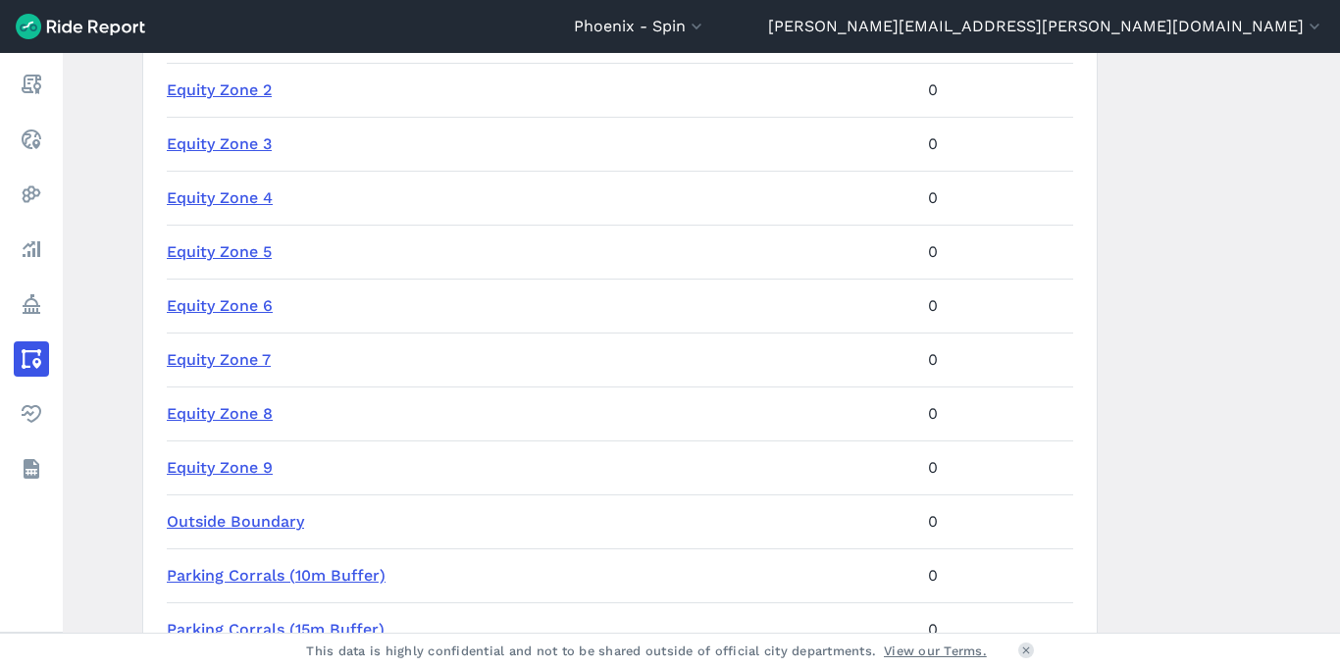
scroll to position [912, 0]
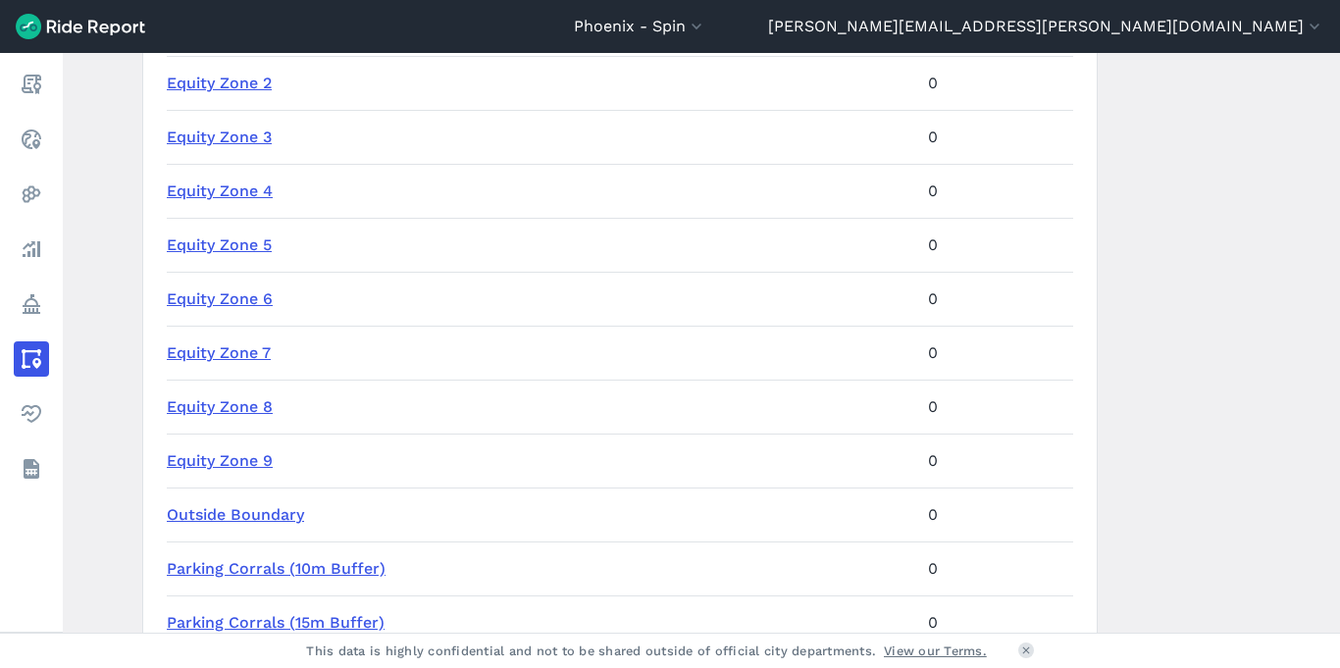
click at [216, 460] on link "Equity Zone 9" at bounding box center [220, 460] width 106 height 19
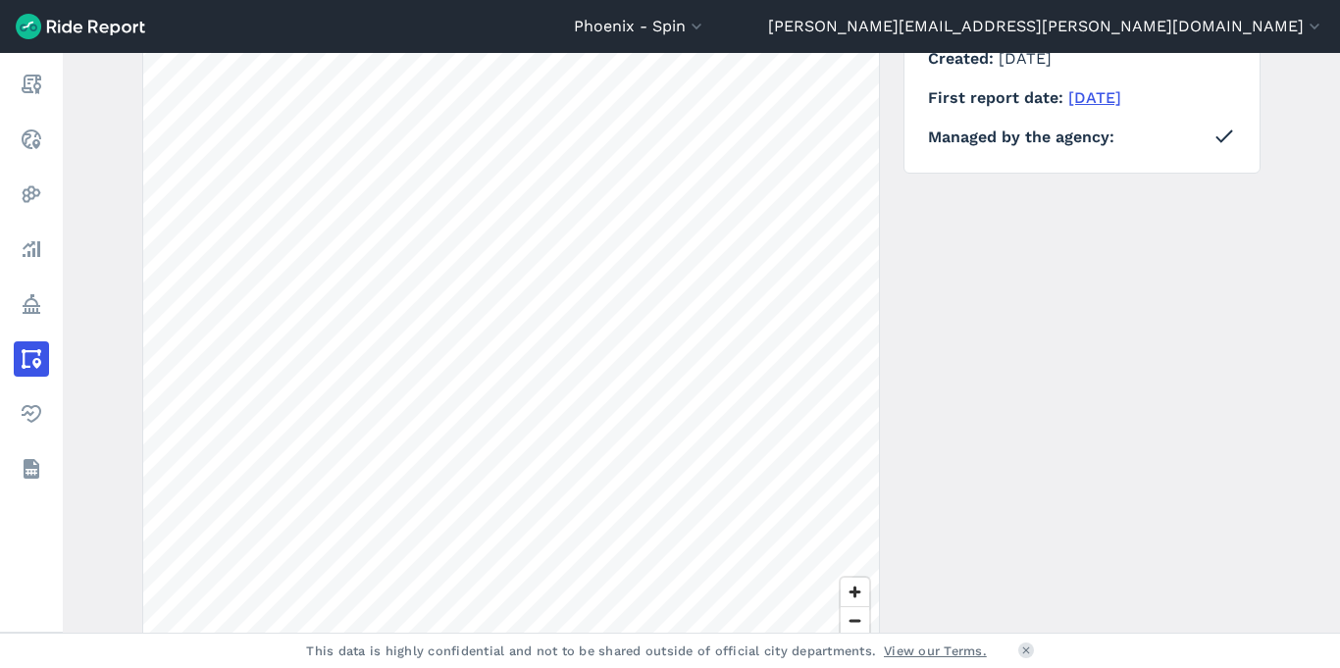
scroll to position [271, 0]
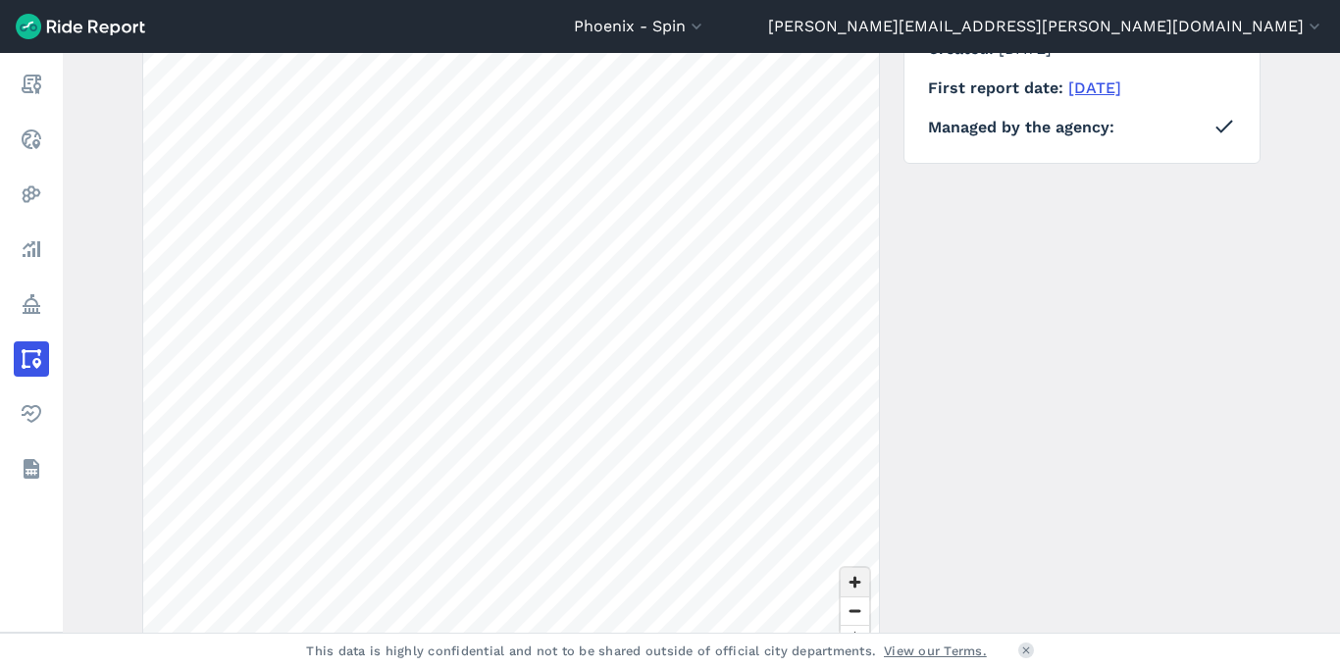
click at [852, 584] on span "Zoom in" at bounding box center [855, 582] width 28 height 28
click at [848, 576] on span "Zoom in" at bounding box center [855, 582] width 28 height 28
click at [725, 638] on div "Phoenix - Spin All Service Areas [GEOGRAPHIC_DATA] - Spin [GEOGRAPHIC_DATA] - S…" at bounding box center [670, 334] width 1340 height 668
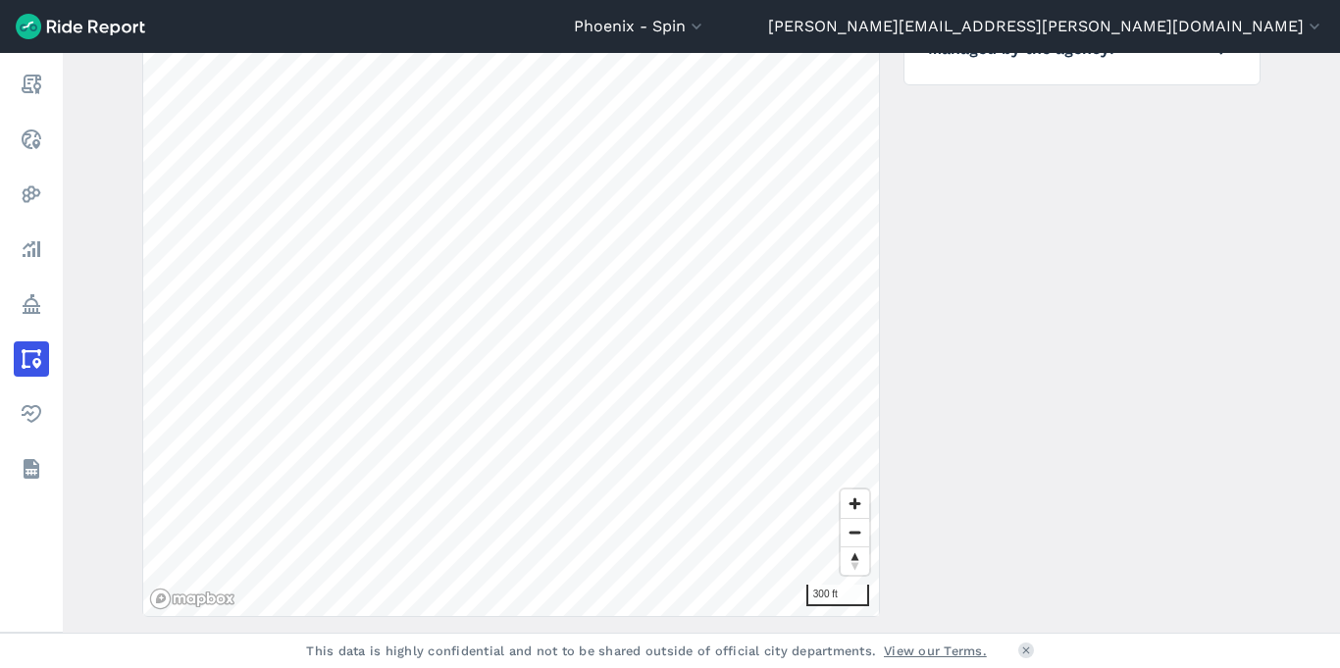
scroll to position [350, 0]
click at [855, 532] on span "Zoom out" at bounding box center [855, 531] width 28 height 27
click at [848, 497] on span "Zoom in" at bounding box center [855, 502] width 28 height 28
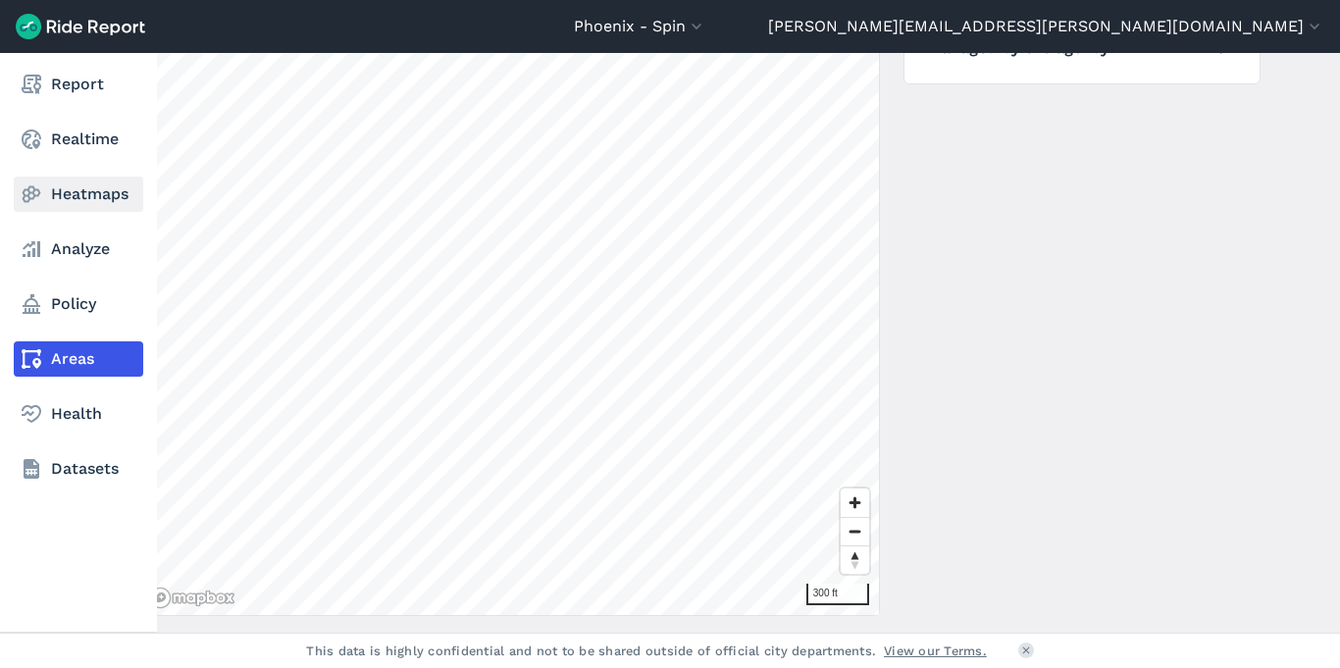
click at [42, 301] on div "Report Realtime Heatmaps Analyze Policy Areas Health Datasets Equity Zone 9 Are…" at bounding box center [670, 343] width 1340 height 580
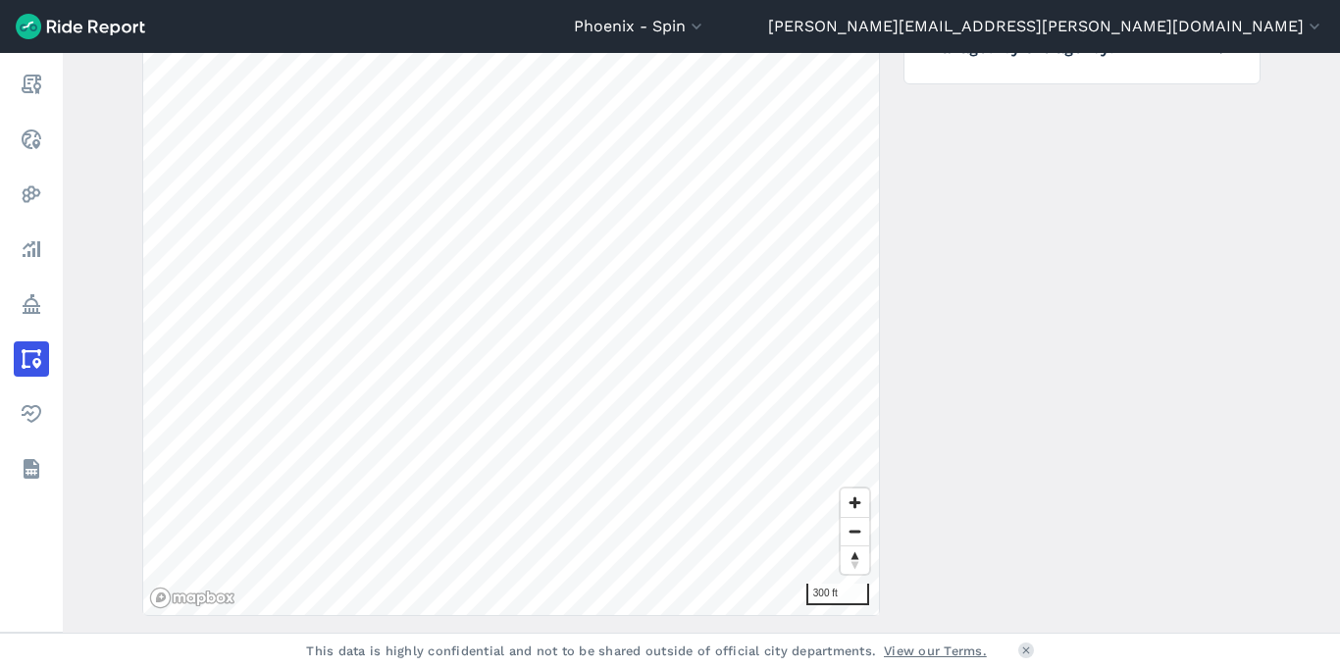
click at [706, 395] on div "← Back to areas Download Geojson 300 ft Details Created [DATE] First report dat…" at bounding box center [701, 247] width 1118 height 738
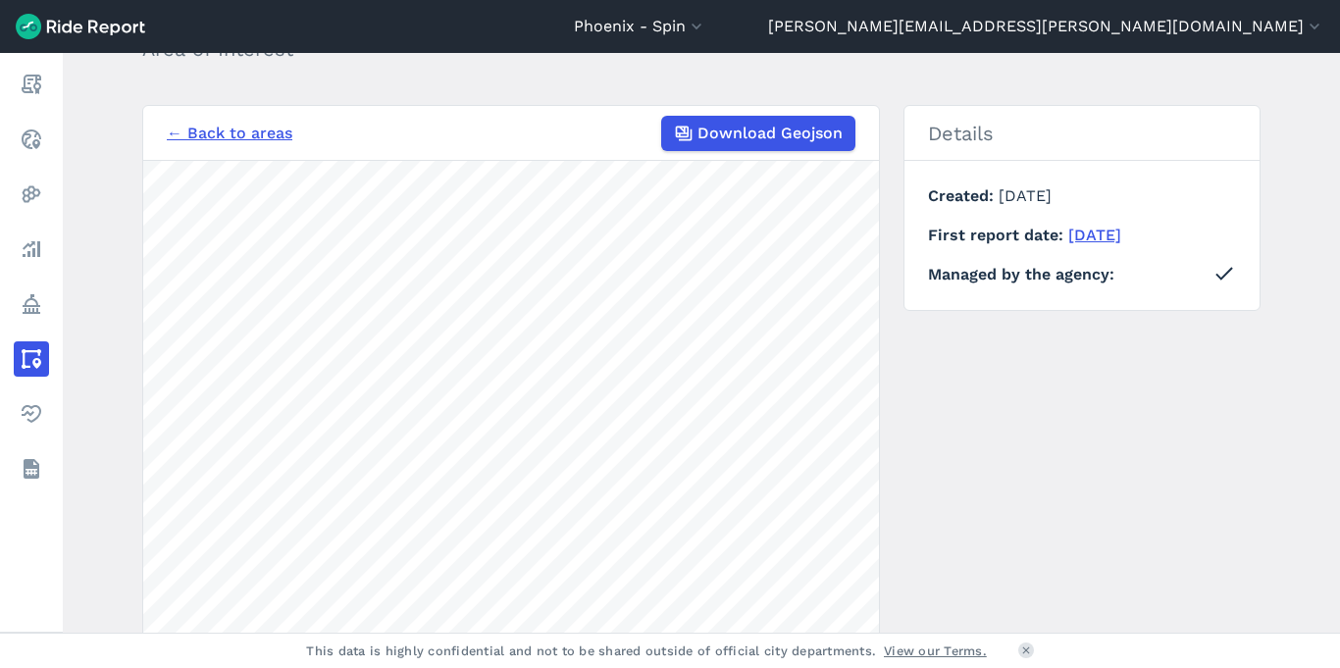
scroll to position [0, 0]
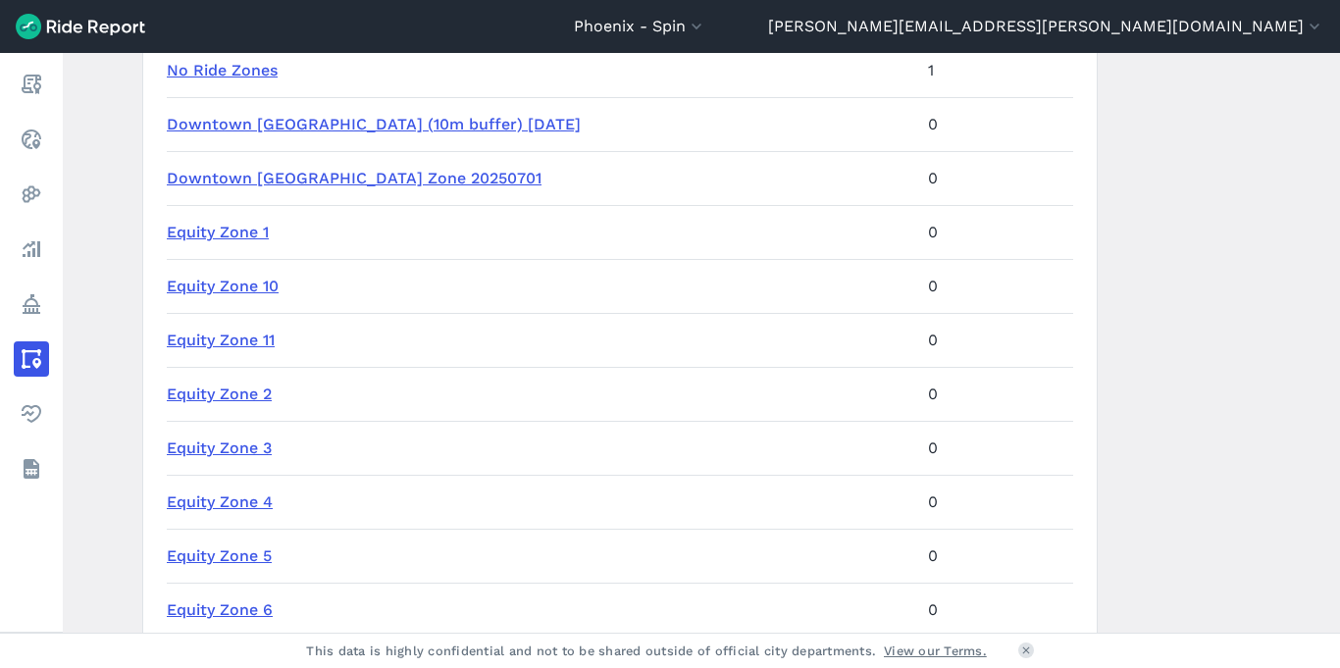
scroll to position [608, 0]
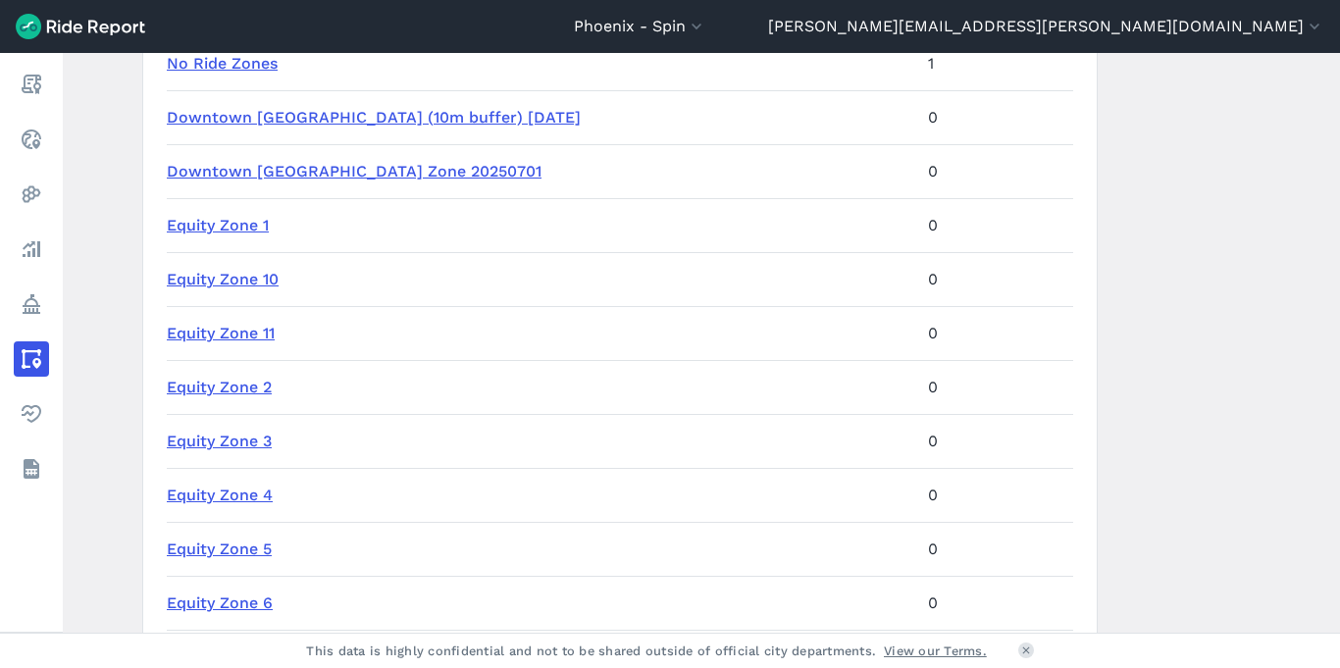
click at [196, 282] on link "Equity Zone 10" at bounding box center [223, 279] width 112 height 19
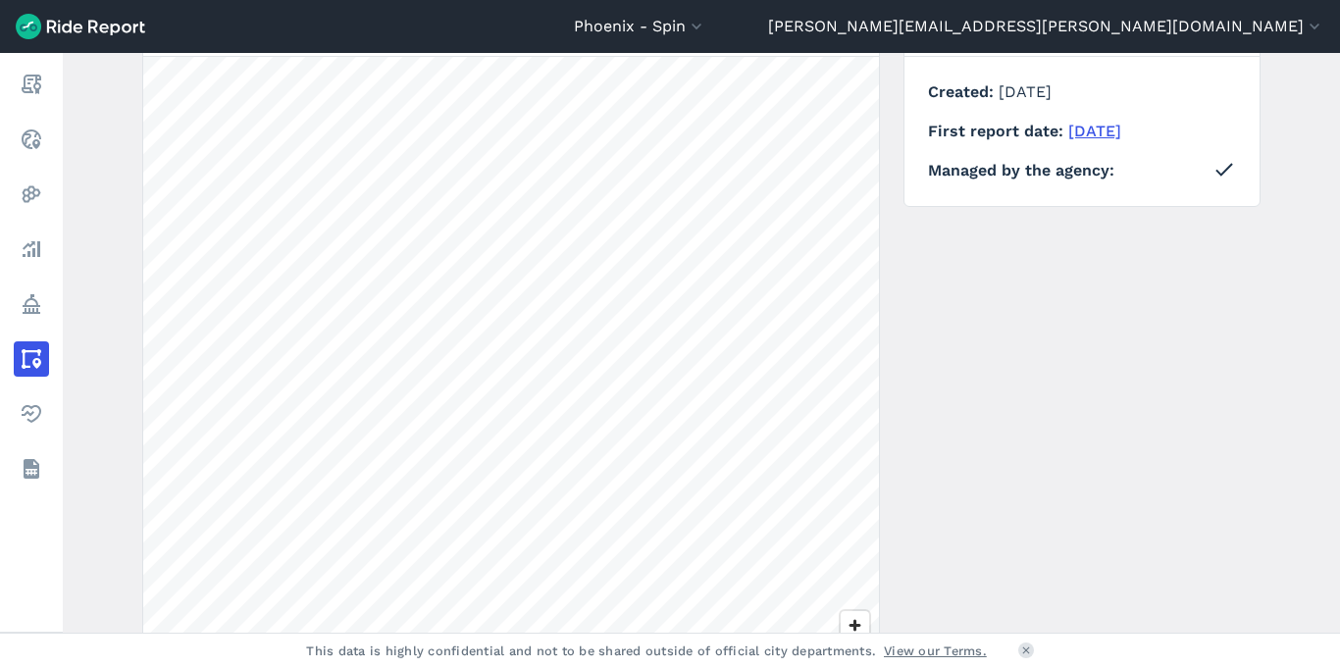
scroll to position [242, 0]
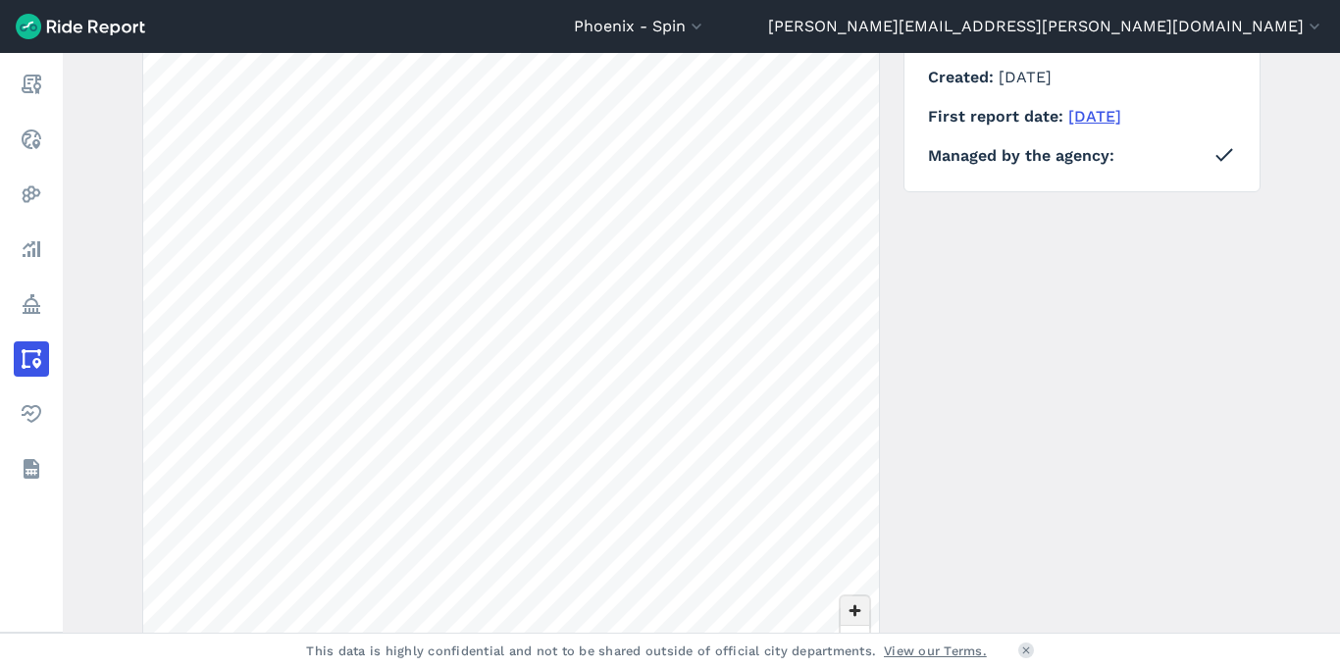
click at [845, 607] on span "Zoom in" at bounding box center [855, 610] width 28 height 28
click at [675, 3] on div "Phoenix - Spin All Service Areas [GEOGRAPHIC_DATA] - Spin [GEOGRAPHIC_DATA] - S…" at bounding box center [670, 334] width 1340 height 668
click at [612, 644] on div "Phoenix - Spin All Service Areas [GEOGRAPHIC_DATA] - Spin [GEOGRAPHIC_DATA] - S…" at bounding box center [670, 334] width 1340 height 668
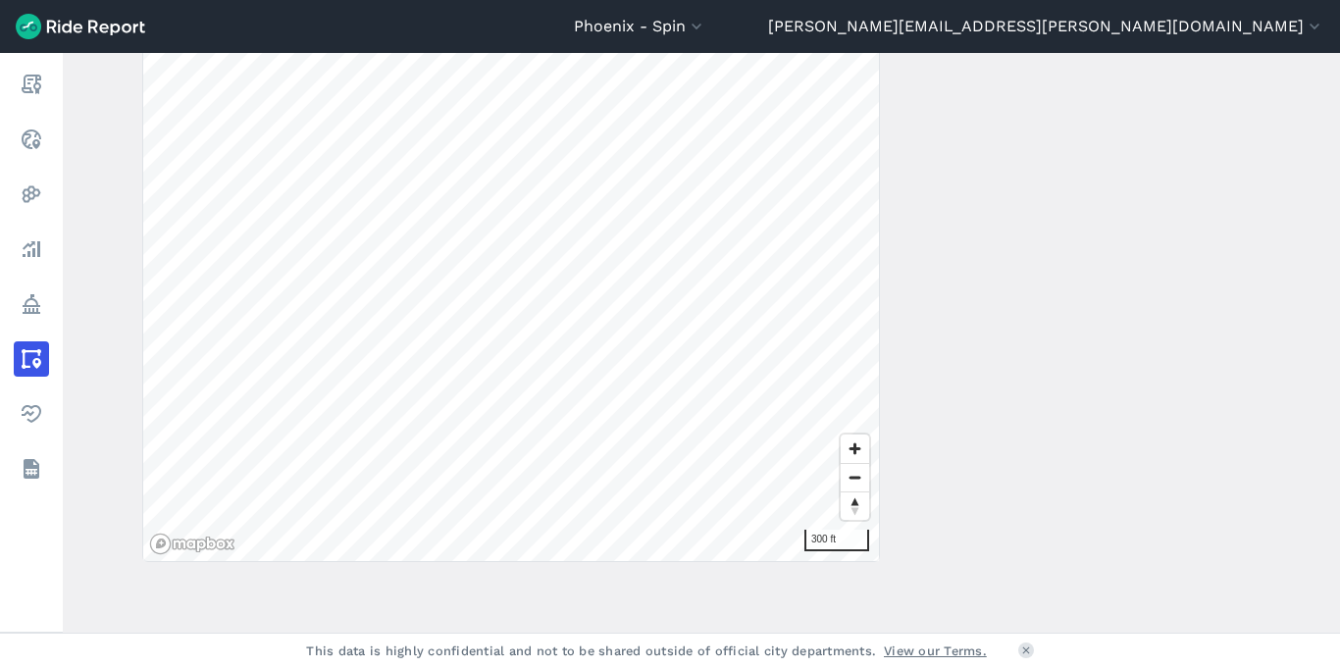
scroll to position [0, 0]
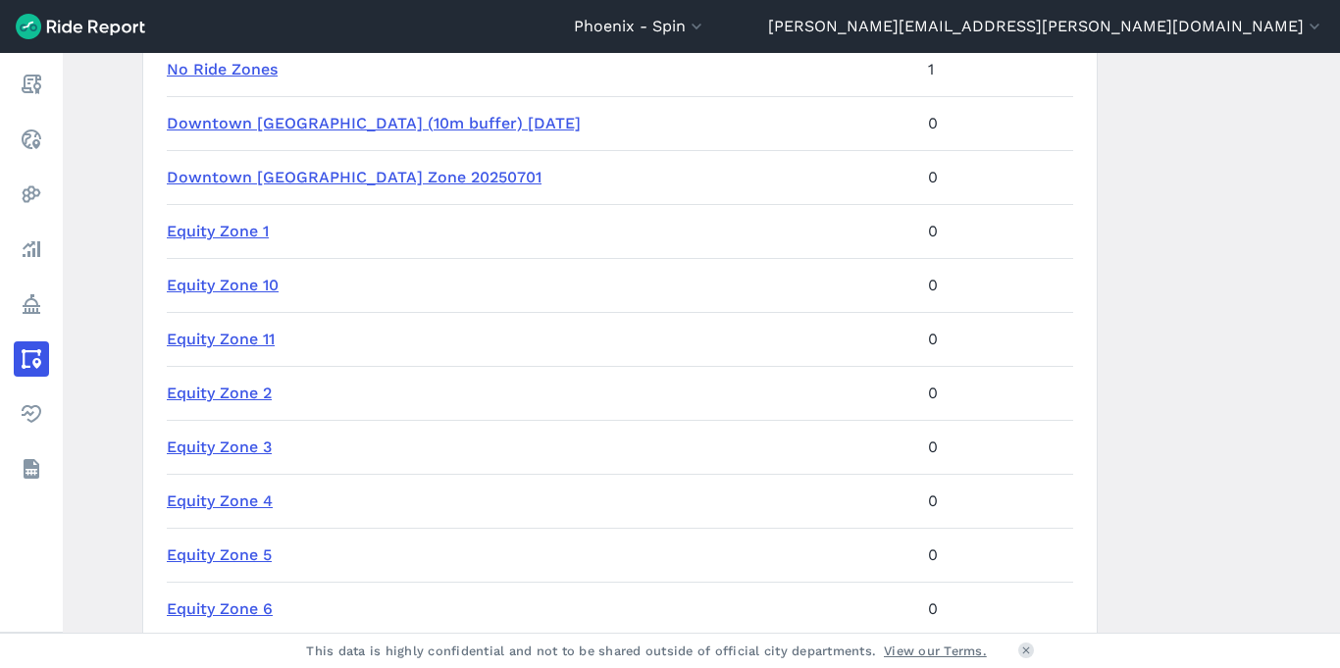
scroll to position [630, 0]
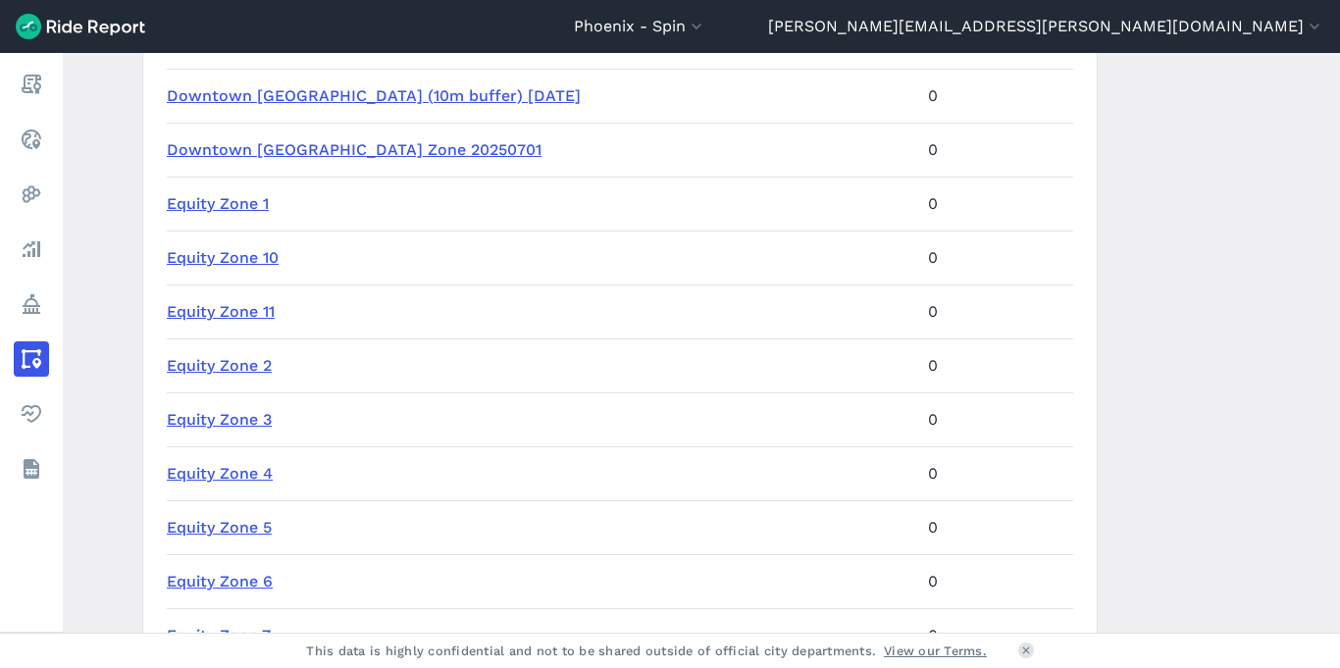
click at [253, 317] on link "Equity Zone 11" at bounding box center [221, 311] width 108 height 19
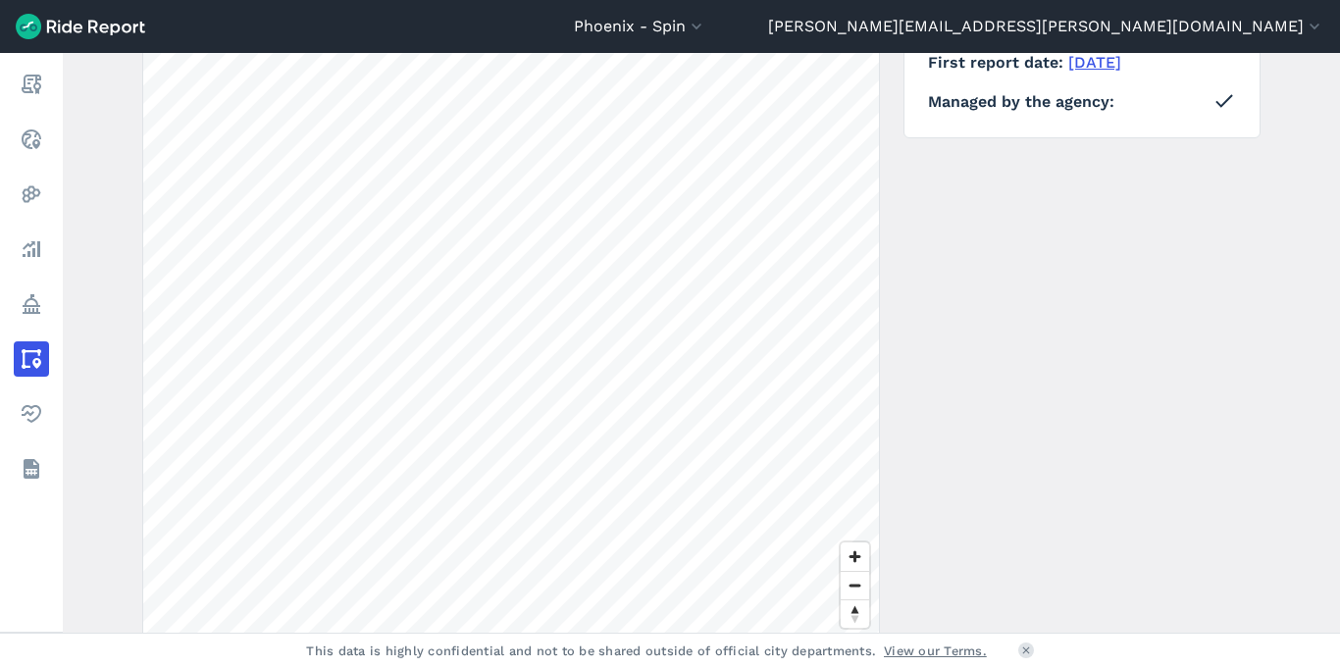
scroll to position [301, 0]
click at [850, 558] on span "Zoom in" at bounding box center [855, 552] width 28 height 28
click at [841, 555] on span "Zoom in" at bounding box center [855, 552] width 28 height 28
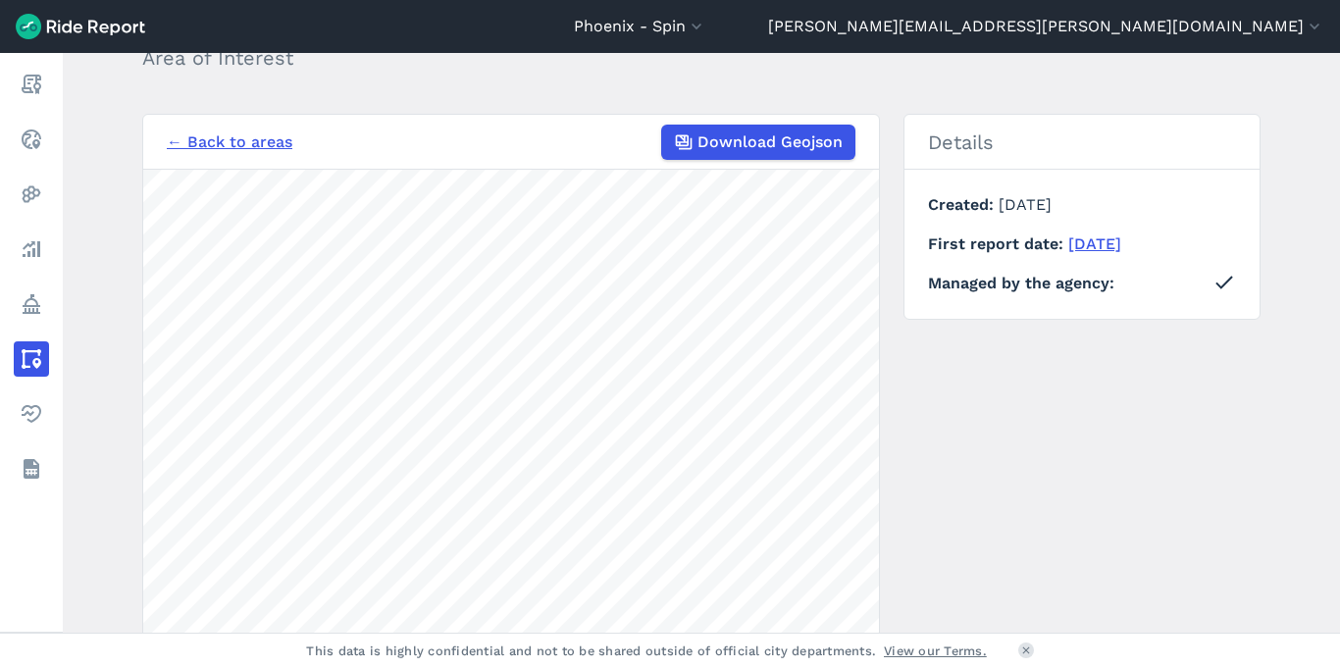
scroll to position [0, 0]
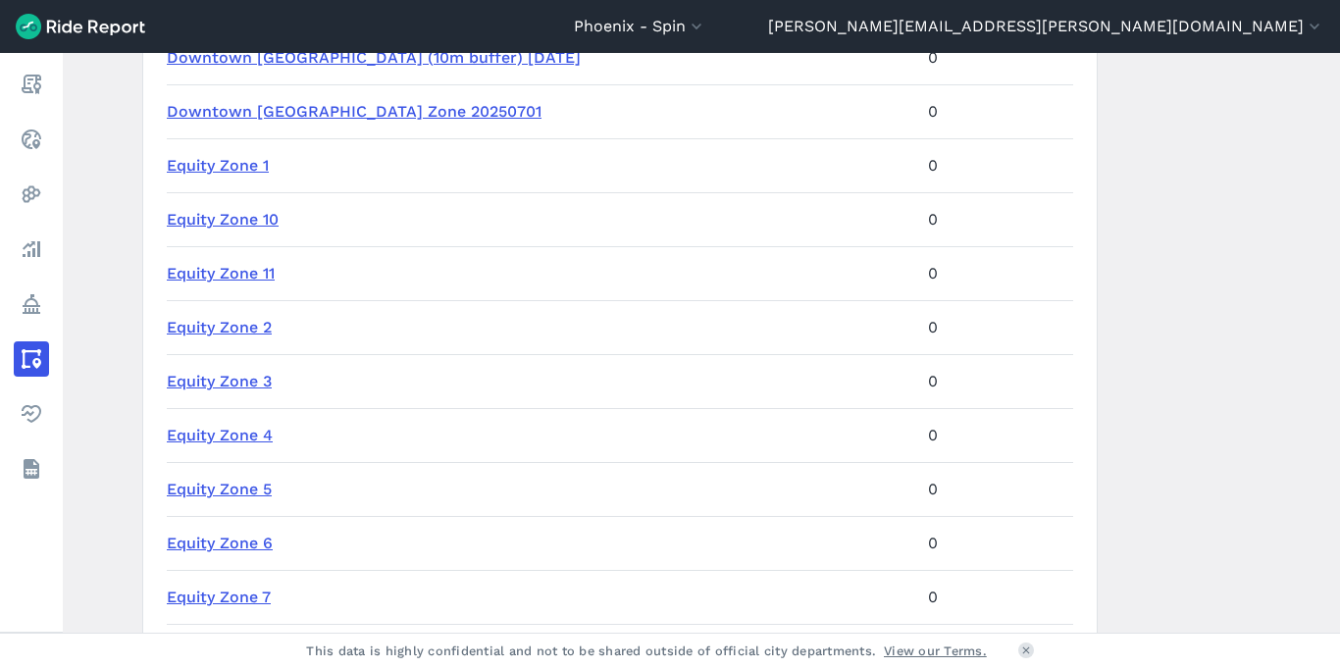
scroll to position [746, 0]
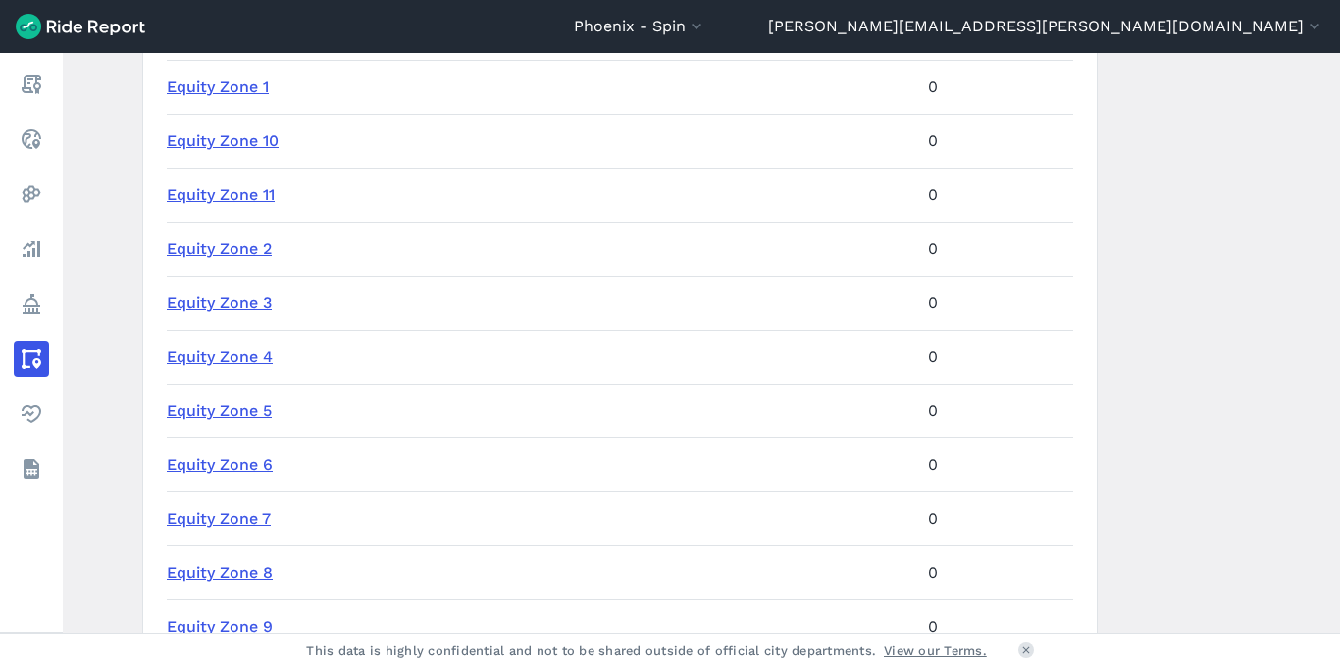
click at [251, 520] on link "Equity Zone 7" at bounding box center [219, 518] width 104 height 19
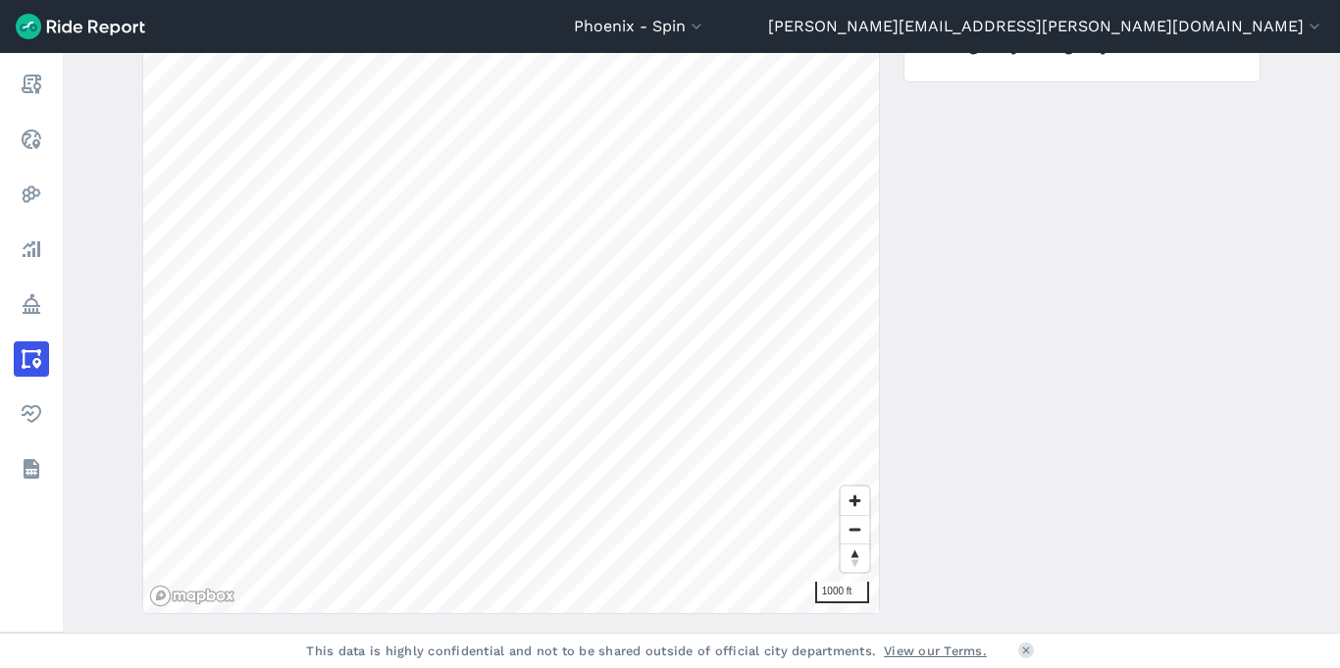
scroll to position [354, 0]
click at [857, 501] on span "Zoom in" at bounding box center [855, 499] width 28 height 28
